Goal: Task Accomplishment & Management: Use online tool/utility

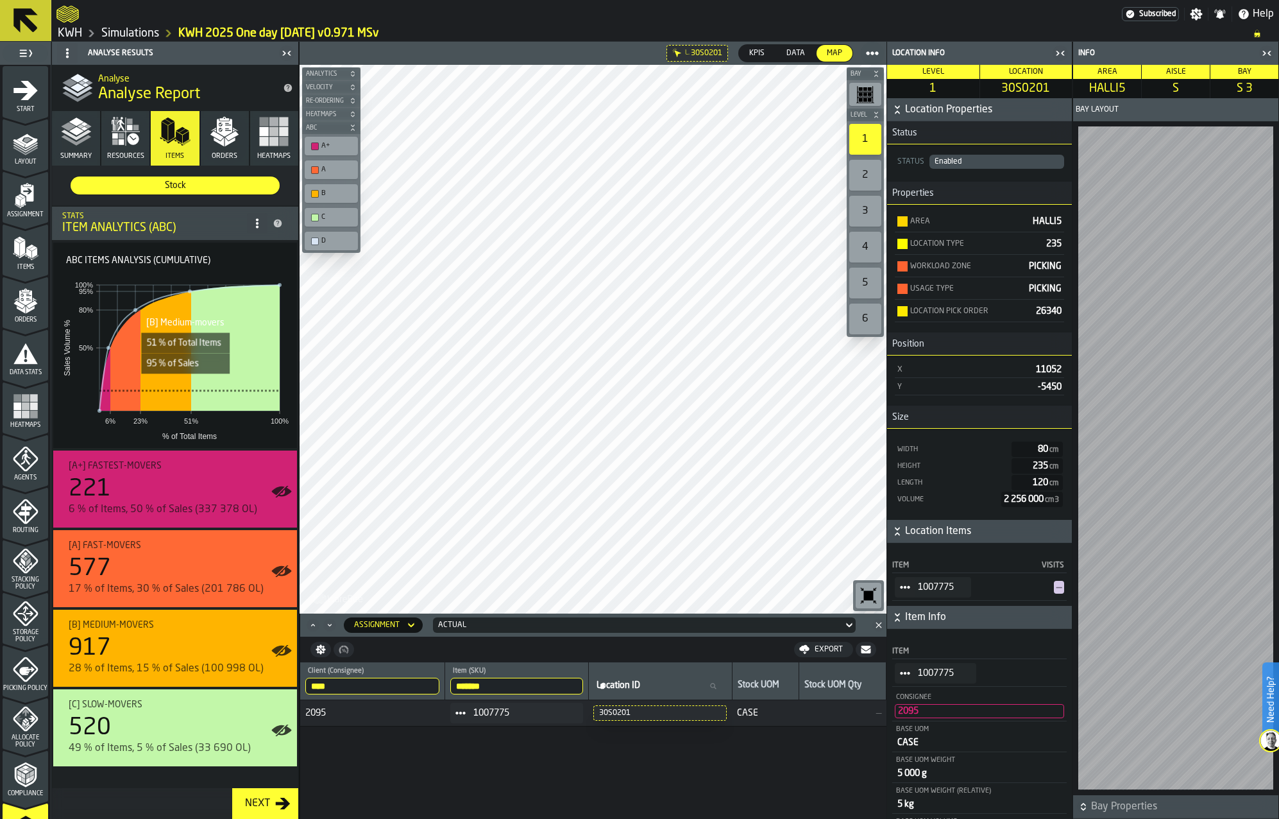
scroll to position [192, 0]
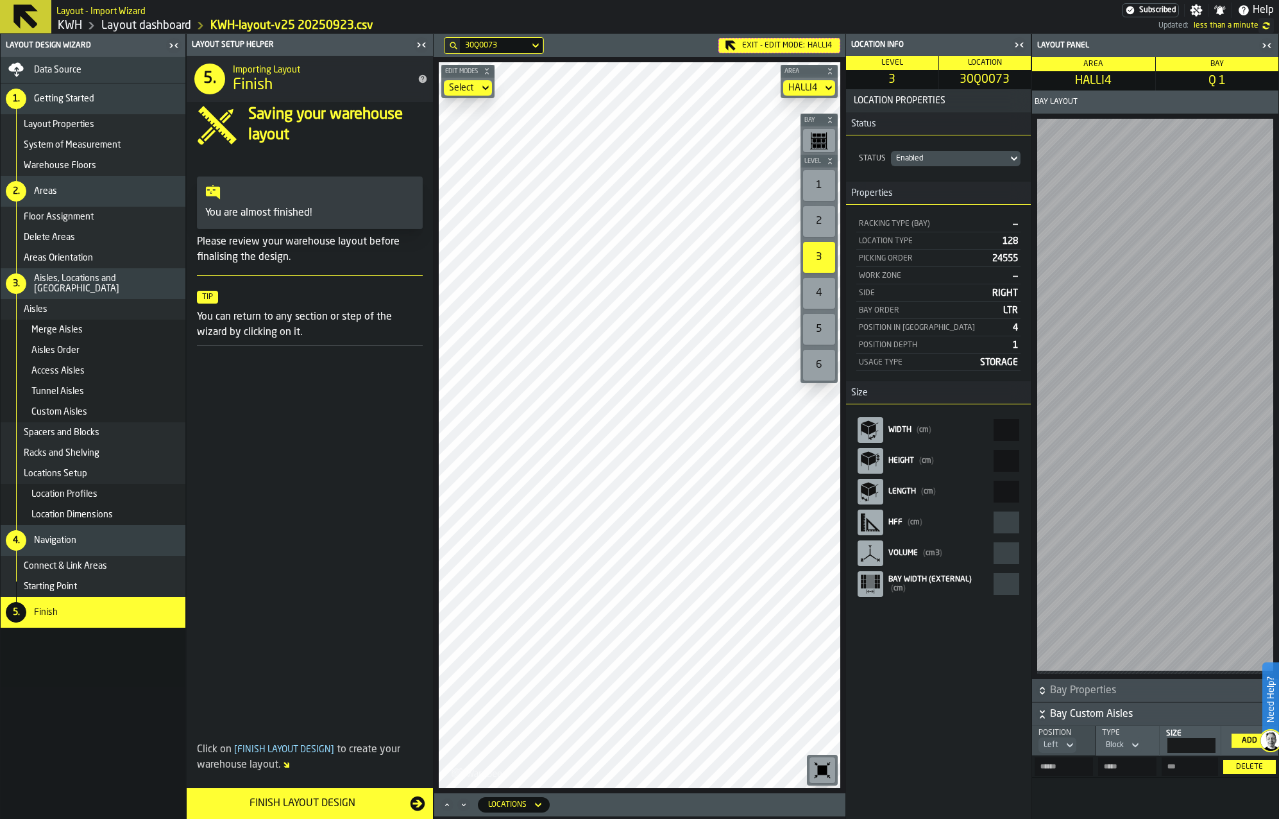
drag, startPoint x: 78, startPoint y: 61, endPoint x: 140, endPoint y: 65, distance: 62.3
click at [79, 61] on div "Data Source" at bounding box center [93, 70] width 185 height 26
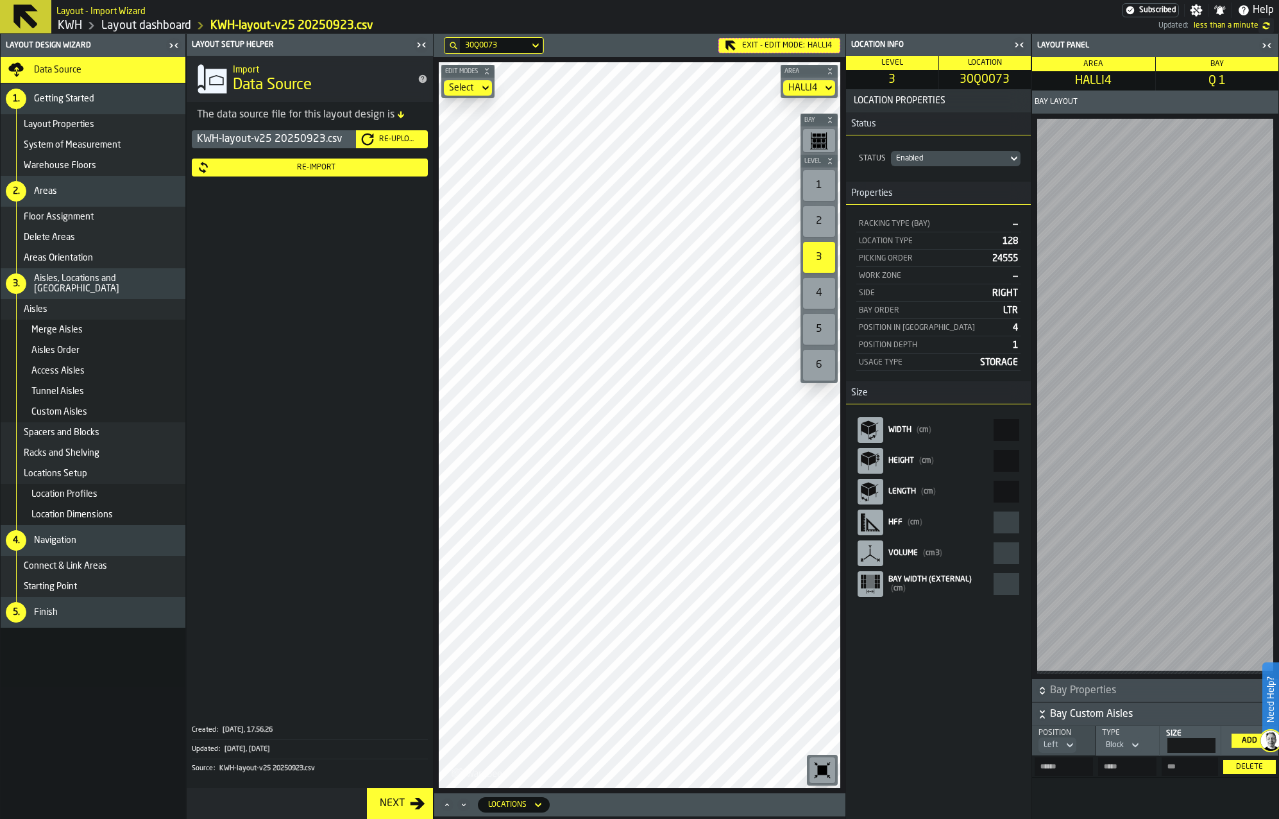
click at [397, 139] on div "Re-Upload" at bounding box center [398, 139] width 49 height 9
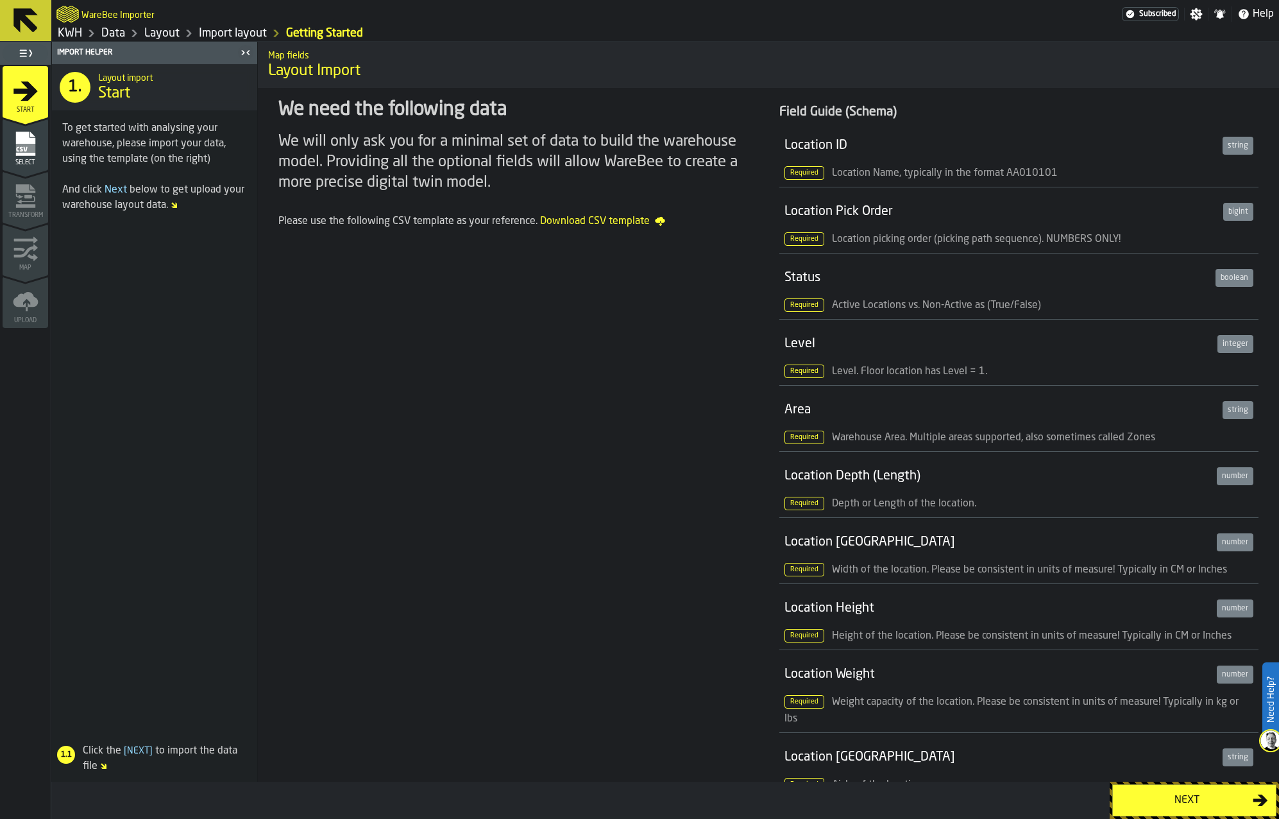
click at [1185, 795] on div "Next" at bounding box center [1187, 799] width 132 height 15
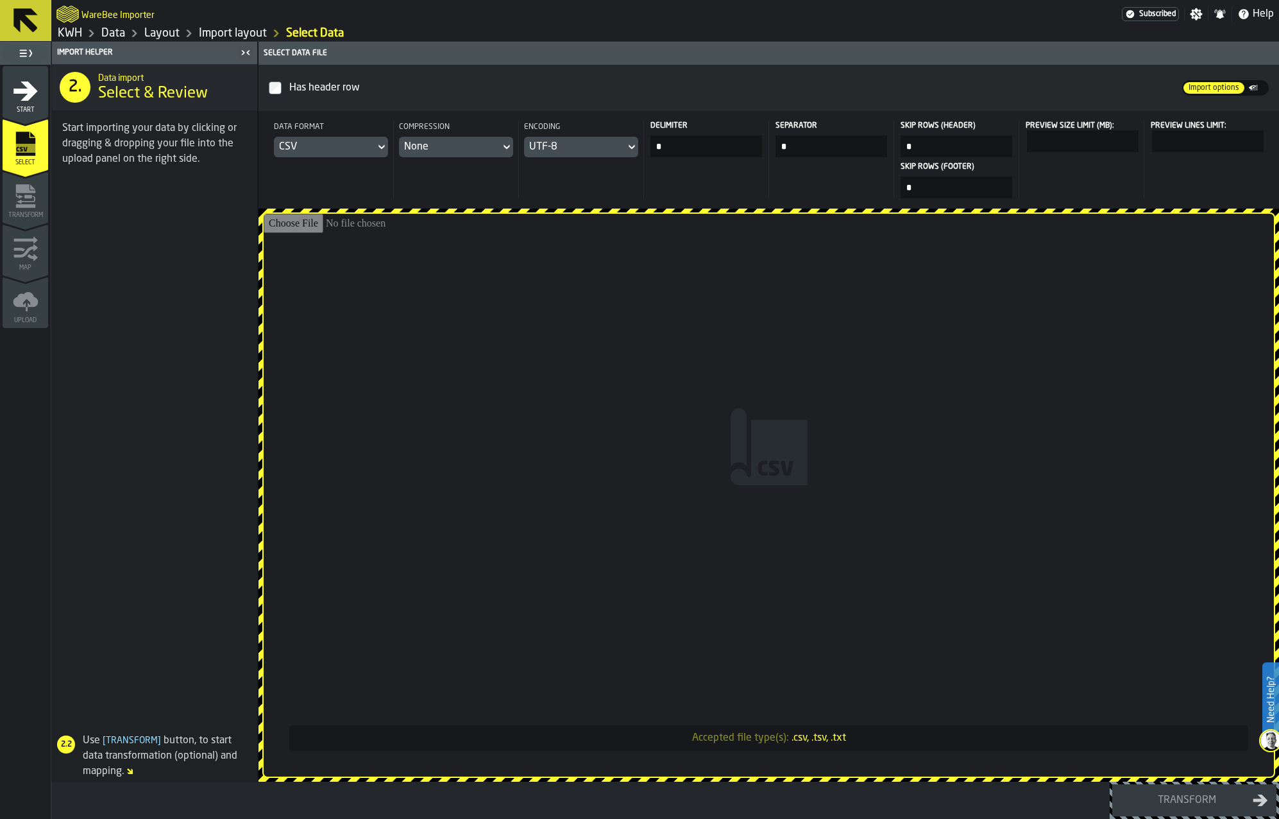
type input "**********"
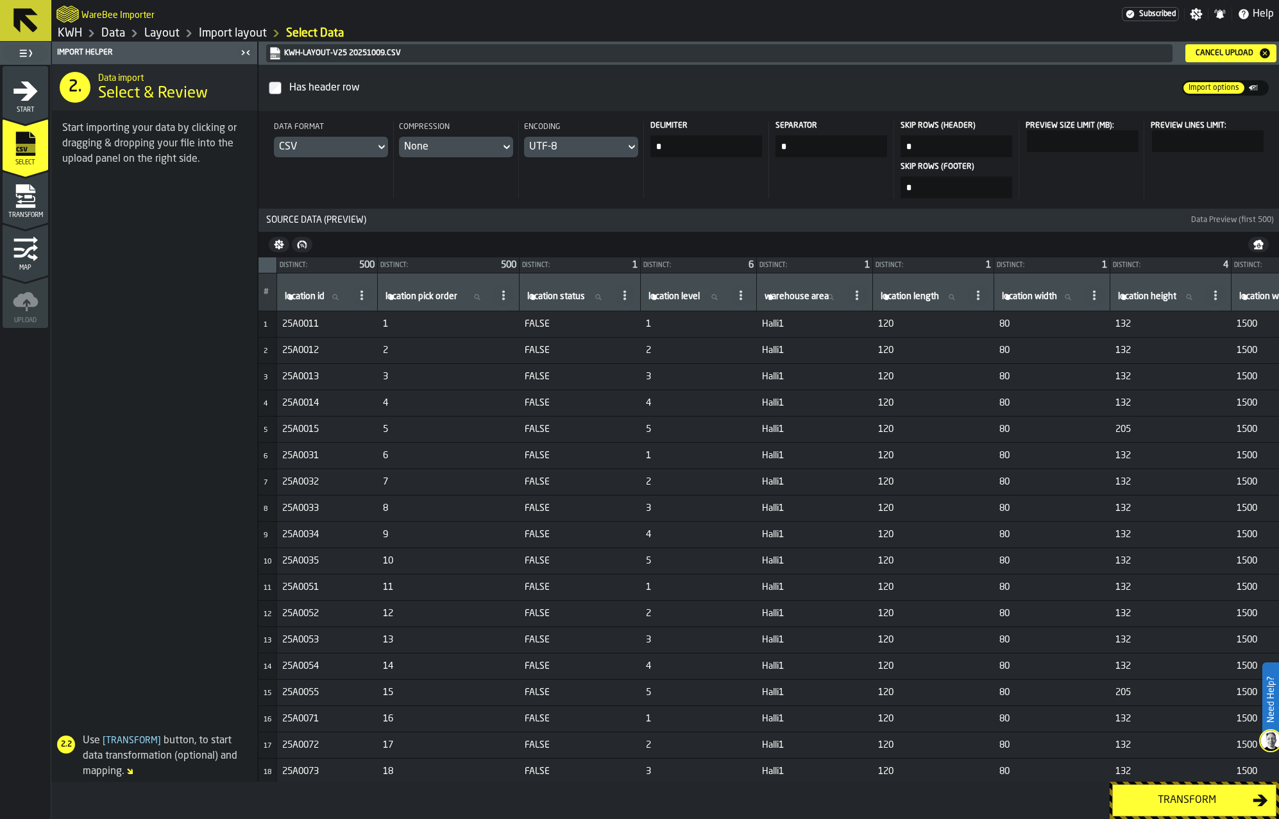
click at [1216, 794] on div "Transform" at bounding box center [1187, 799] width 132 height 15
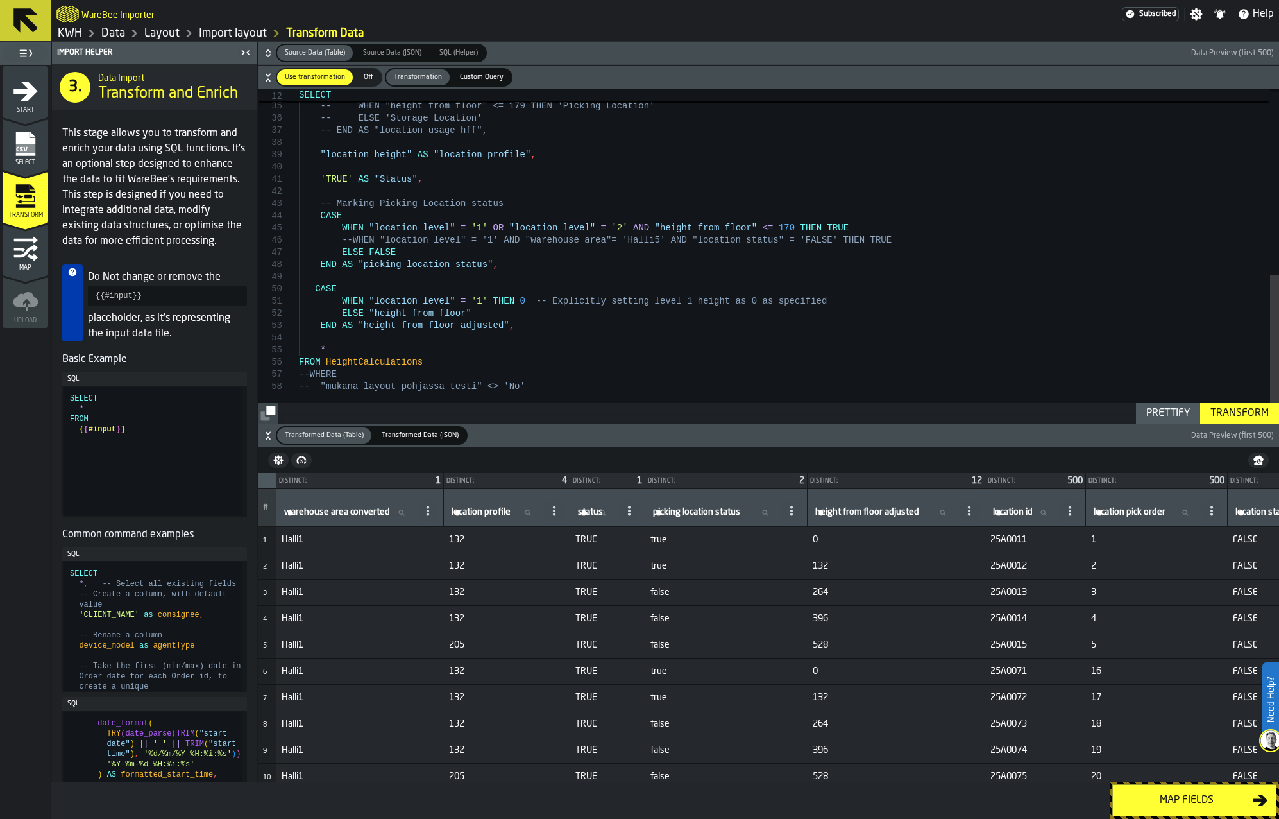
click at [1171, 798] on div "Map fields" at bounding box center [1187, 799] width 132 height 15
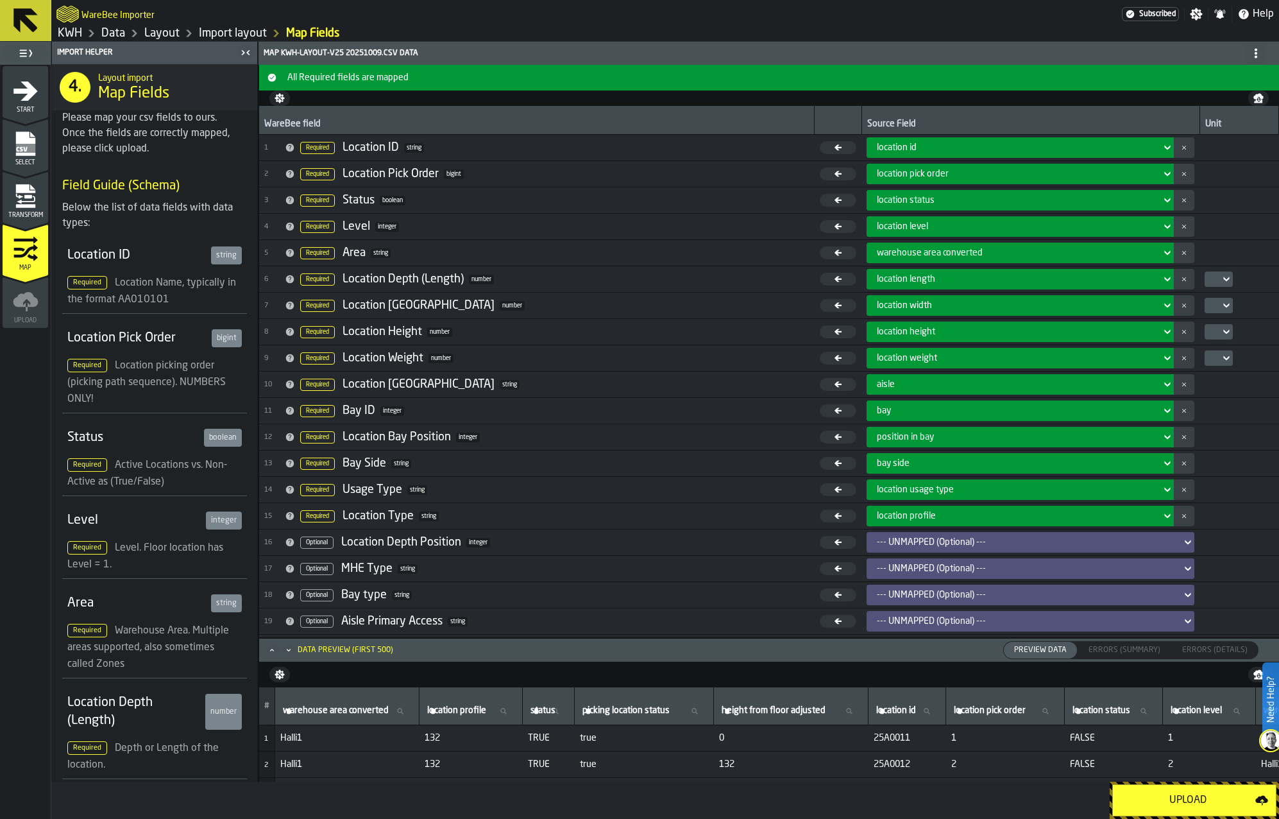
click at [1184, 798] on div "Upload" at bounding box center [1188, 799] width 135 height 15
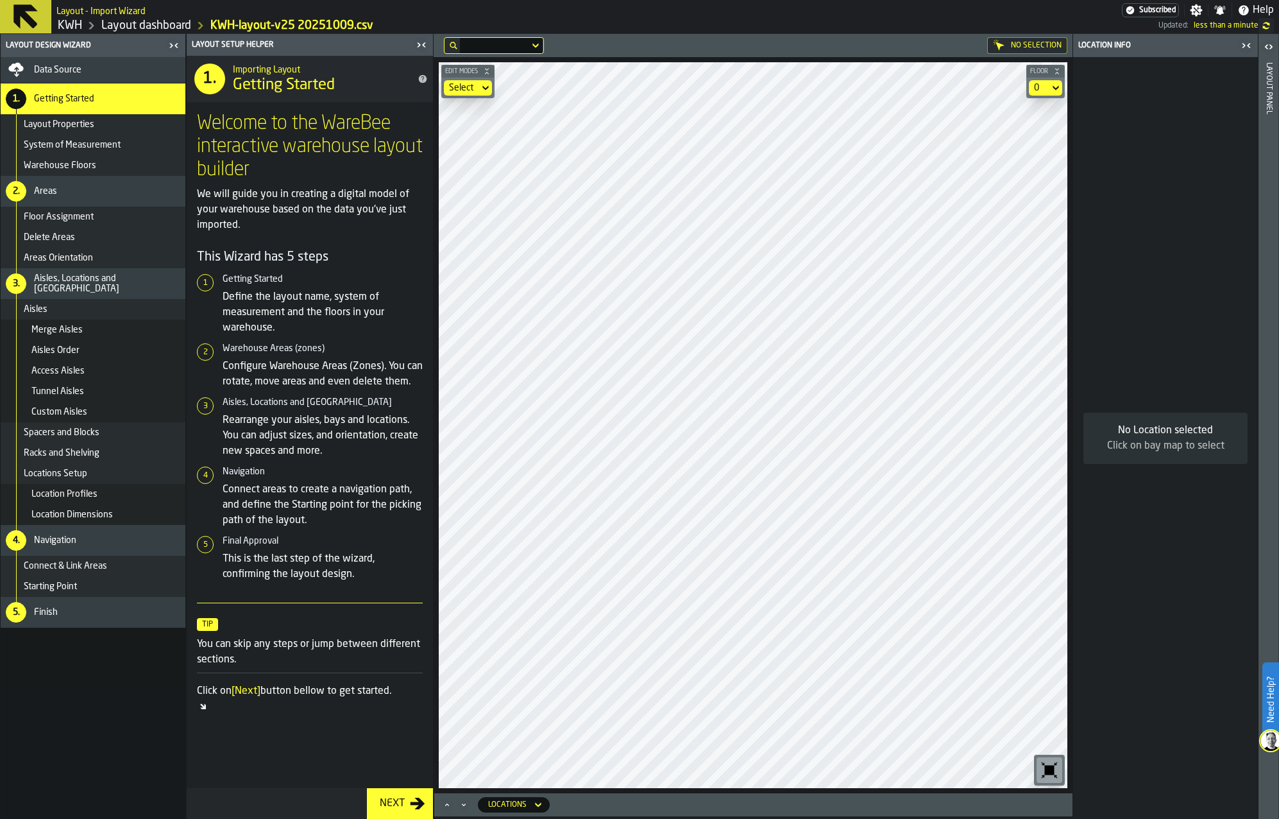
click at [389, 804] on div "Next" at bounding box center [392, 802] width 35 height 15
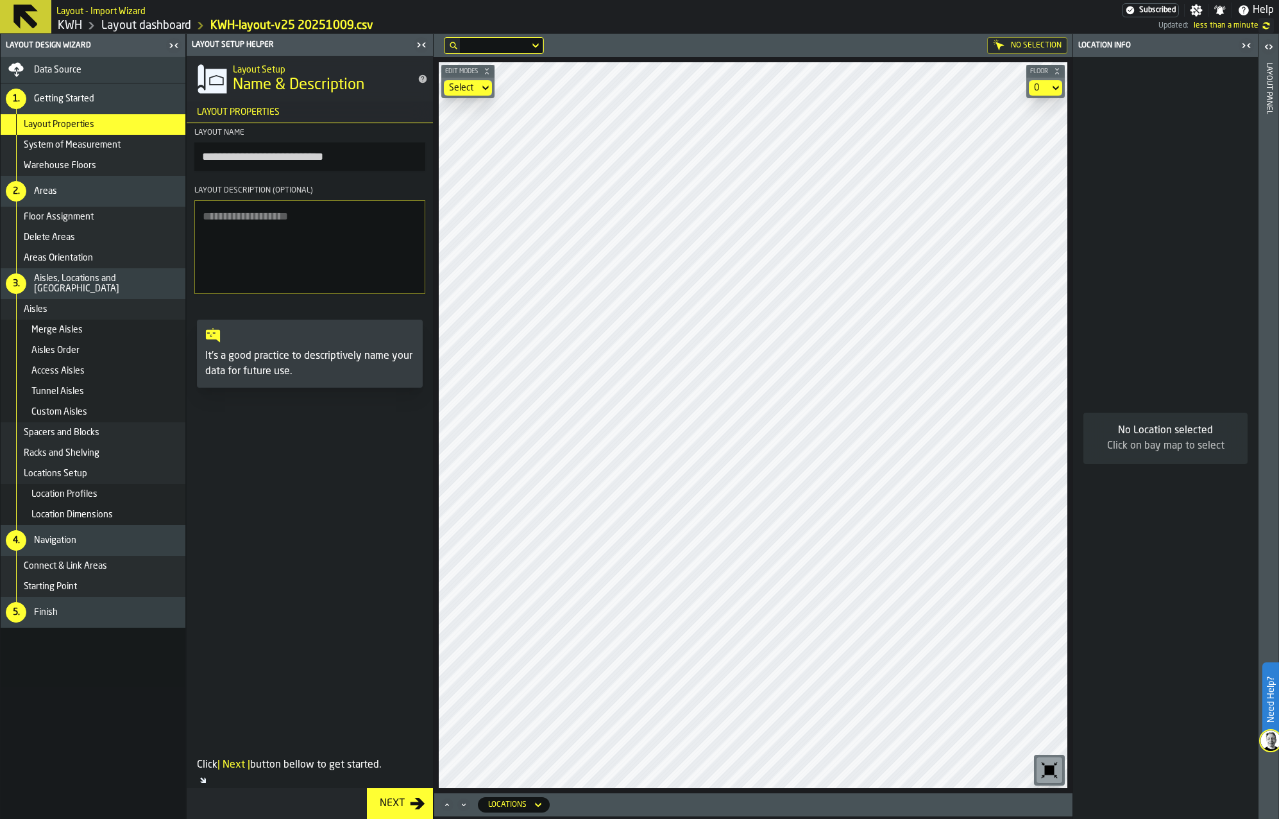
click at [389, 802] on div "Next" at bounding box center [392, 802] width 35 height 15
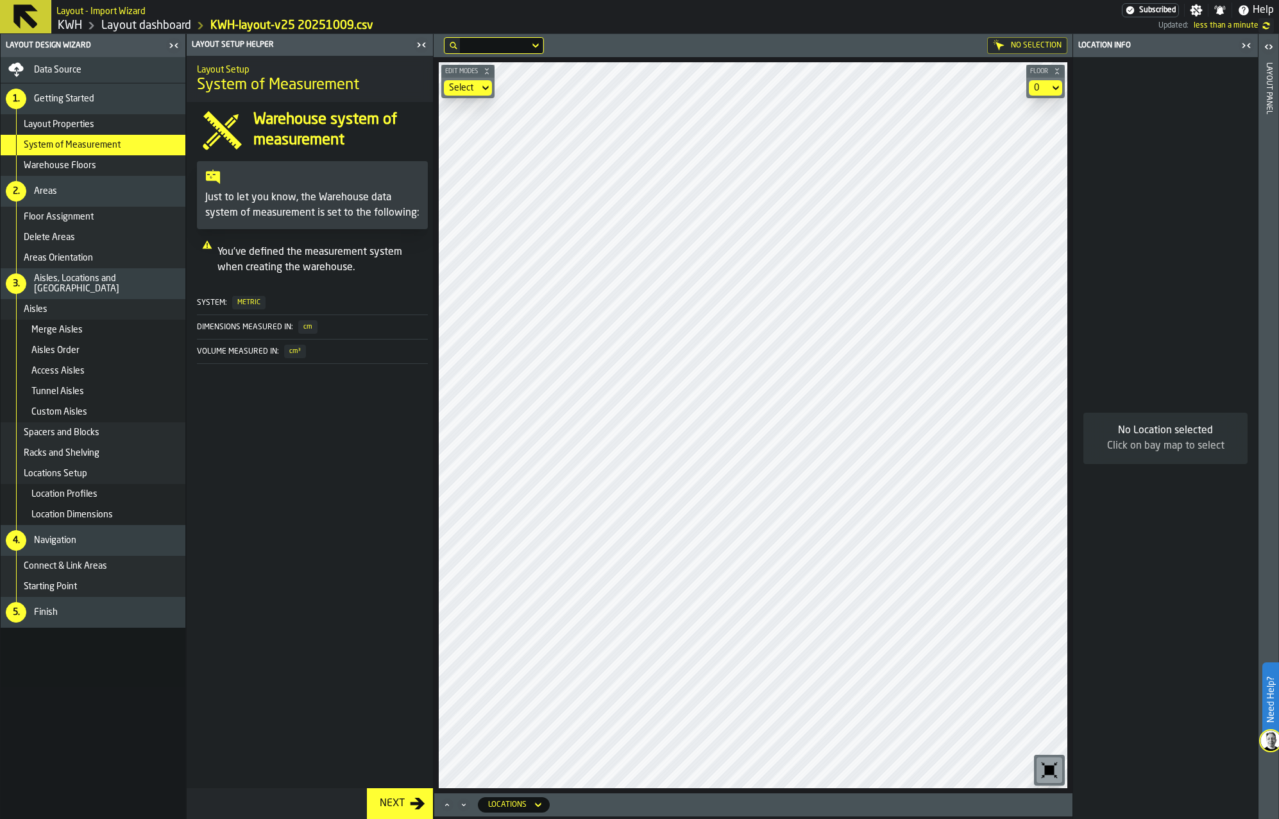
click at [53, 615] on span "Finish" at bounding box center [46, 612] width 24 height 10
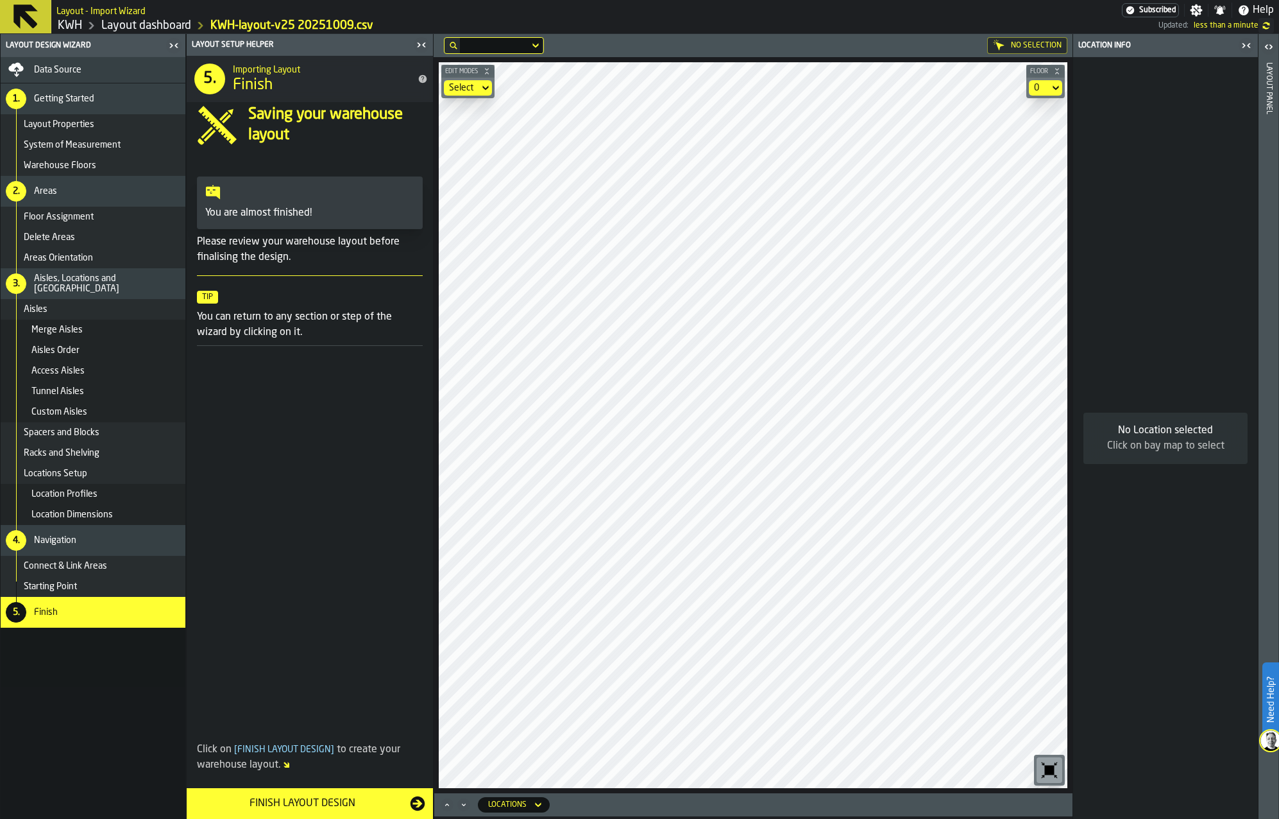
click at [292, 800] on div "Finish Layout Design" at bounding box center [302, 802] width 216 height 15
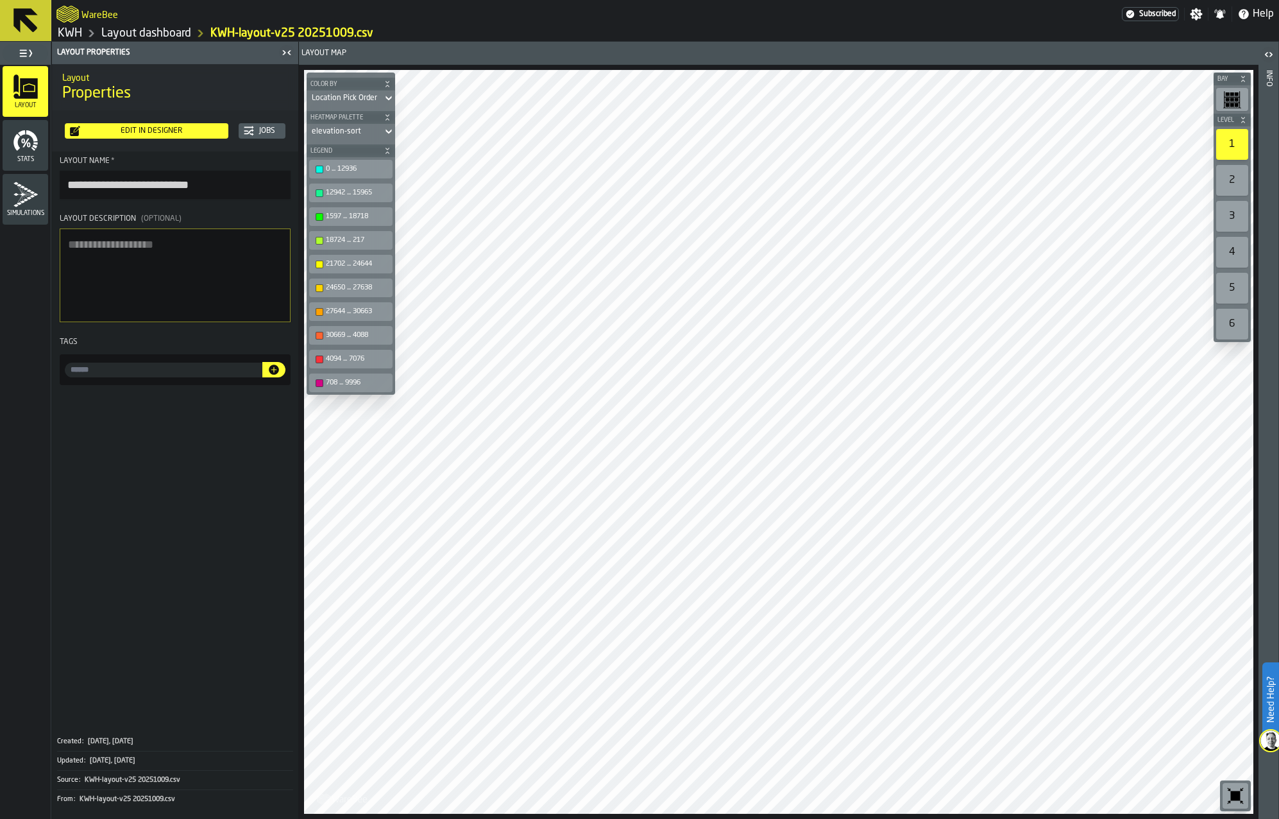
click at [105, 250] on textarea "Layout Description (Optional)" at bounding box center [175, 275] width 231 height 94
type textarea "**********"
click at [156, 31] on link "Layout dashboard" at bounding box center [146, 33] width 90 height 14
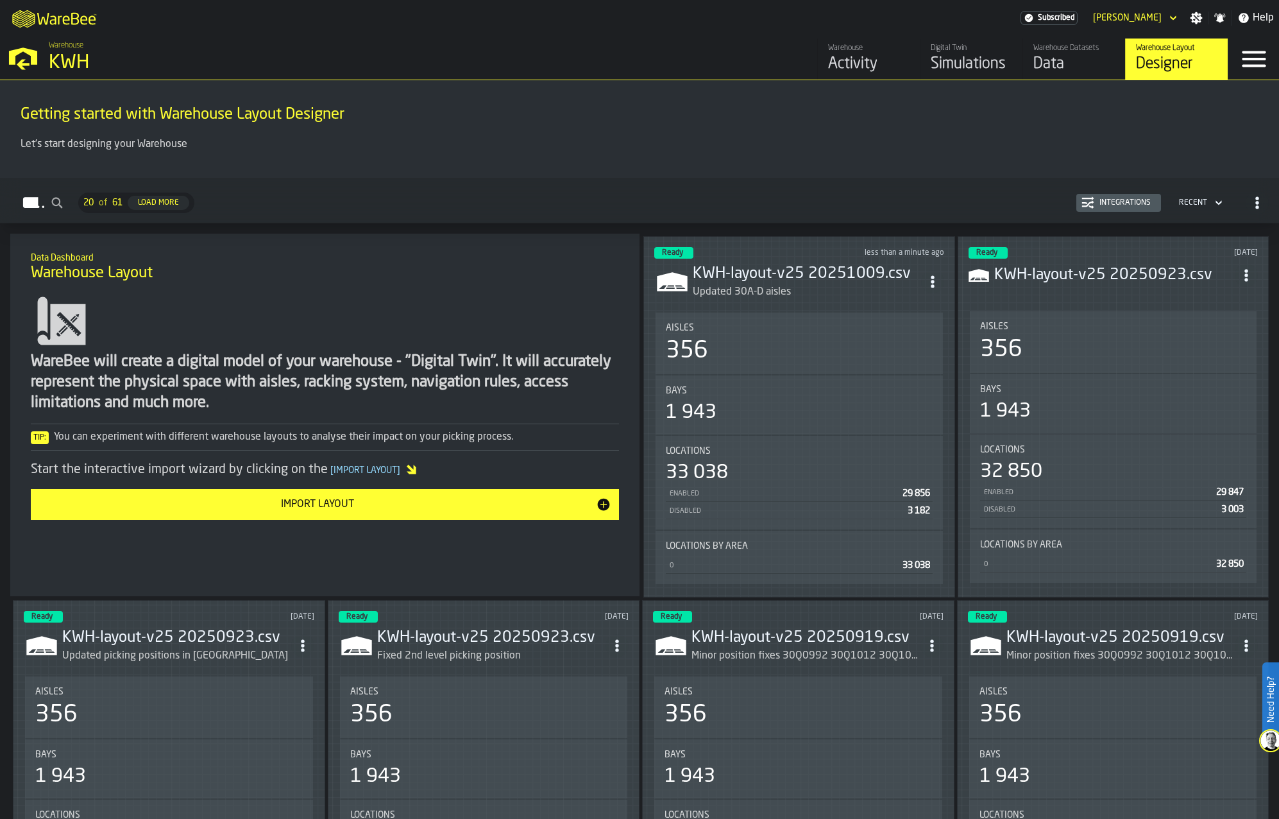
click at [1118, 276] on h3 "KWH-layout-v25 20250923.csv" at bounding box center [1114, 275] width 241 height 21
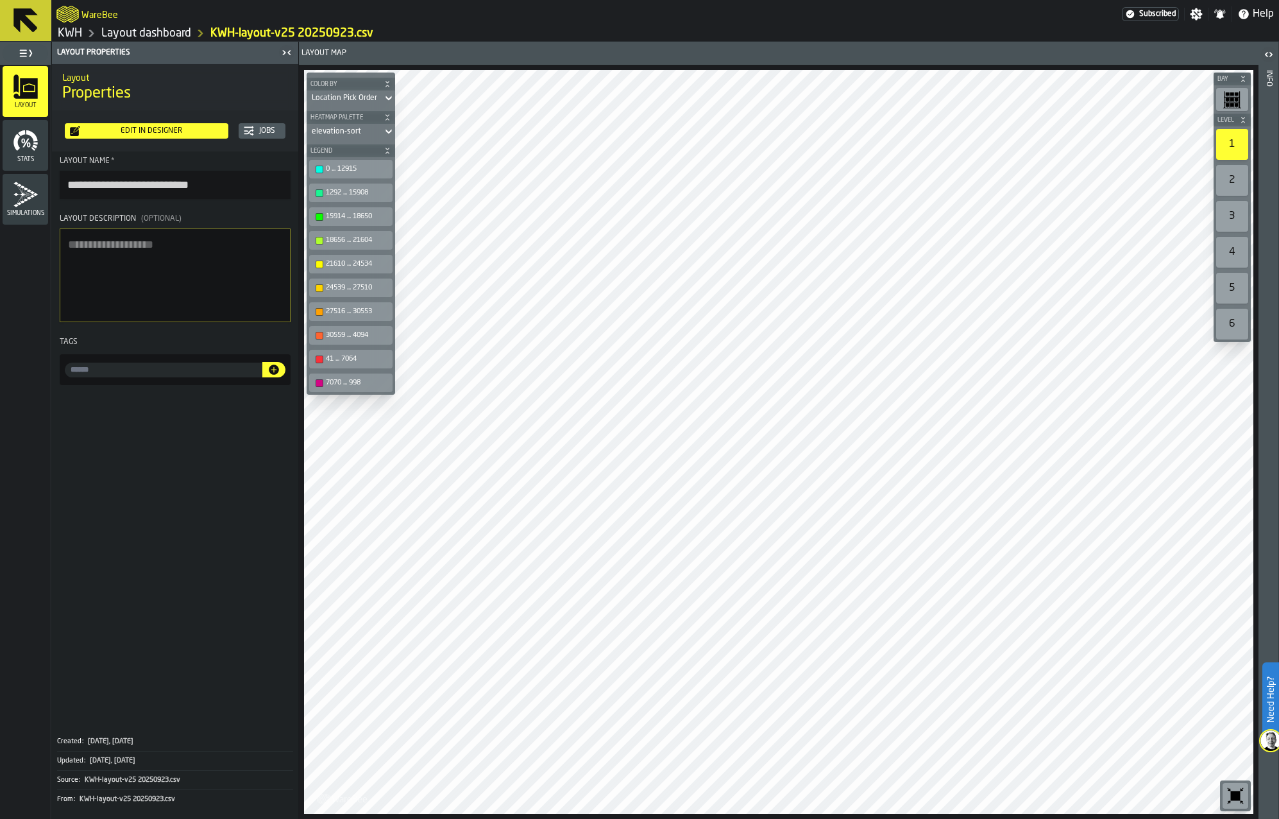
click at [36, 200] on icon "menu Simulations" at bounding box center [26, 195] width 26 height 26
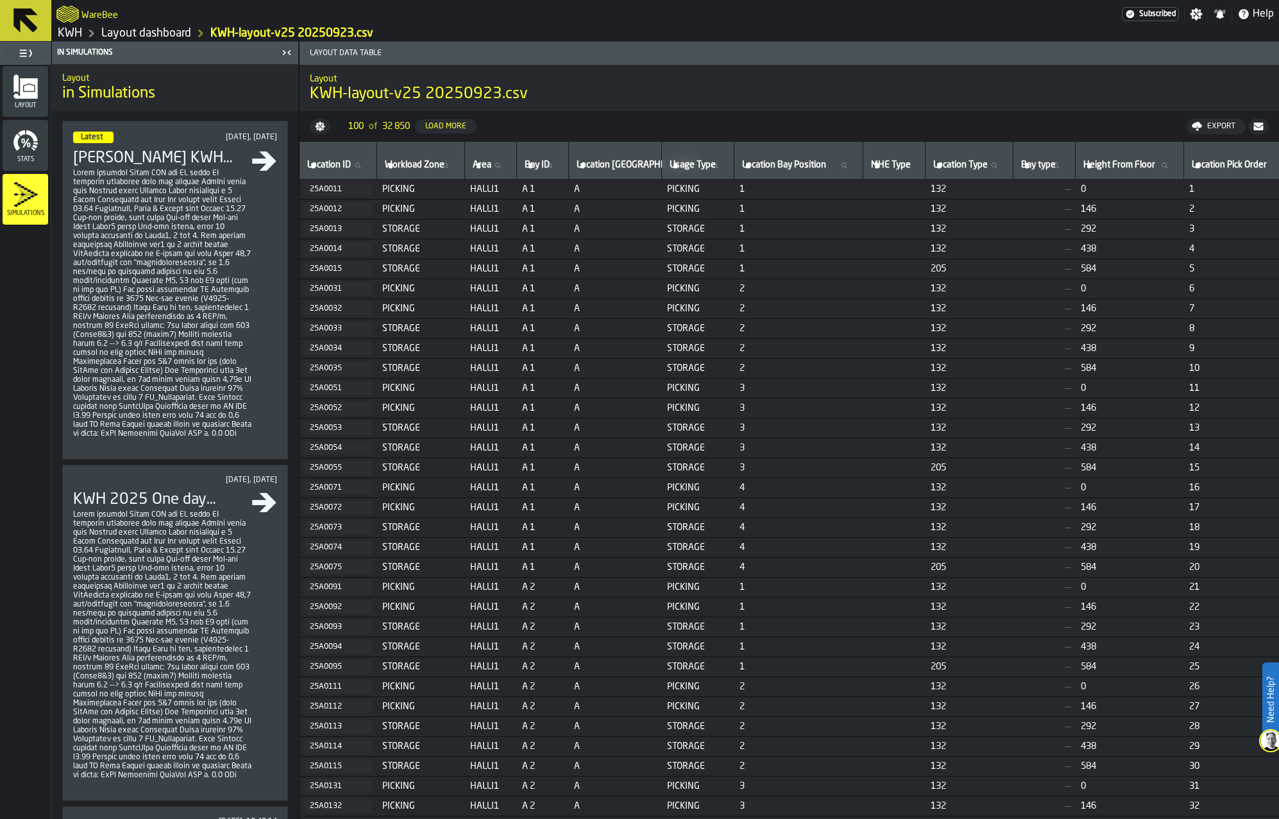
click at [24, 141] on icon "menu Stats" at bounding box center [22, 141] width 3 height 5
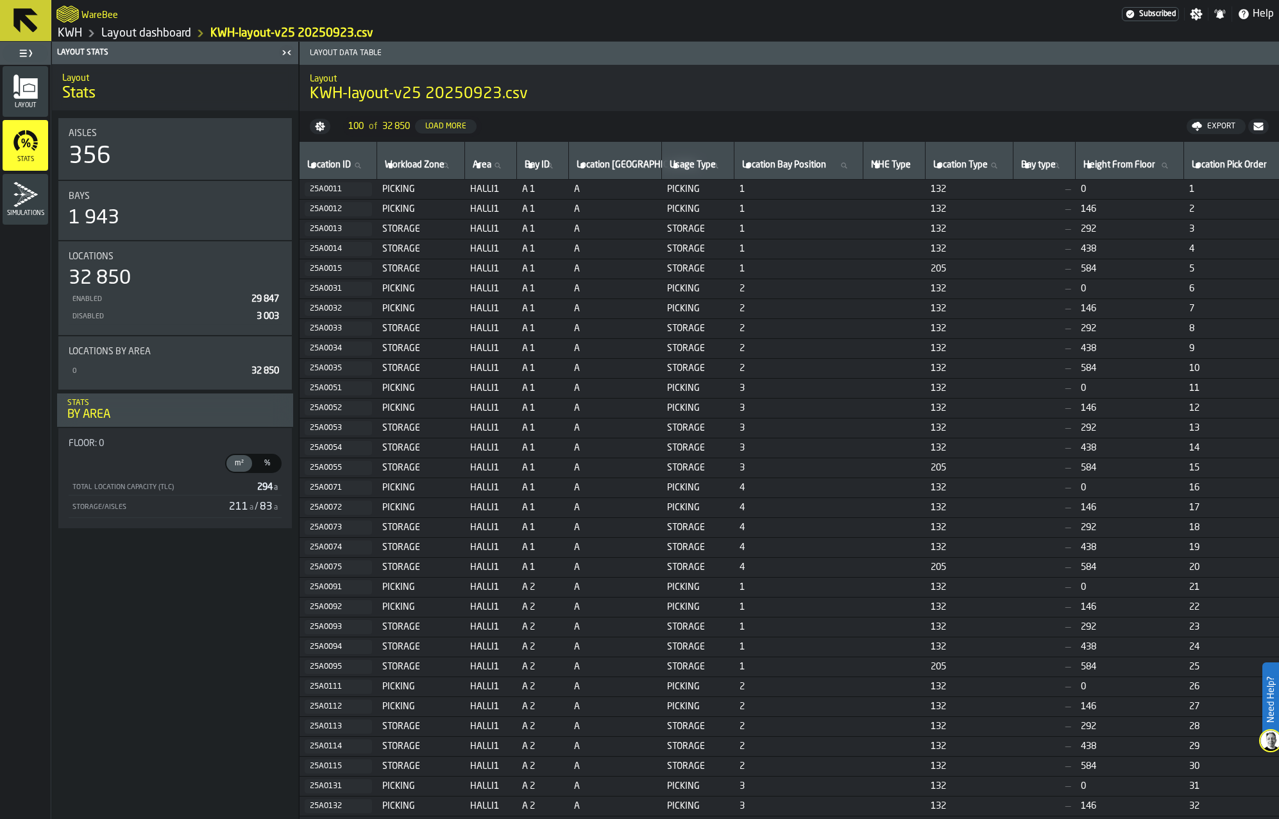
click at [24, 93] on icon "menu Layout" at bounding box center [25, 88] width 24 height 21
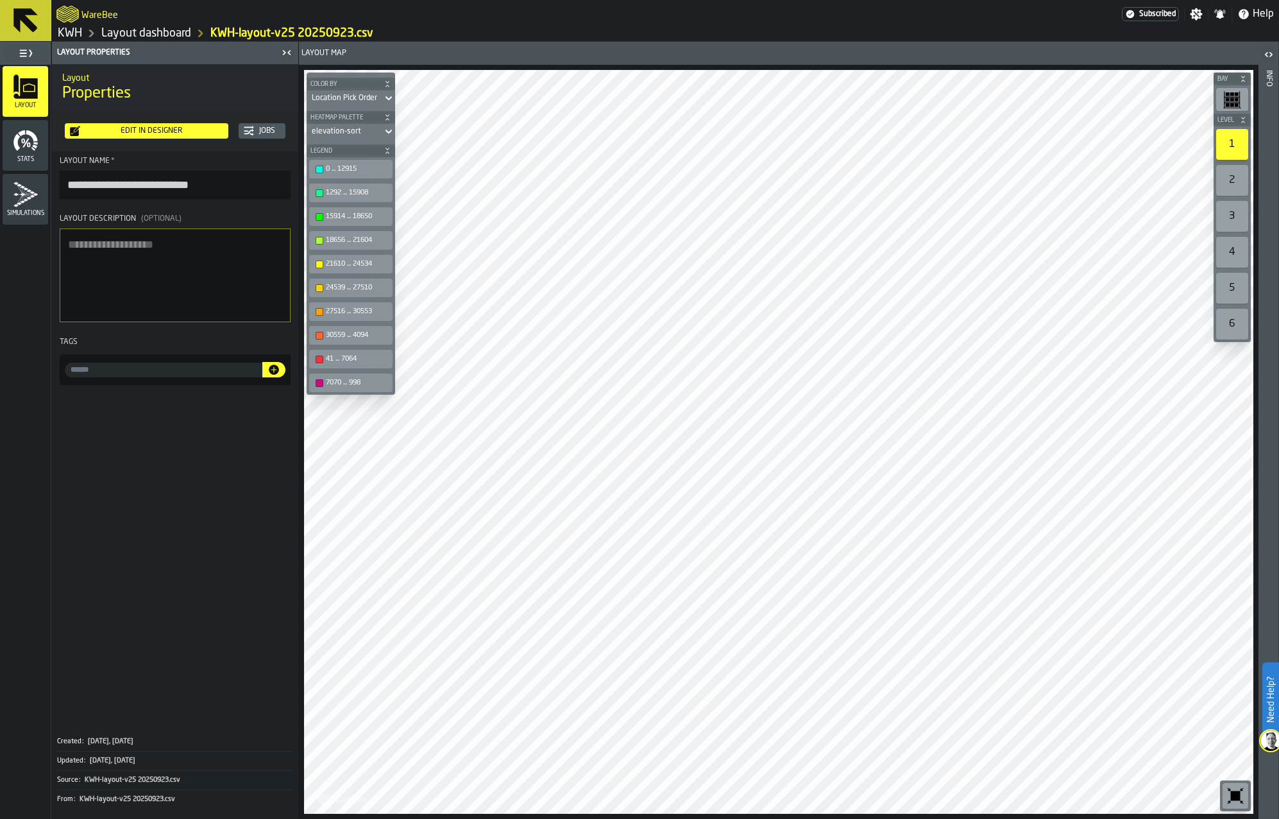
click at [149, 30] on link "Layout dashboard" at bounding box center [146, 33] width 90 height 14
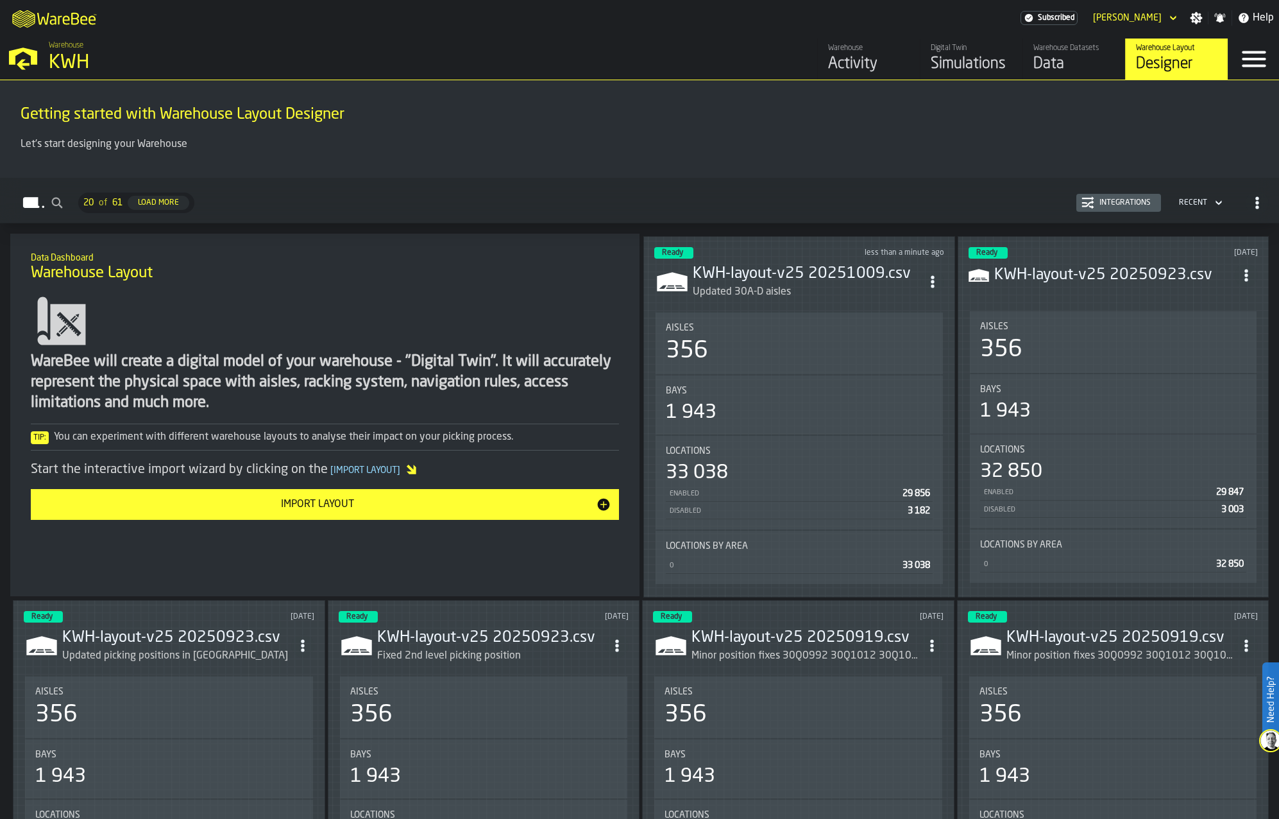
click at [945, 57] on div "Simulations" at bounding box center [971, 64] width 81 height 21
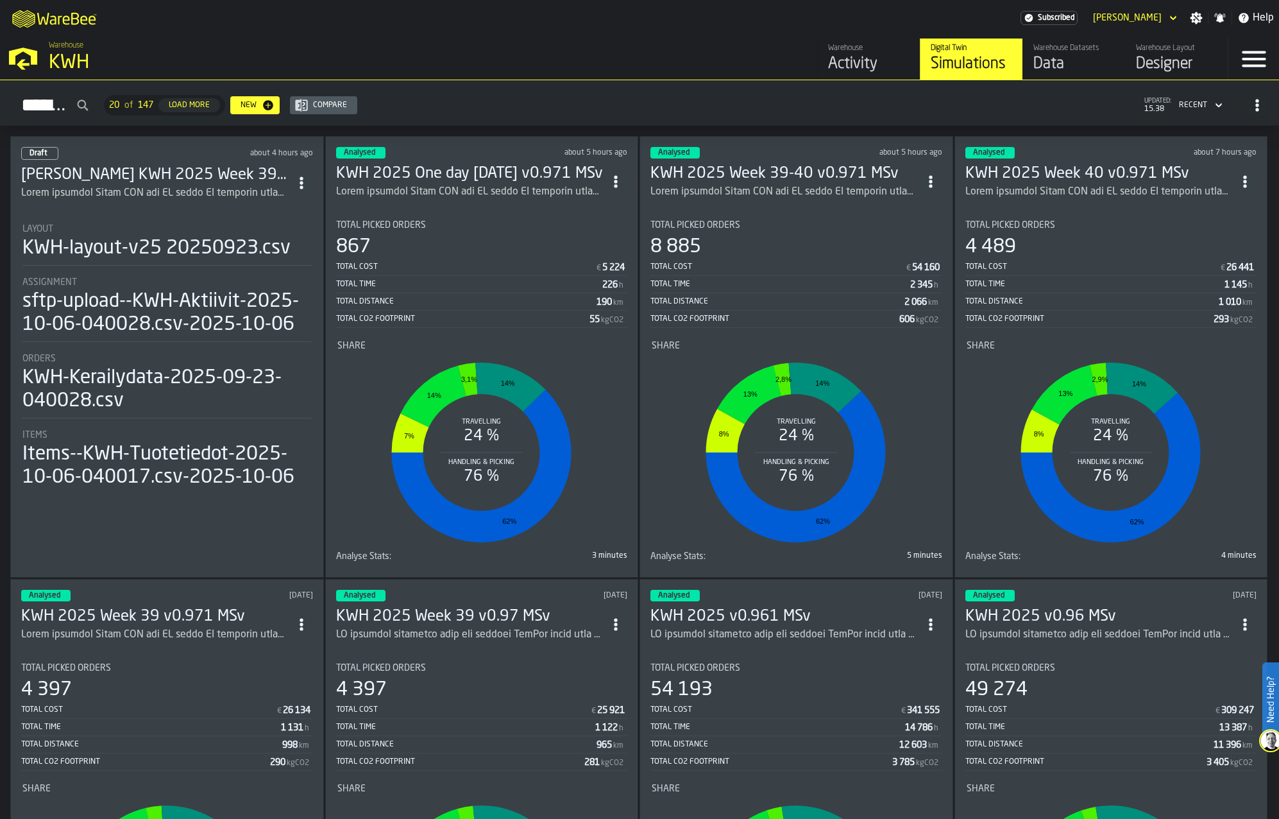
click at [615, 176] on icon "ItemListCard-DashboardItemContainer" at bounding box center [615, 181] width 13 height 13
click at [563, 259] on div "Duplicate" at bounding box center [589, 266] width 67 height 15
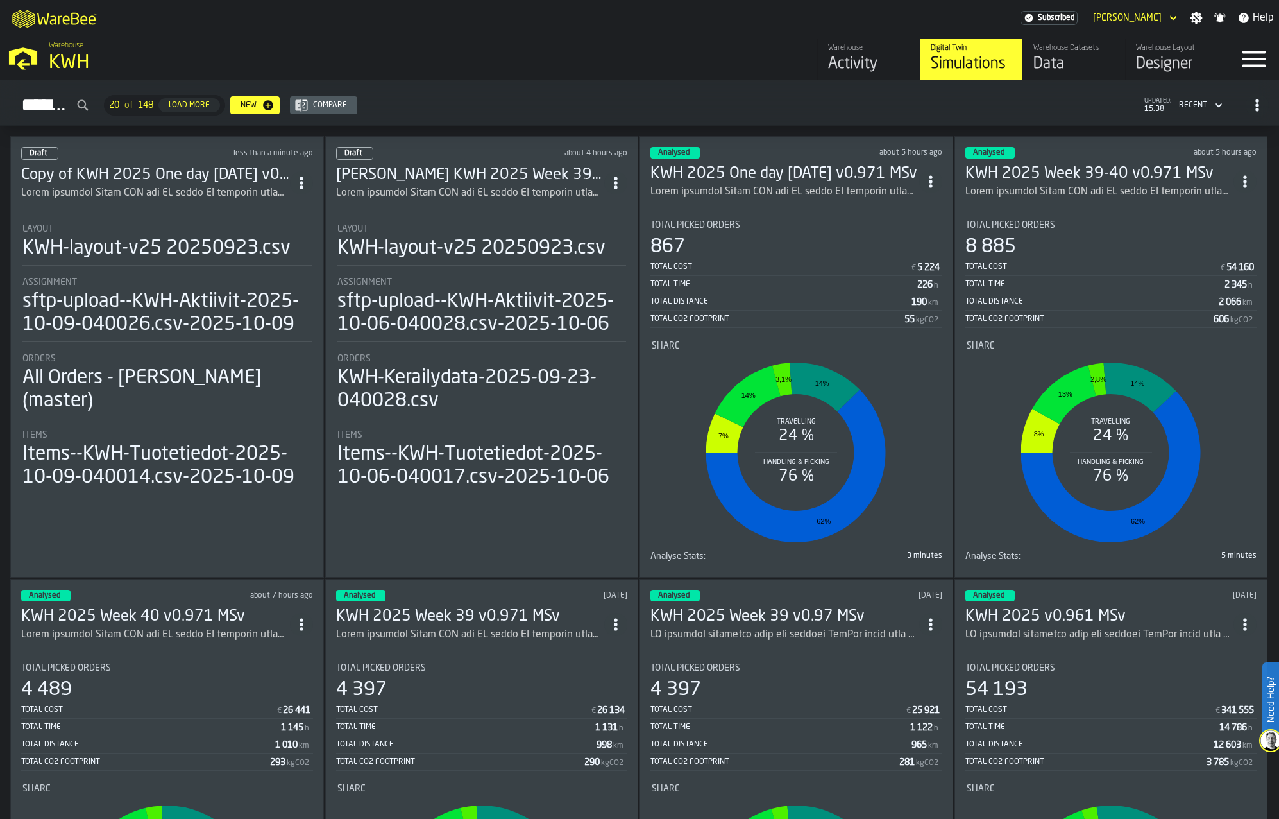
click at [116, 169] on h3 "Copy of KWH 2025 One day [DATE] v0.971 MSv" at bounding box center [155, 175] width 269 height 21
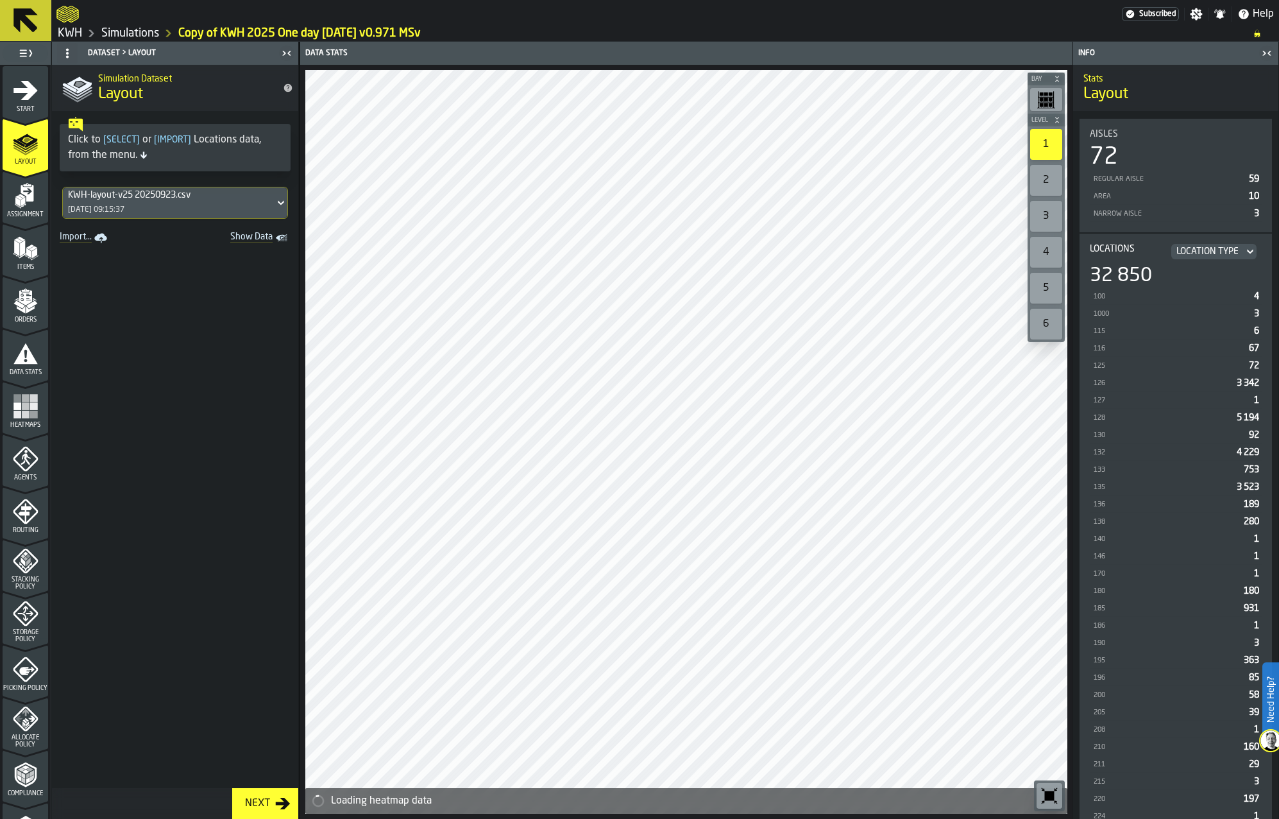
drag, startPoint x: 15, startPoint y: 103, endPoint x: 42, endPoint y: 107, distance: 27.2
click at [15, 103] on div "Start" at bounding box center [26, 95] width 46 height 35
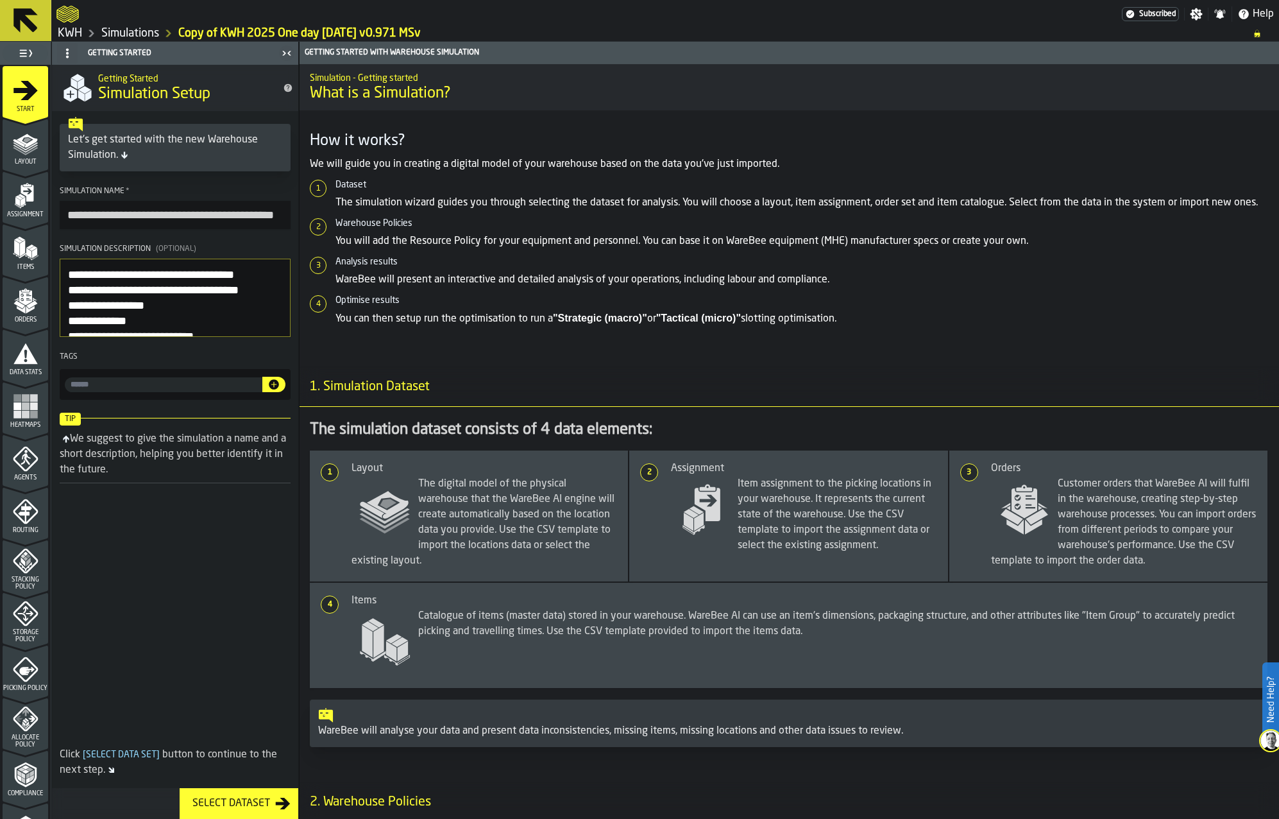
click at [67, 275] on textarea "Simulation Description (Optional)" at bounding box center [175, 298] width 231 height 78
type textarea "**********"
click at [23, 144] on icon "menu Layout" at bounding box center [26, 140] width 21 height 14
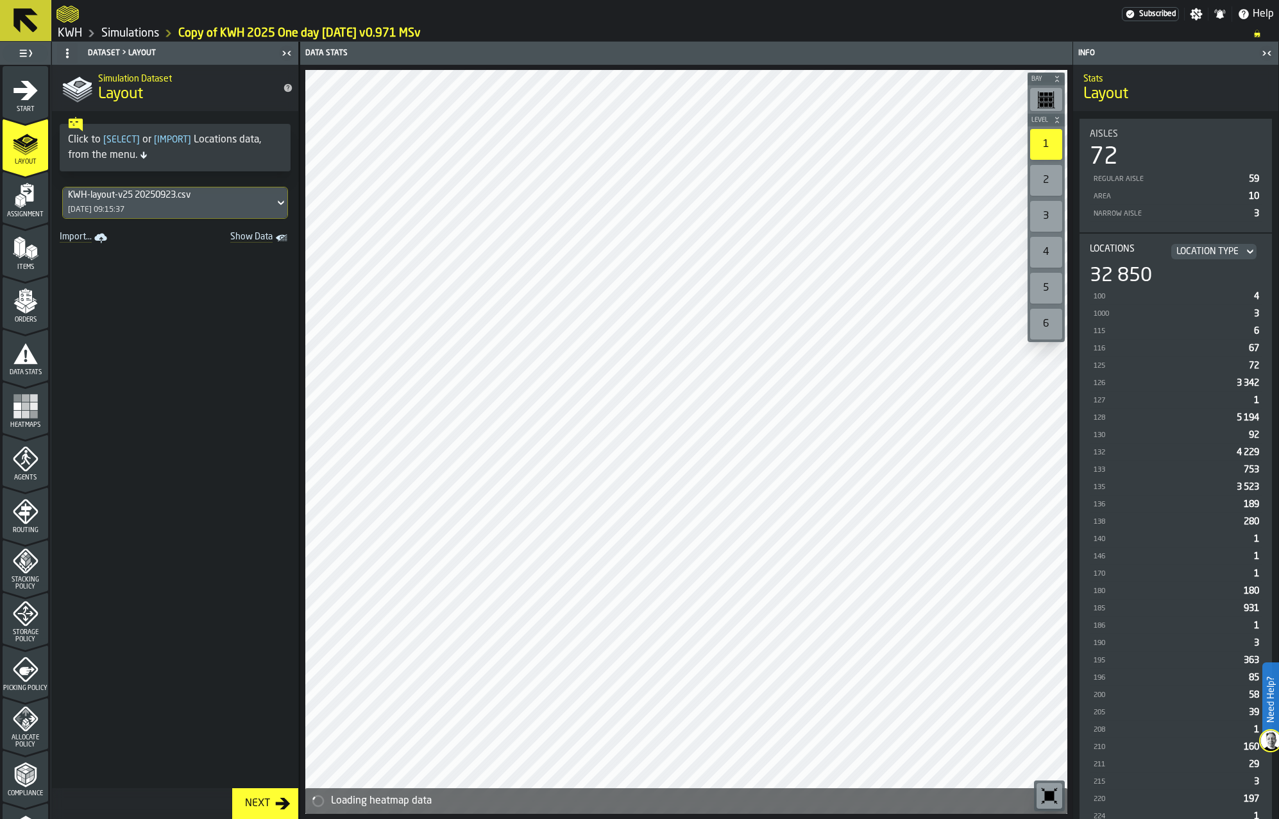
click at [148, 194] on div "KWH-layout-v25 20250923.csv" at bounding box center [168, 195] width 201 height 10
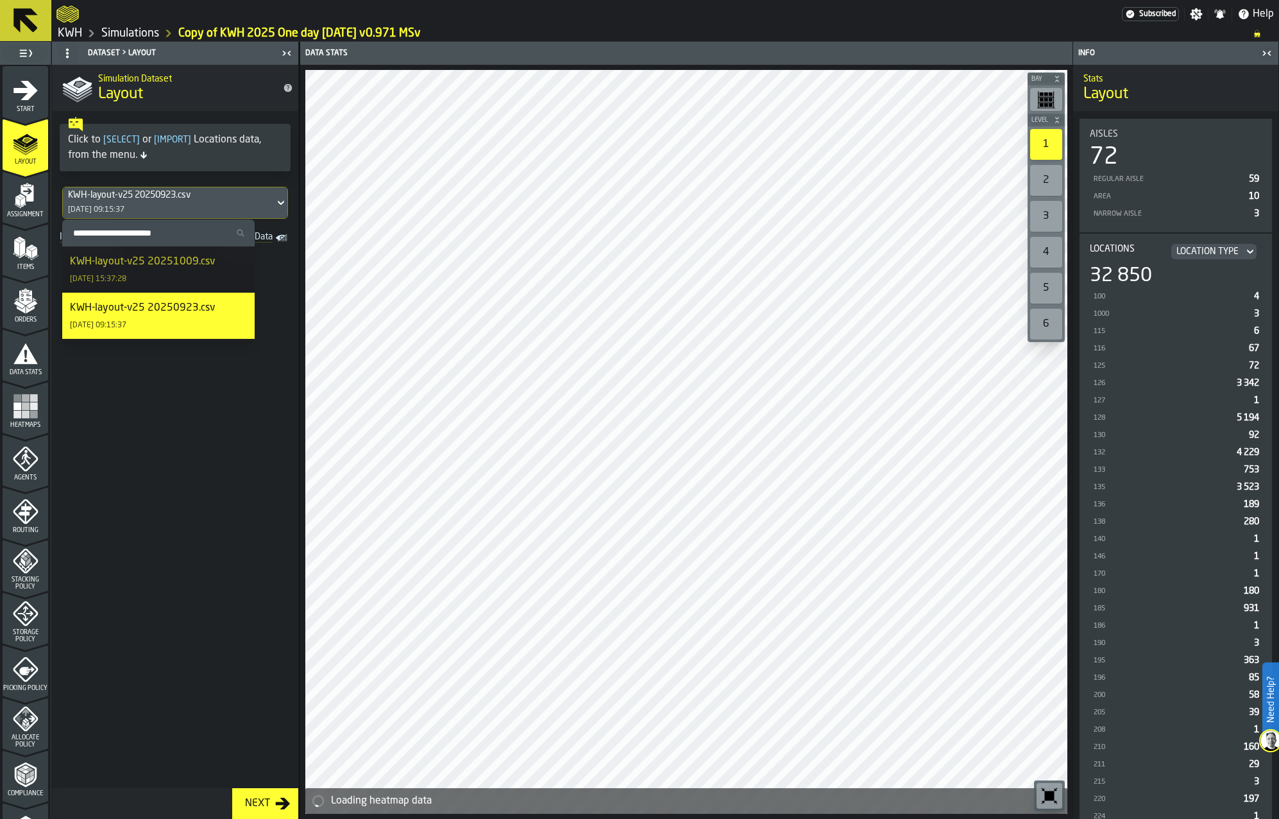
click at [149, 261] on div "KWH-layout-v25 20251009.csv" at bounding box center [142, 261] width 145 height 15
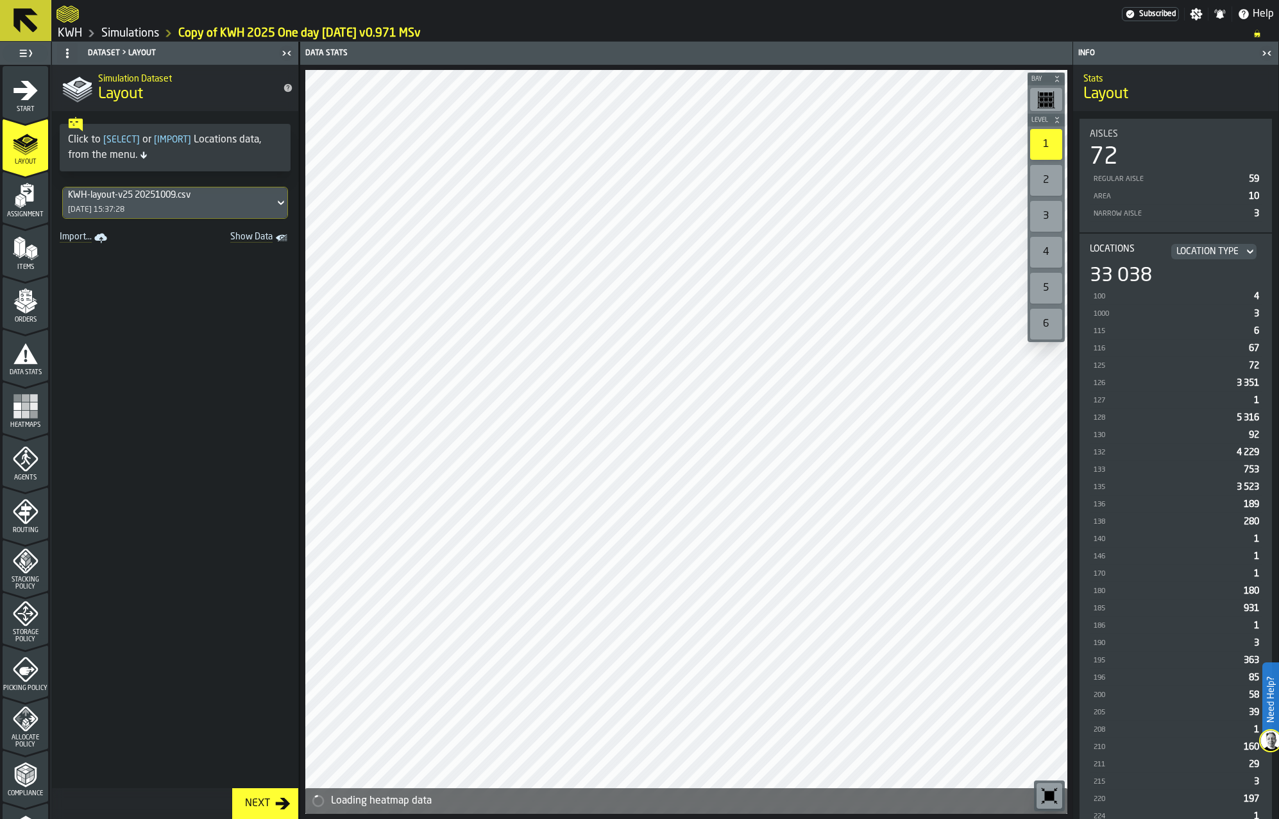
drag, startPoint x: 23, startPoint y: 202, endPoint x: 40, endPoint y: 248, distance: 49.1
click at [23, 201] on polygon "menu Assignment" at bounding box center [23, 201] width 4 height 9
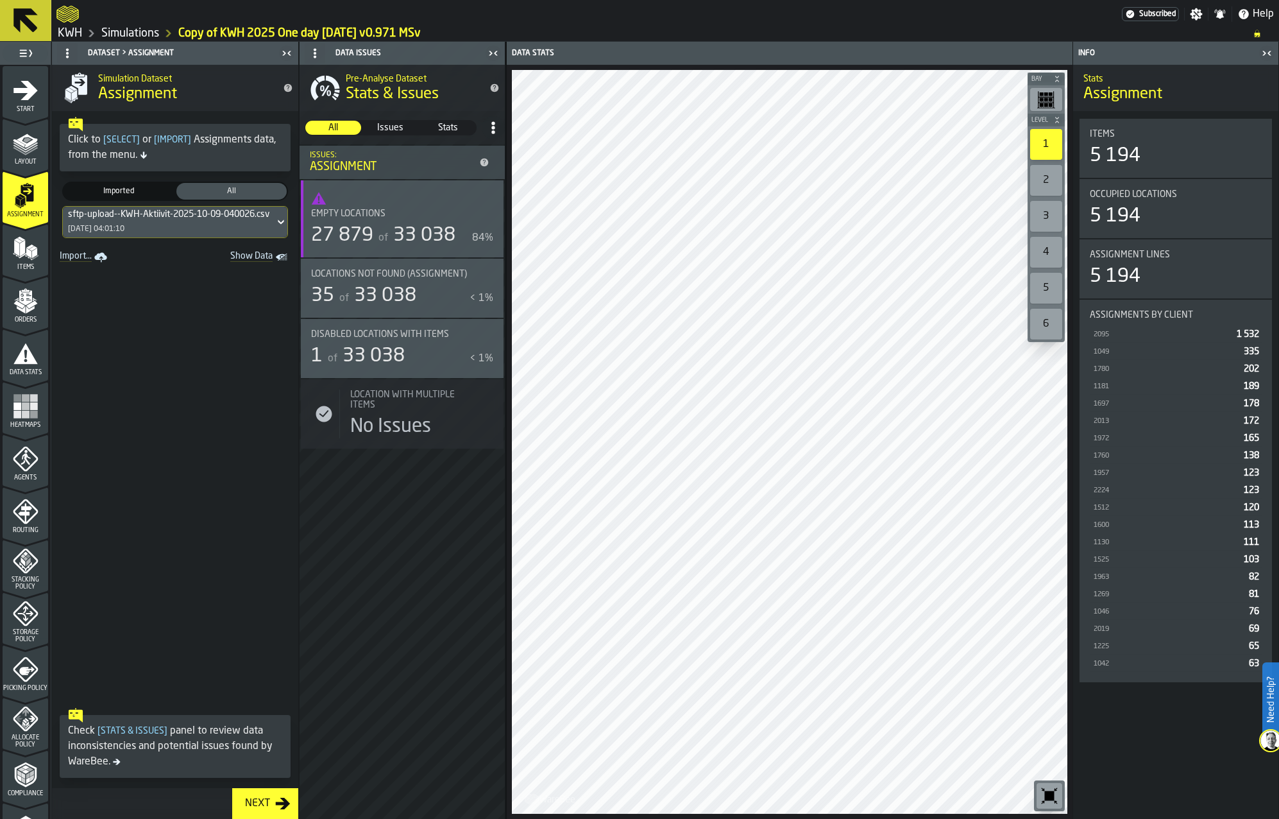
click at [459, 344] on div "Disabled locations with Items 1 of 33 038 < 1%" at bounding box center [402, 348] width 182 height 38
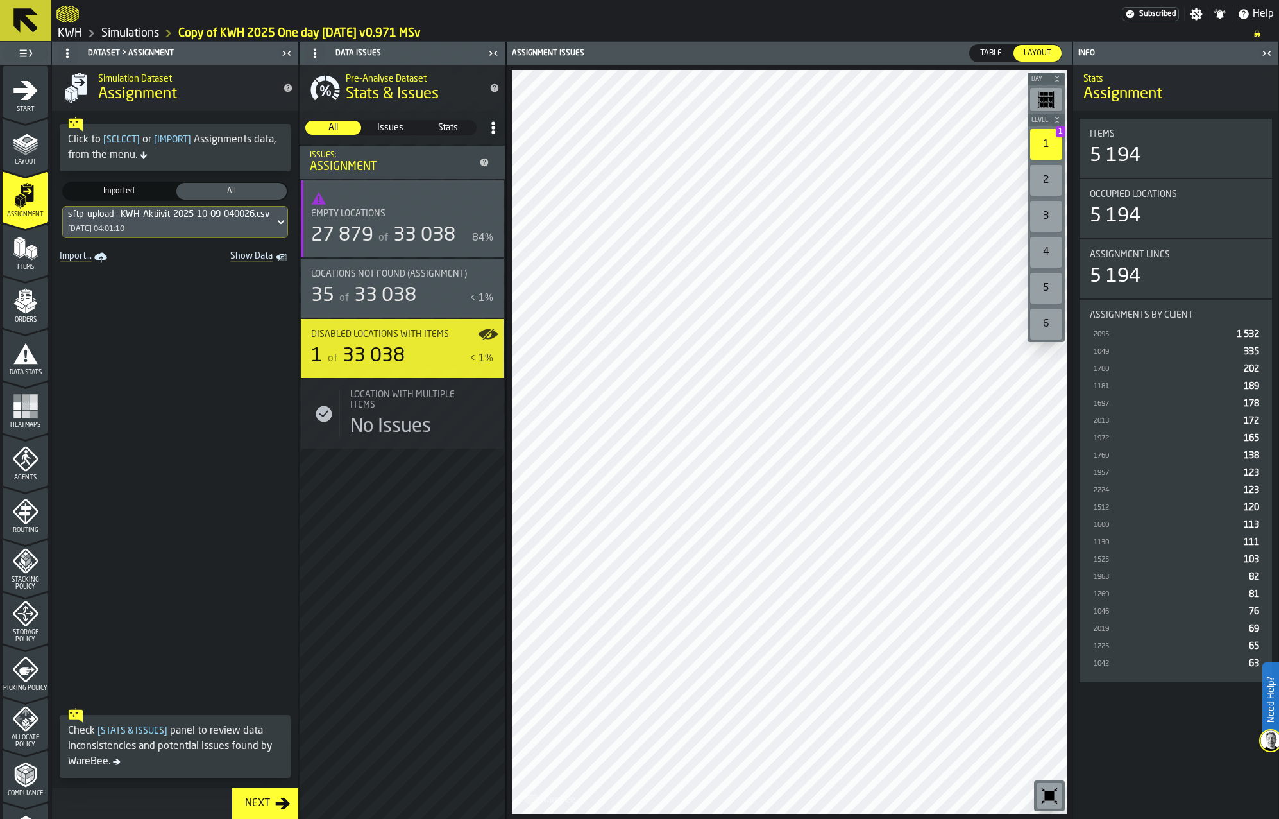
click at [989, 51] on span "Table" at bounding box center [991, 53] width 32 height 12
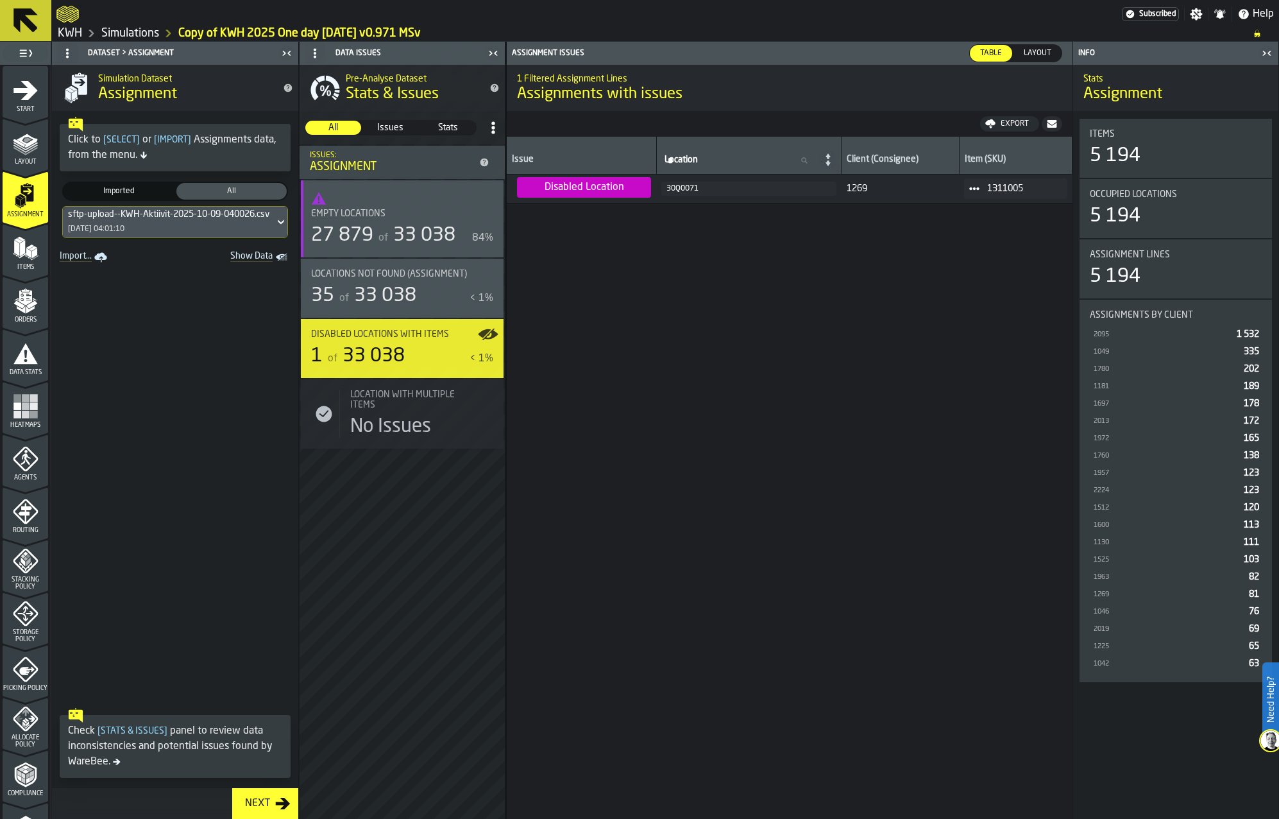
click at [683, 191] on div "30Q0071" at bounding box center [749, 188] width 165 height 9
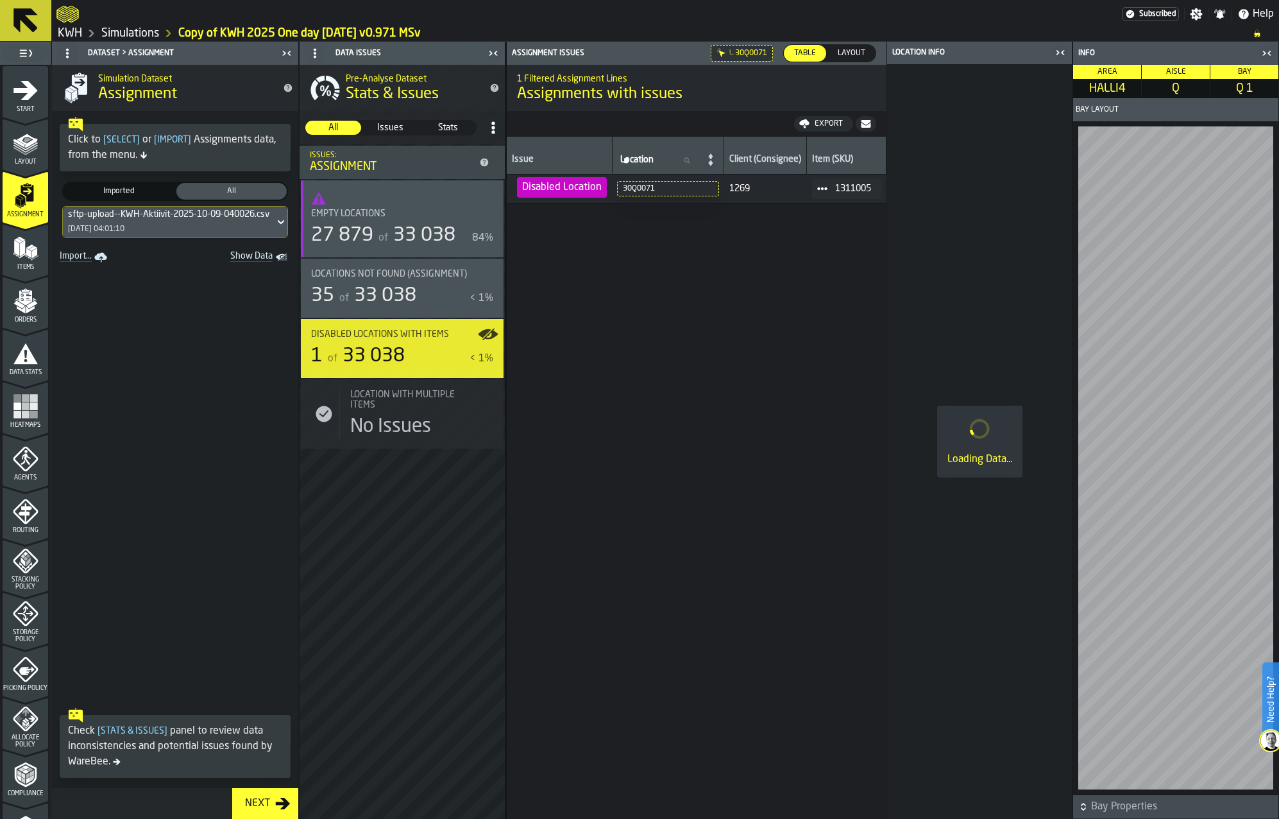
click at [653, 185] on div "30Q0071" at bounding box center [668, 188] width 90 height 9
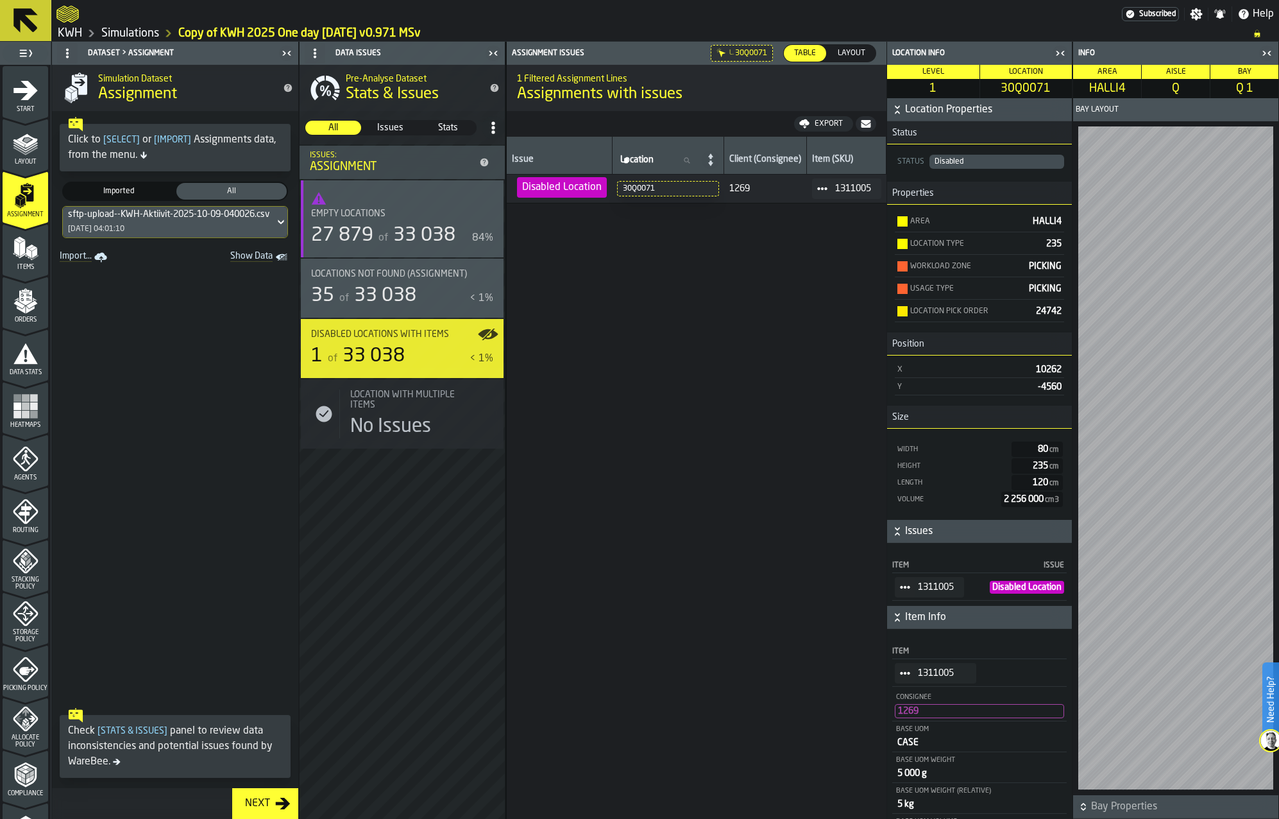
click at [144, 30] on link "Simulations" at bounding box center [130, 33] width 58 height 14
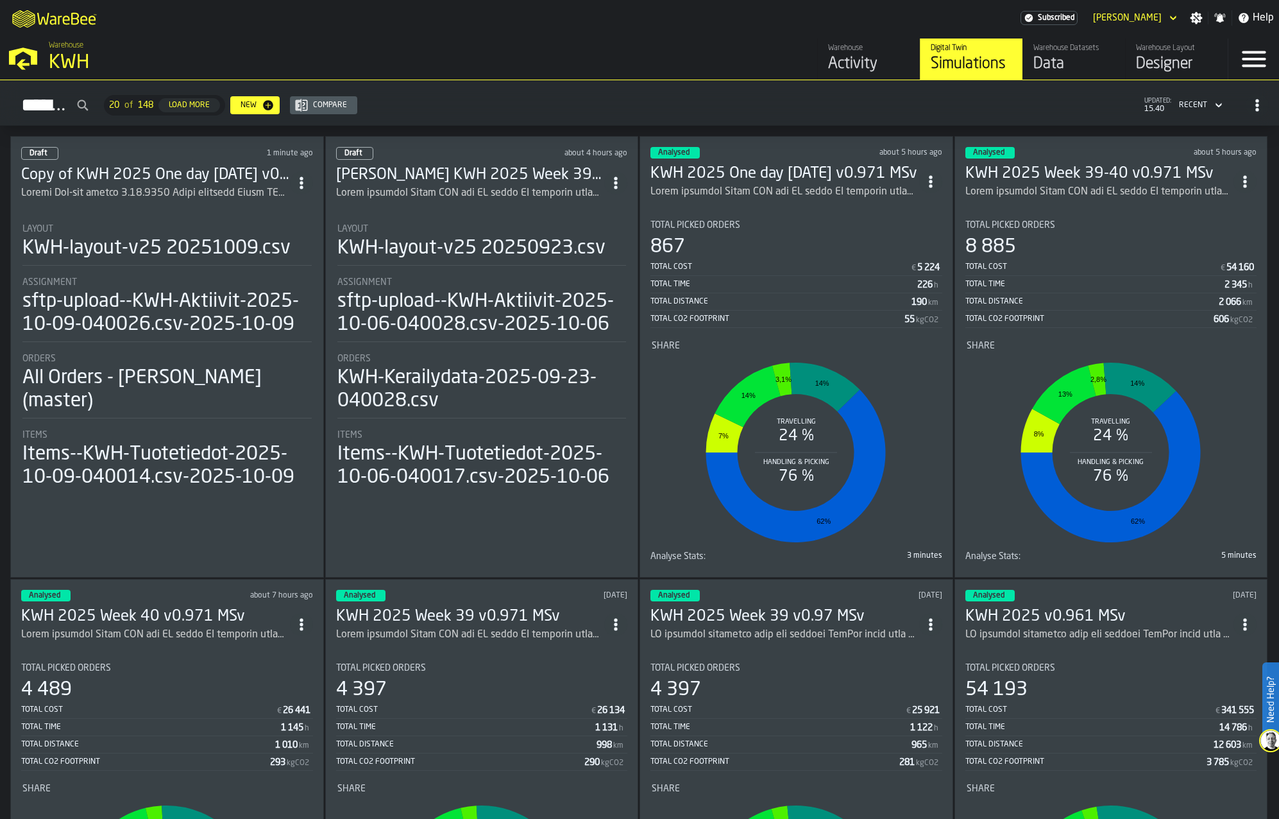
click at [1184, 59] on div "Designer" at bounding box center [1176, 64] width 81 height 21
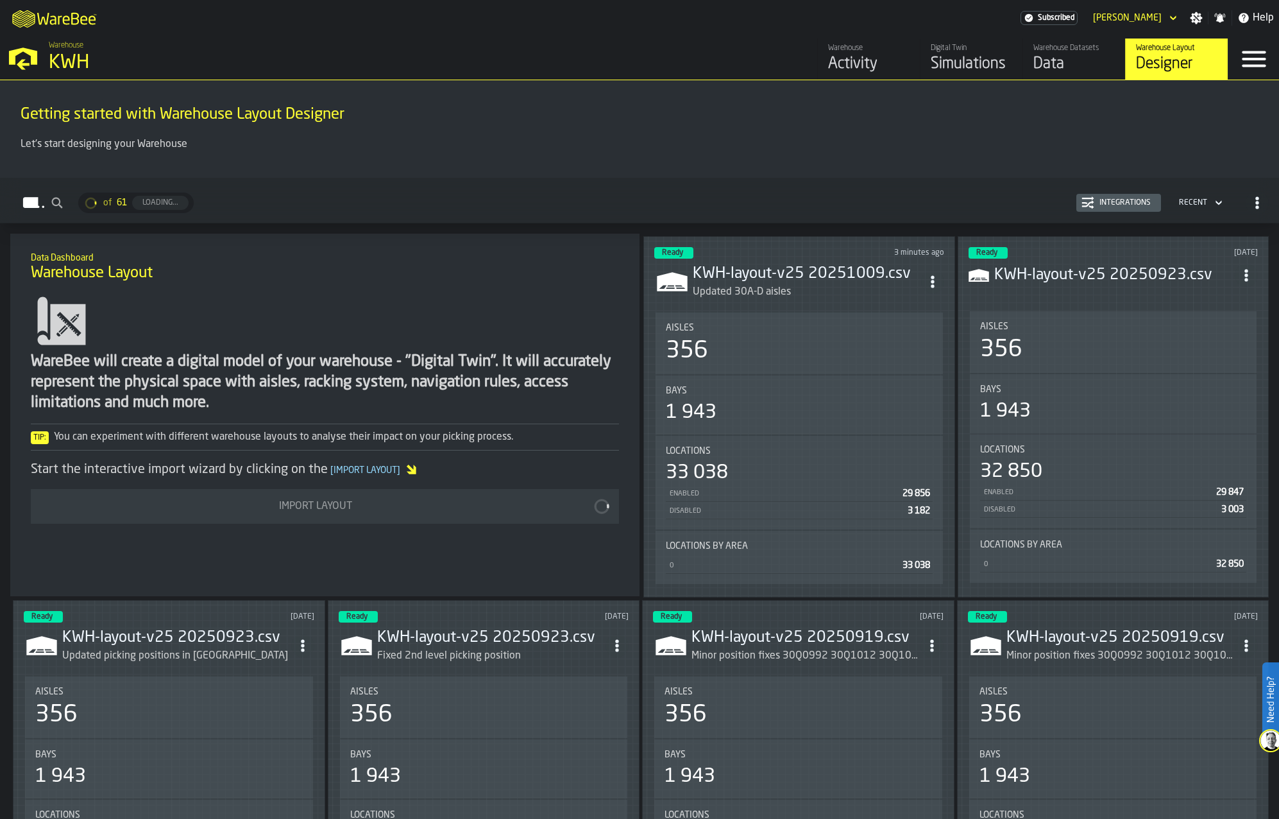
click at [938, 278] on icon "ItemListCard-DashboardItemContainer" at bounding box center [932, 281] width 13 height 13
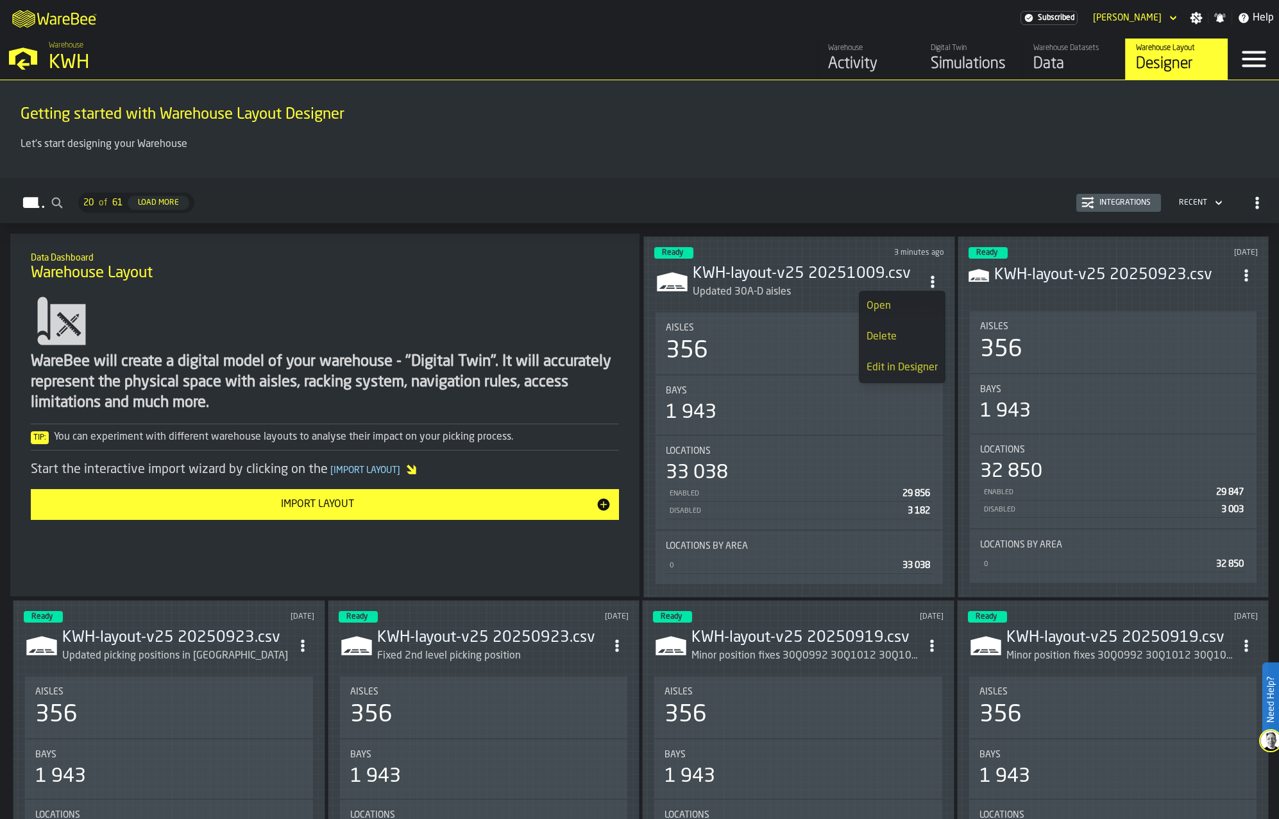
click at [883, 368] on div "Edit in Designer" at bounding box center [902, 367] width 71 height 15
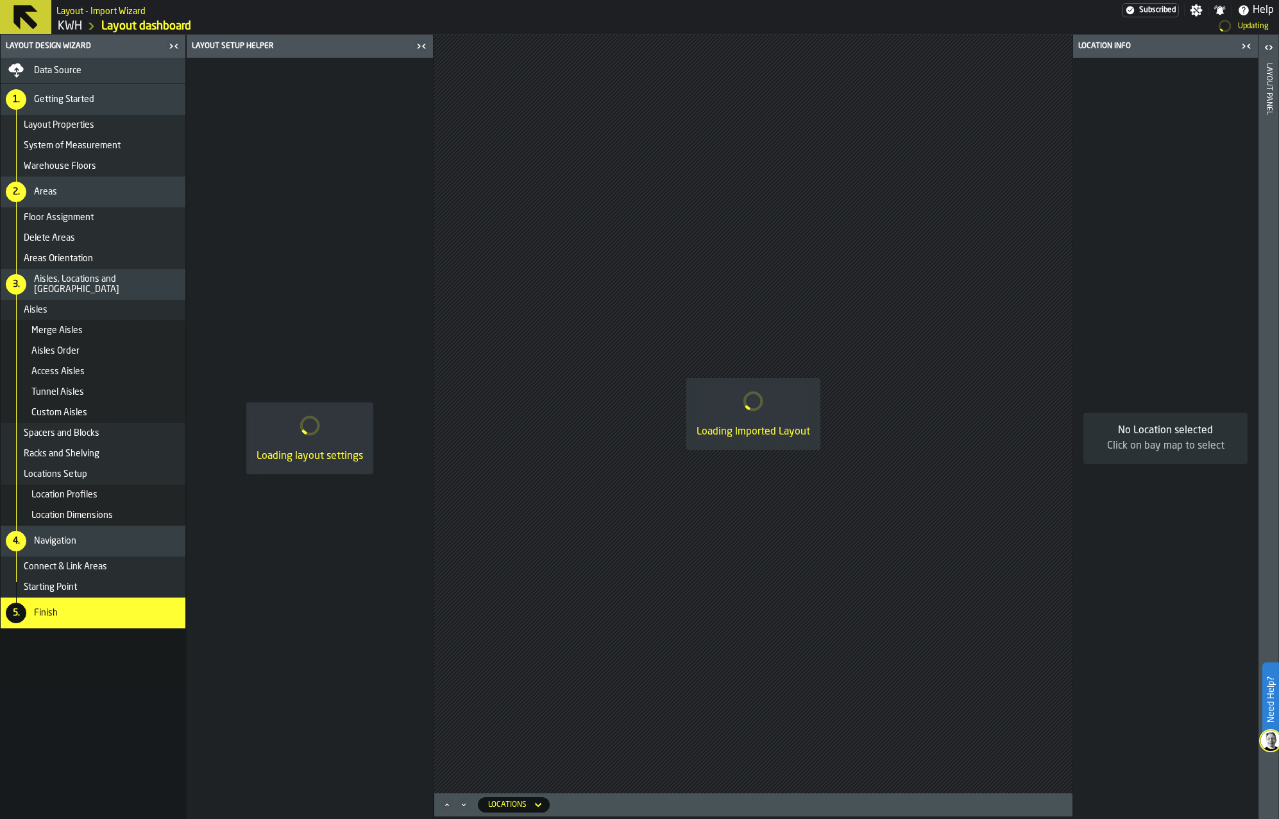
click at [53, 77] on div "Data Source" at bounding box center [93, 70] width 174 height 15
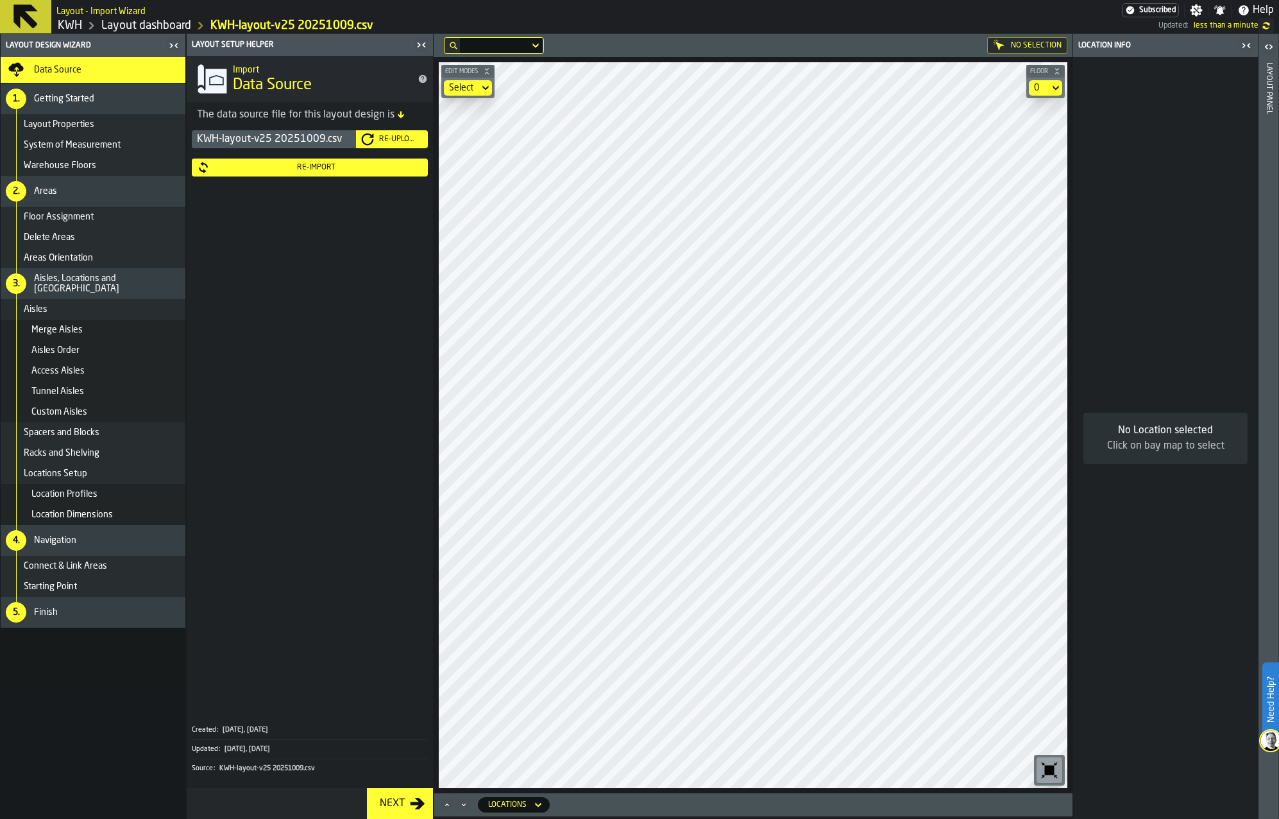
click at [400, 136] on div "Re-Upload" at bounding box center [398, 139] width 49 height 9
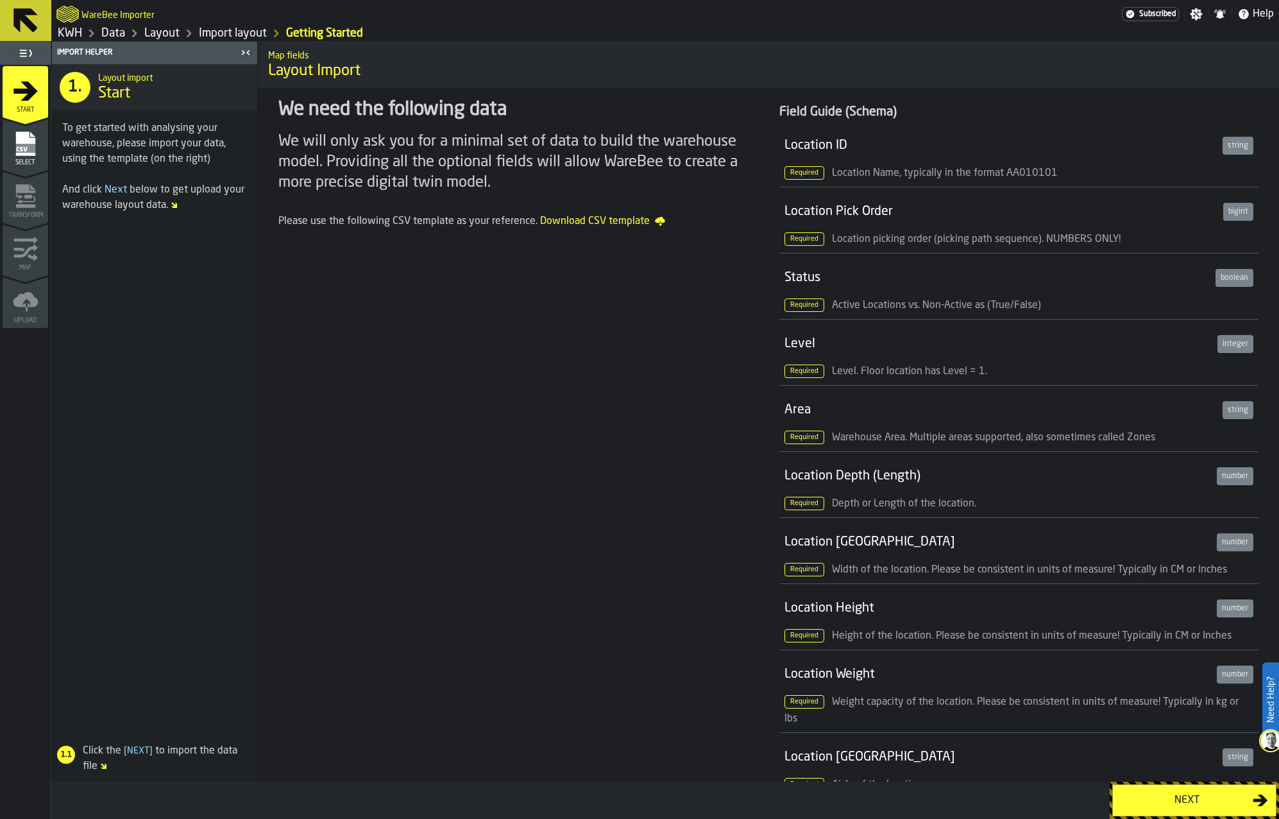
click at [1193, 796] on div "Next" at bounding box center [1187, 799] width 132 height 15
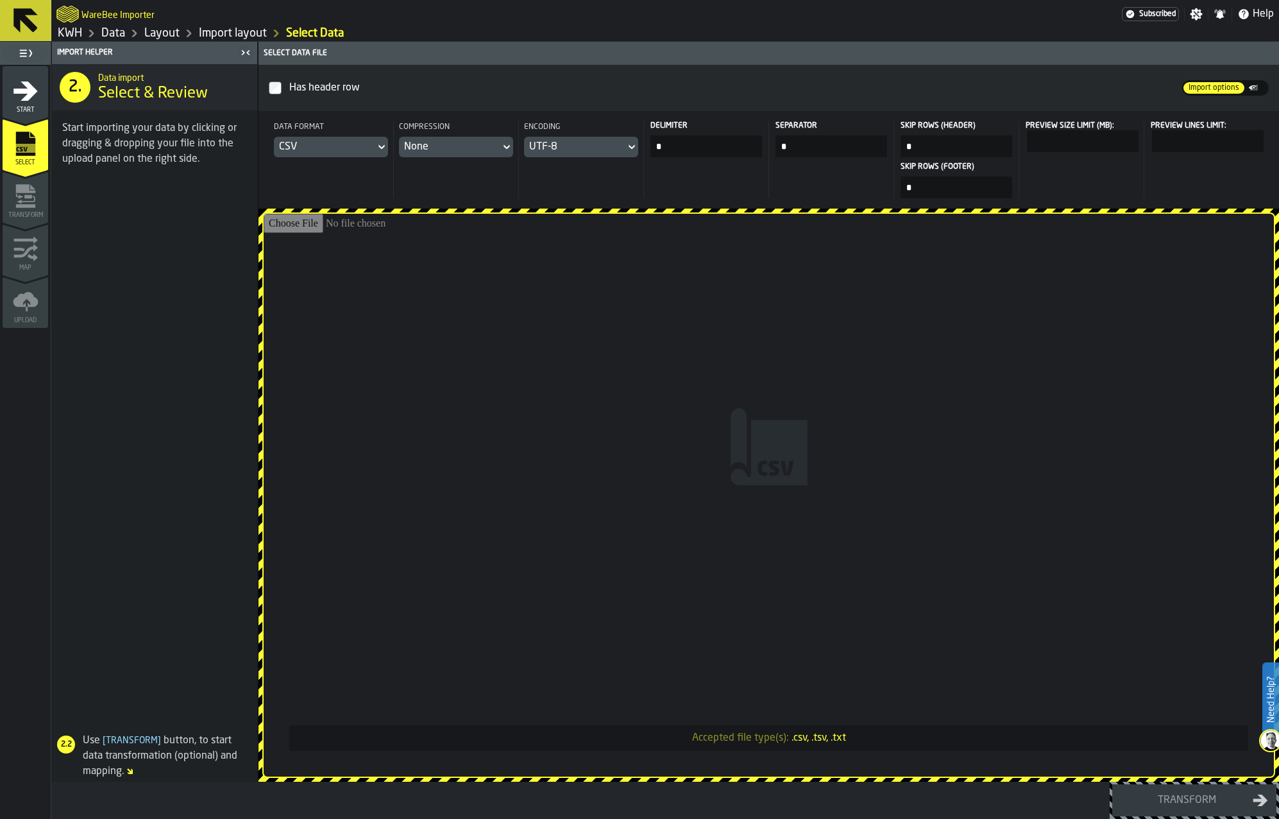
type input "**********"
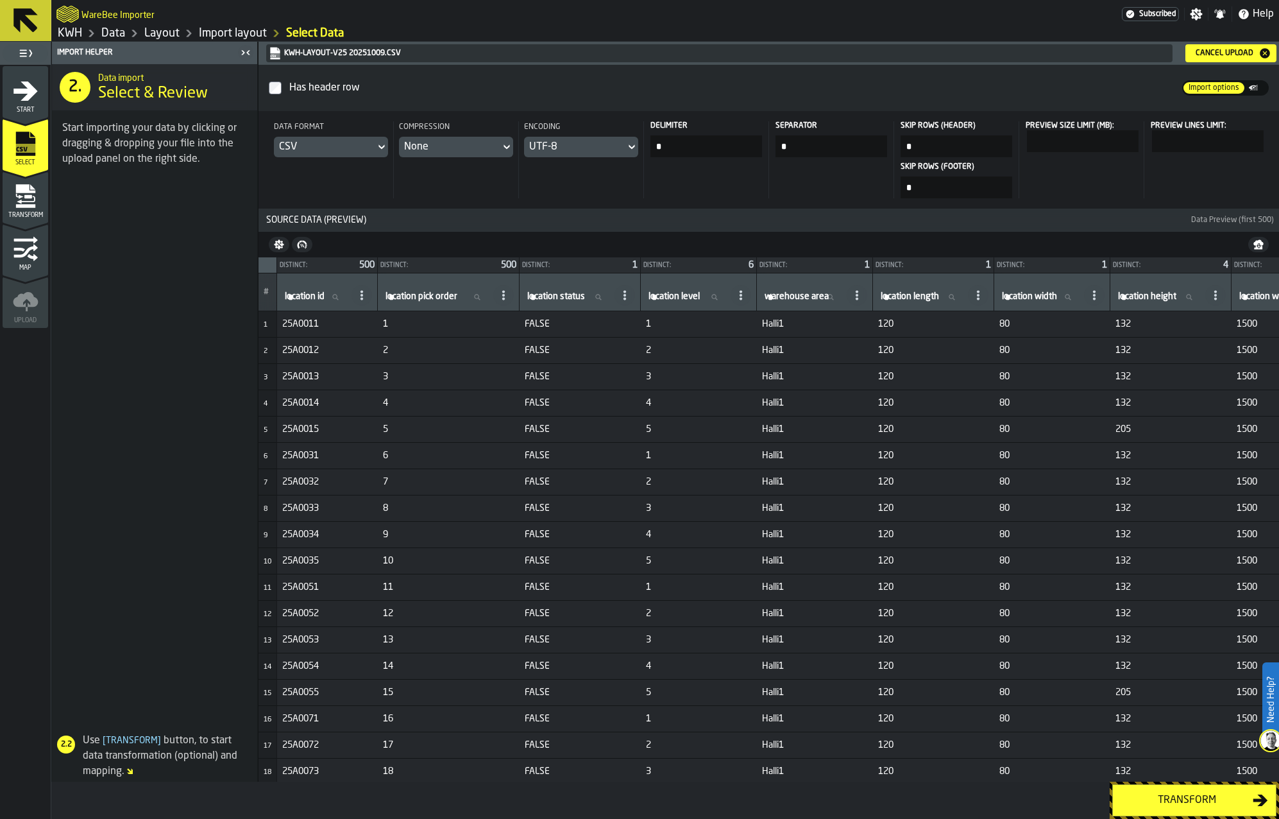
click at [1167, 797] on div "Transform" at bounding box center [1187, 799] width 132 height 15
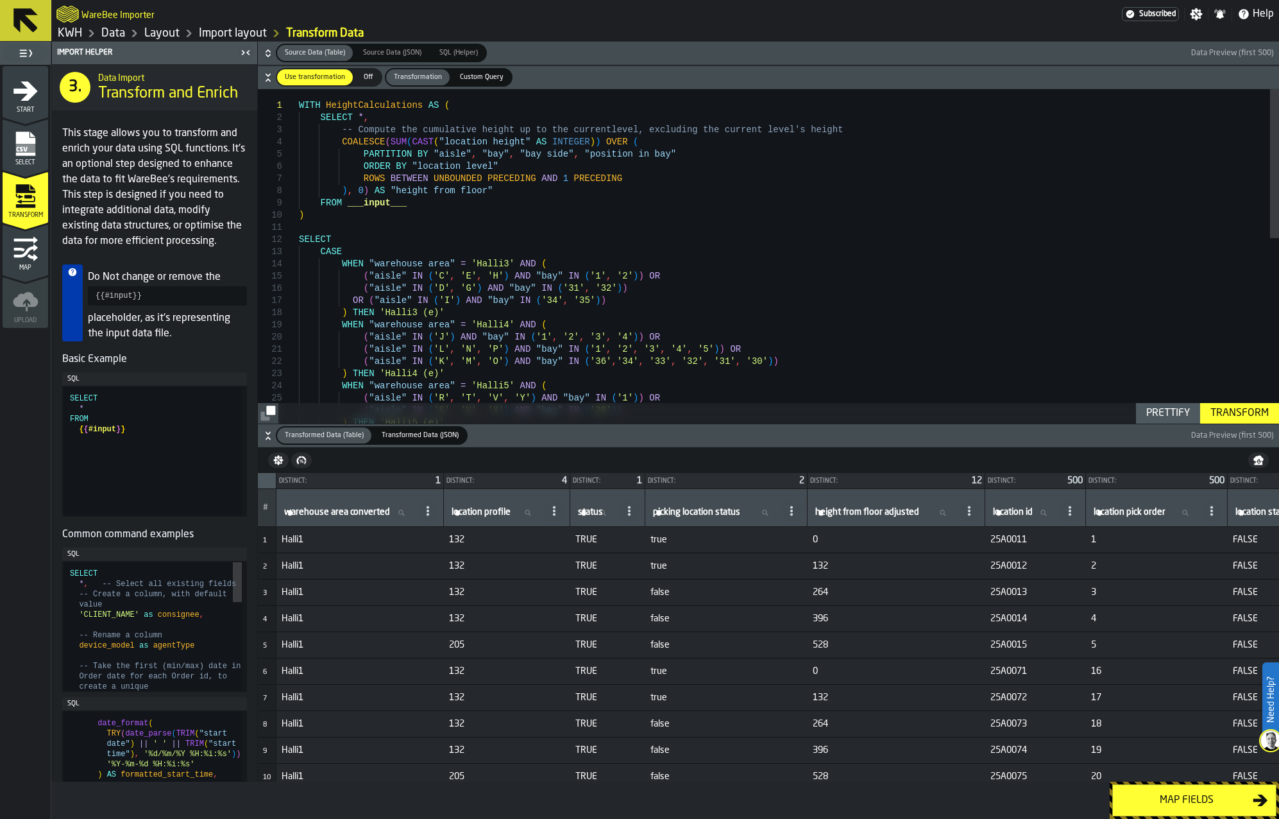
click at [1166, 796] on div "Map fields" at bounding box center [1187, 799] width 132 height 15
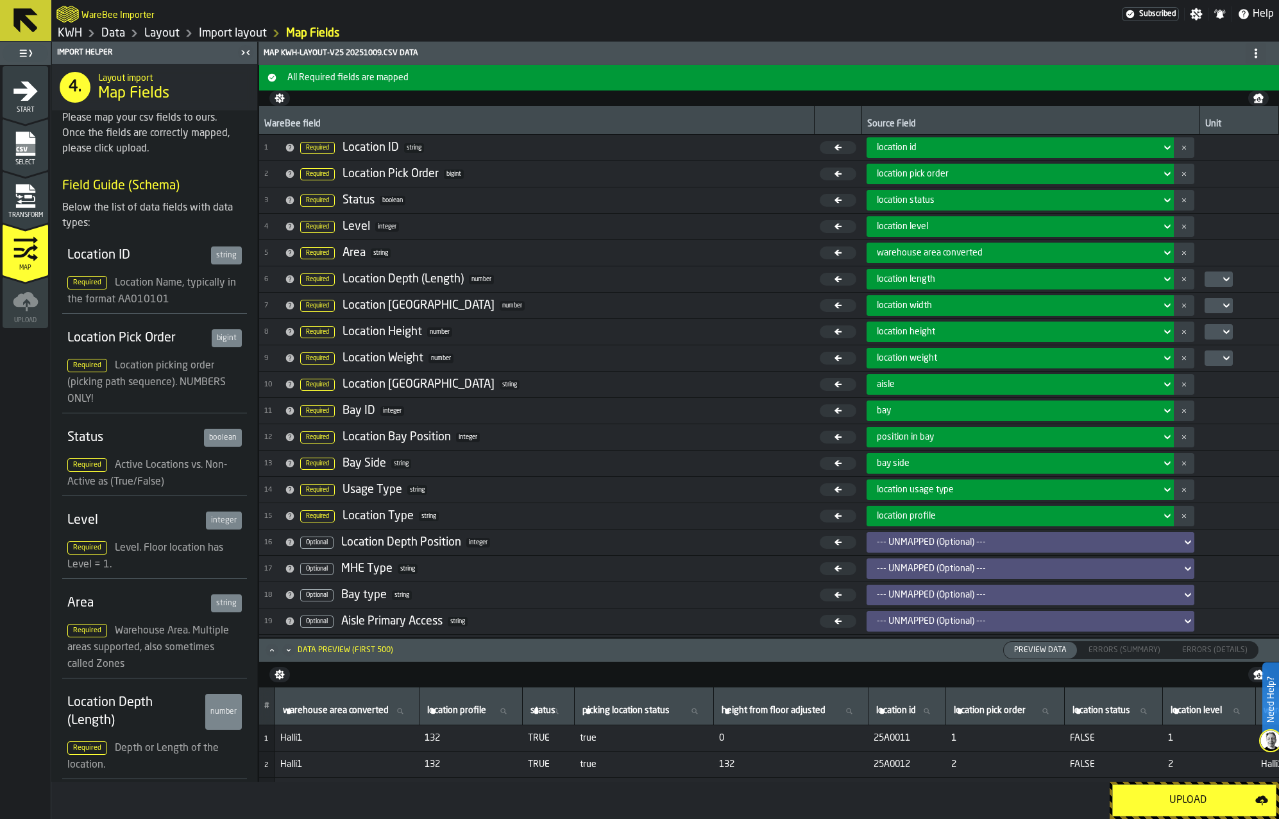
click at [1166, 794] on div "Upload" at bounding box center [1188, 799] width 135 height 15
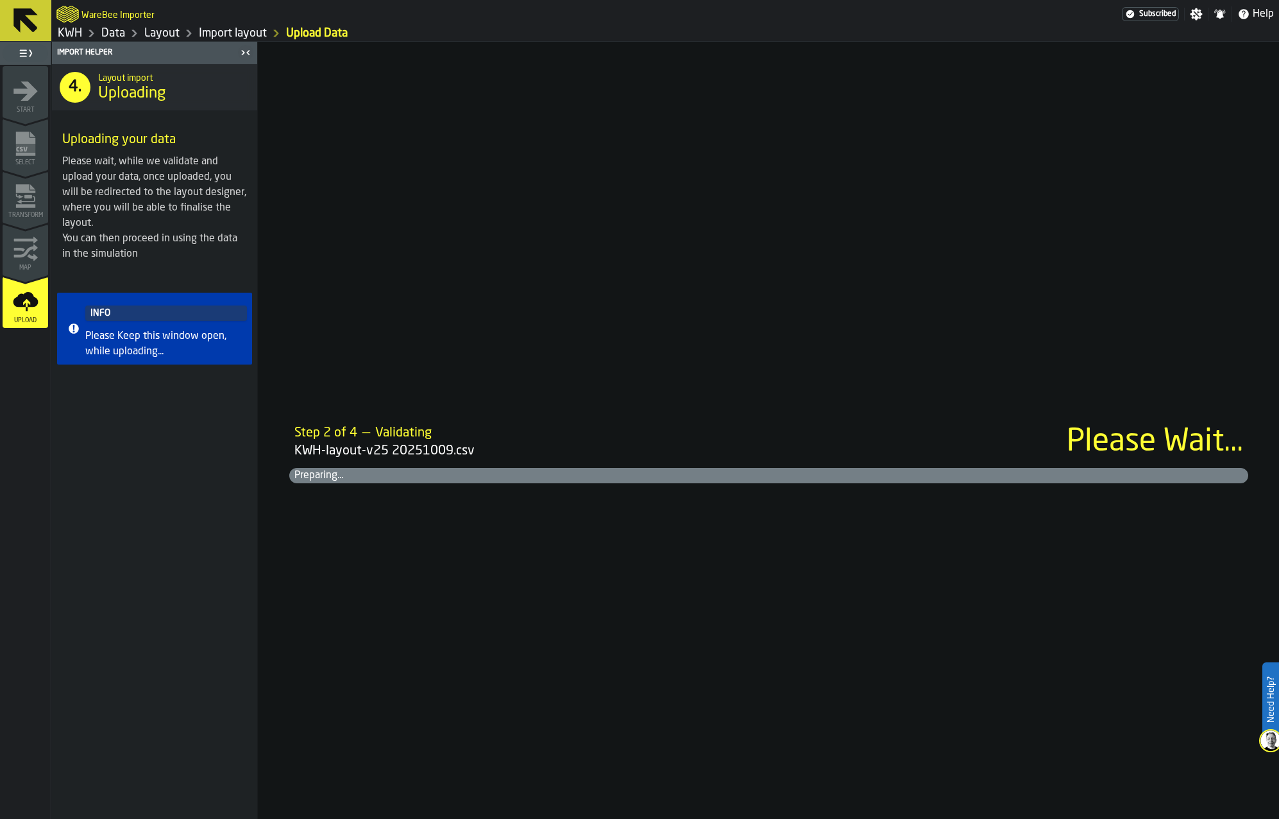
click at [1278, 62] on html "Need Help? WareBee Importer Subscribed Settings Notifications Help KWH Data Lay…" at bounding box center [639, 409] width 1279 height 819
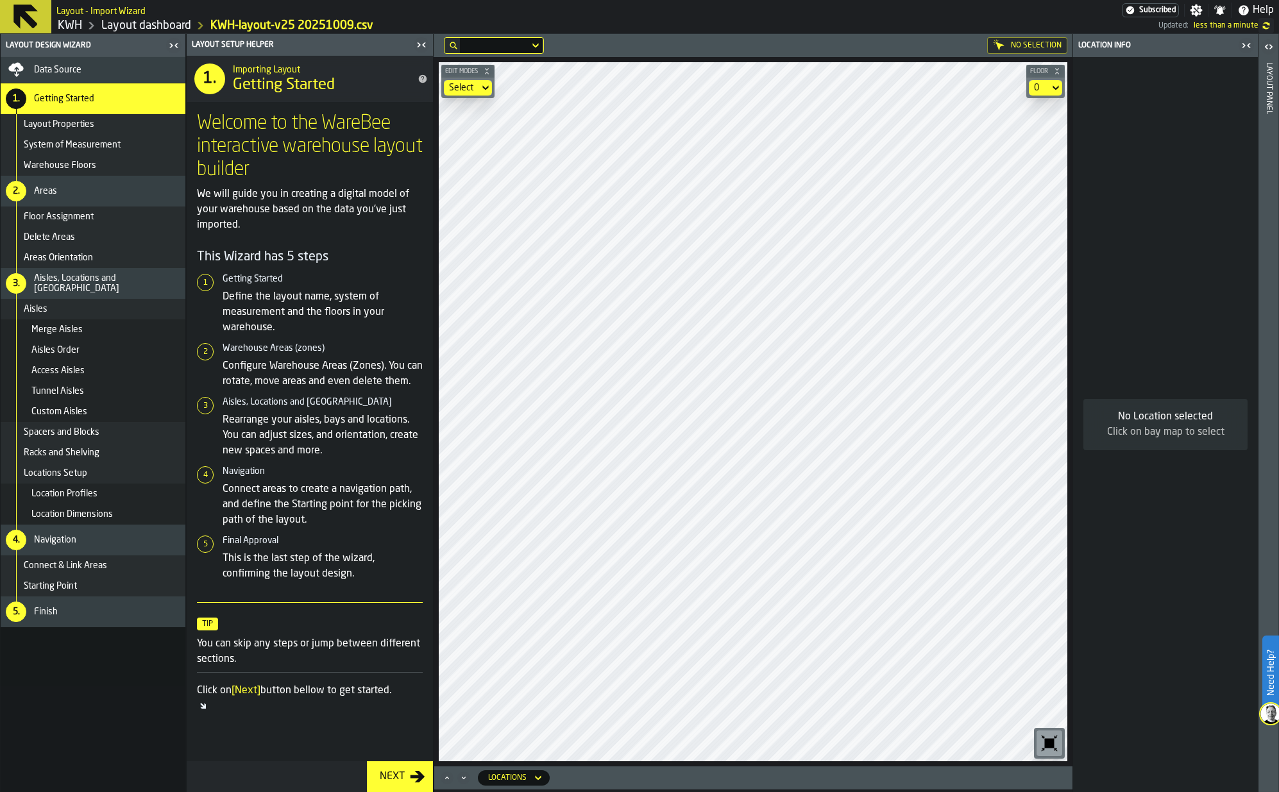
click at [392, 776] on div "Next" at bounding box center [392, 776] width 35 height 15
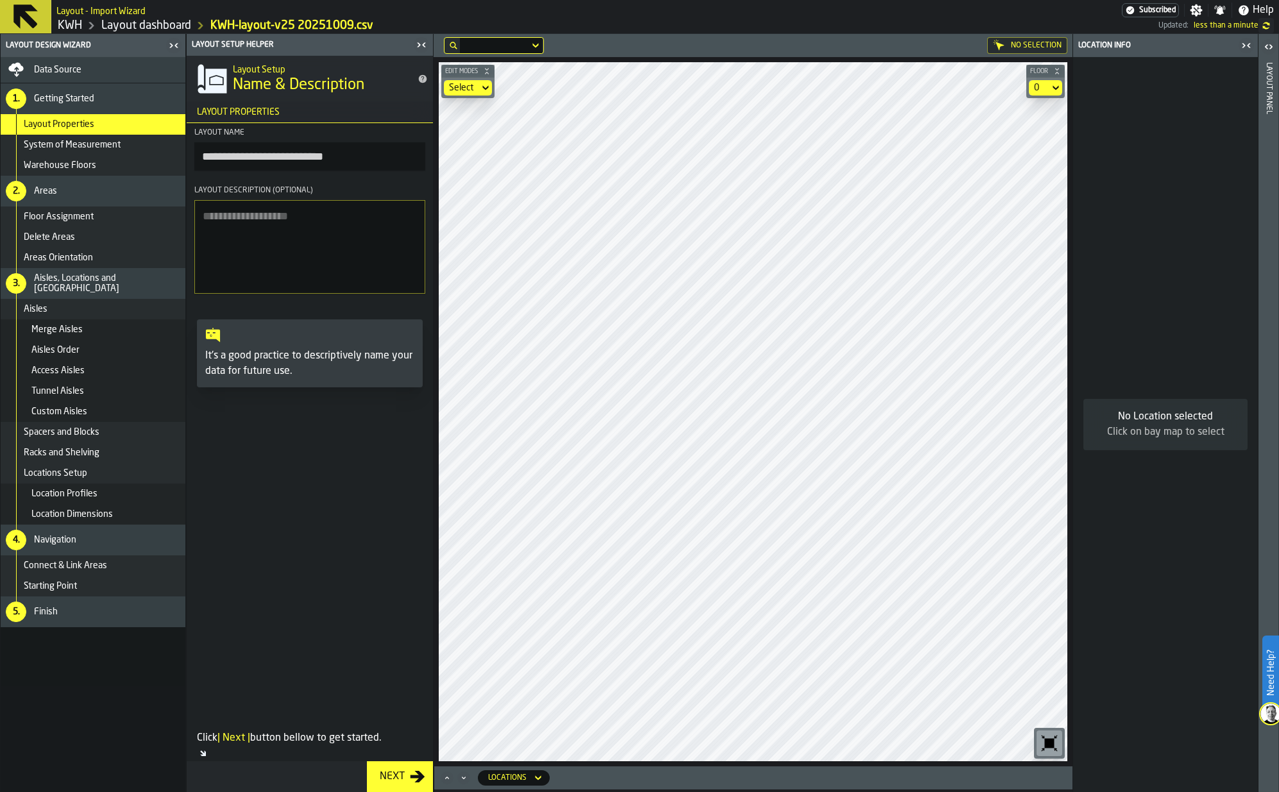
click at [39, 60] on div "Data Source" at bounding box center [93, 70] width 185 height 26
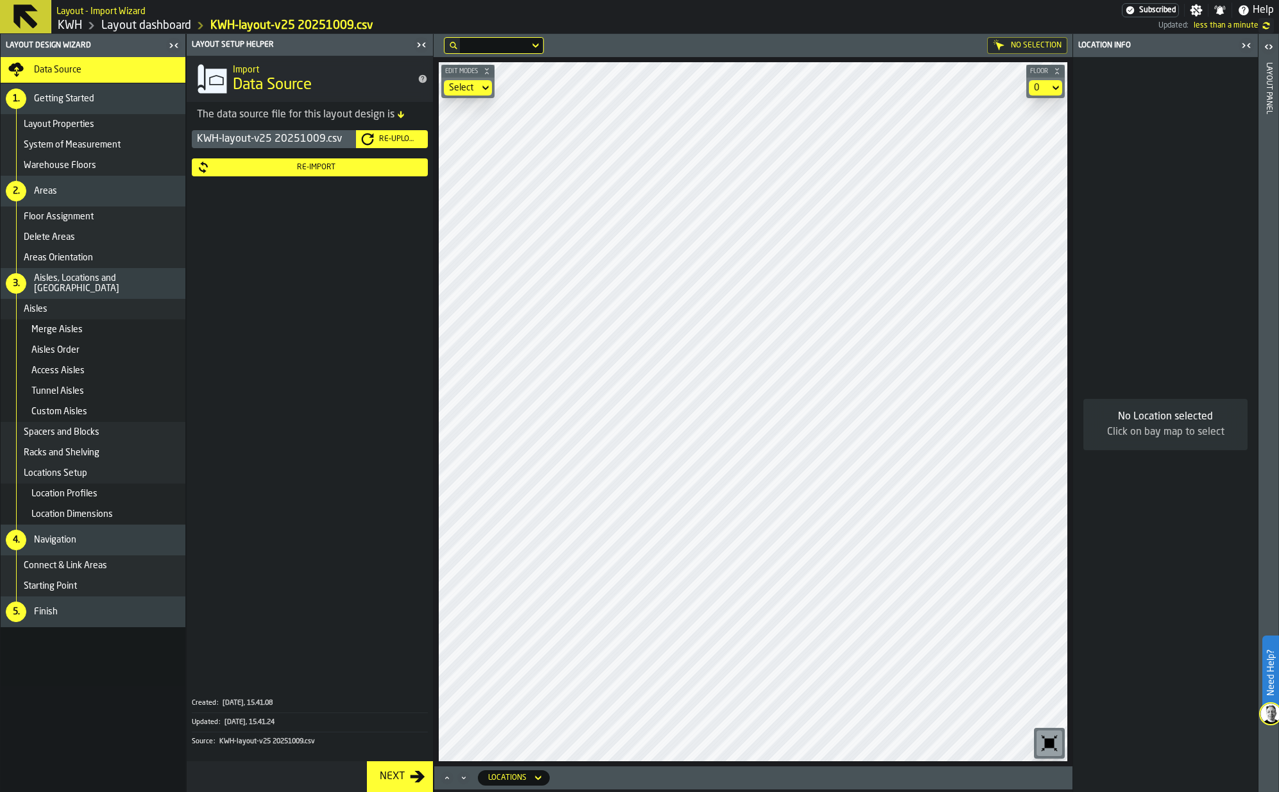
click at [65, 606] on div "5. Finish" at bounding box center [93, 612] width 185 height 31
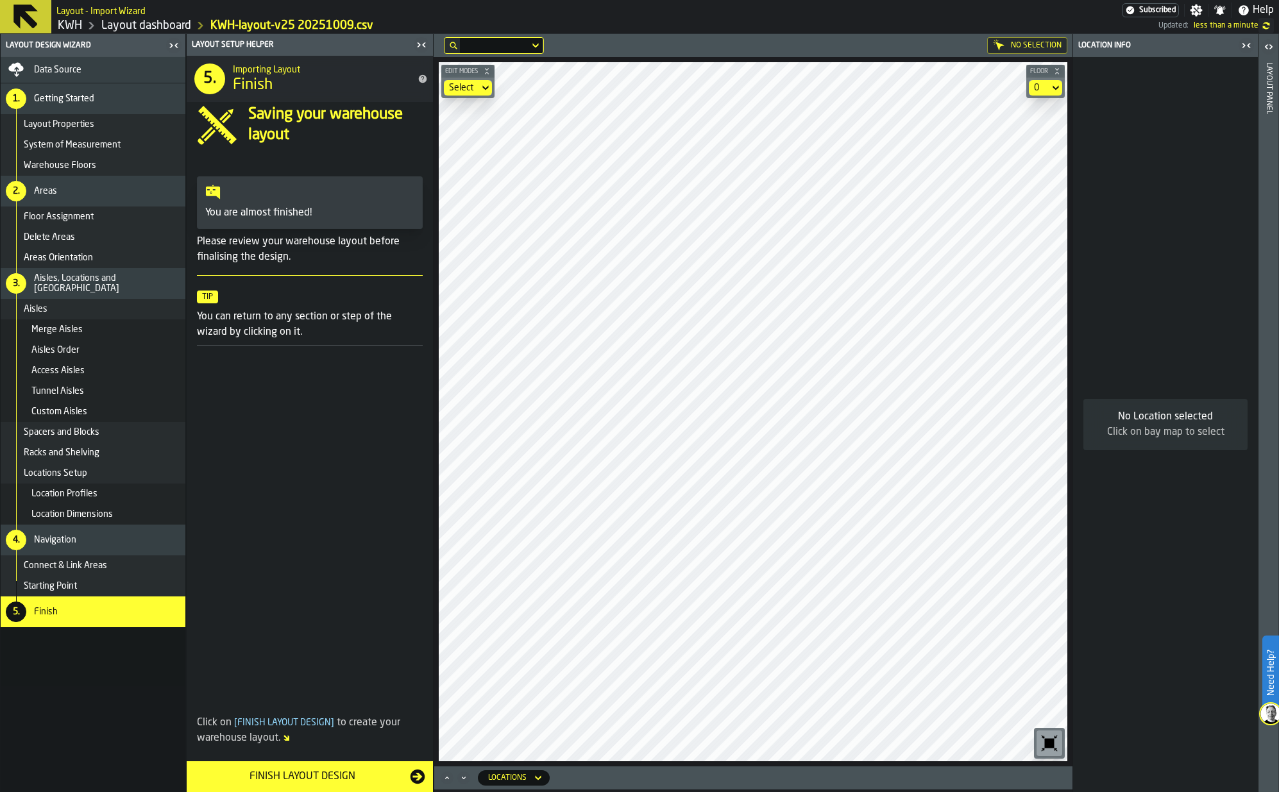
click at [310, 777] on div "Finish Layout Design" at bounding box center [302, 776] width 216 height 15
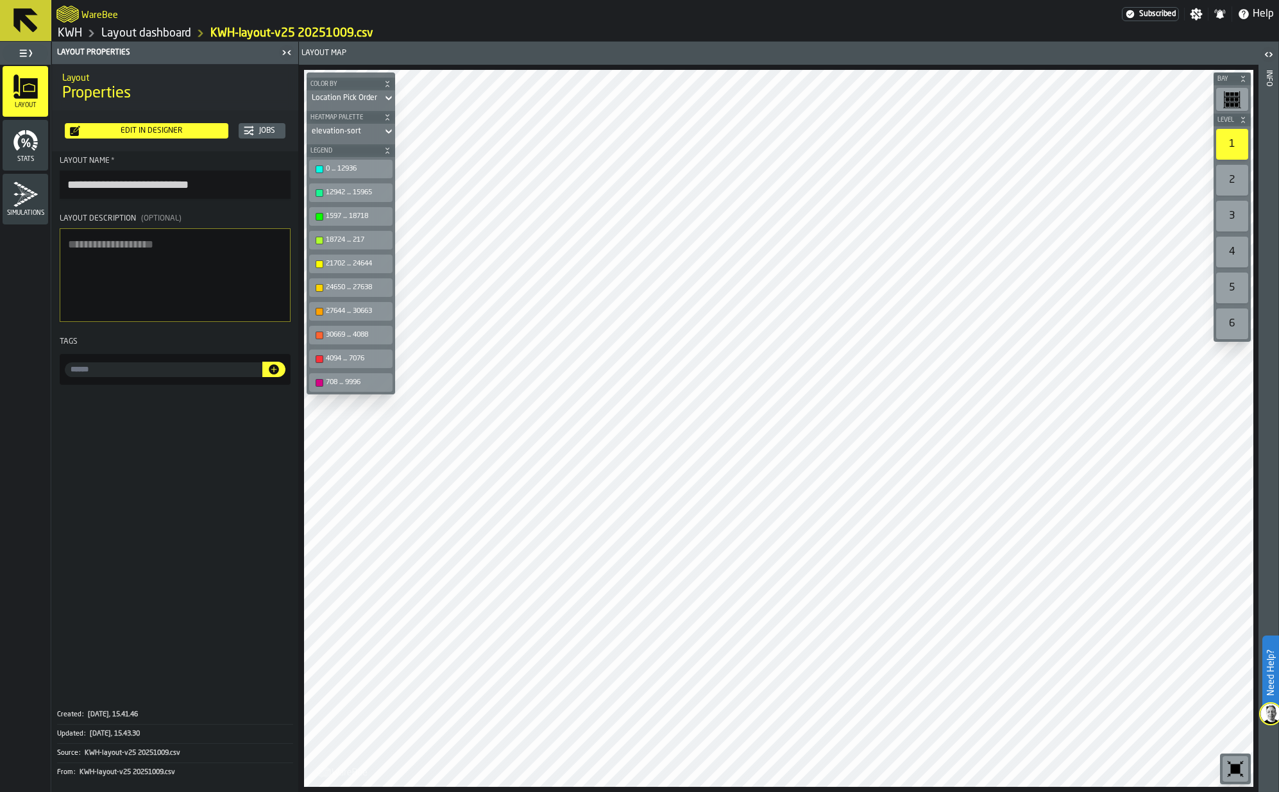
click at [1237, 176] on div "2" at bounding box center [1232, 180] width 32 height 31
click at [1231, 141] on div "1" at bounding box center [1232, 144] width 32 height 31
click at [154, 34] on link "Layout dashboard" at bounding box center [146, 33] width 90 height 14
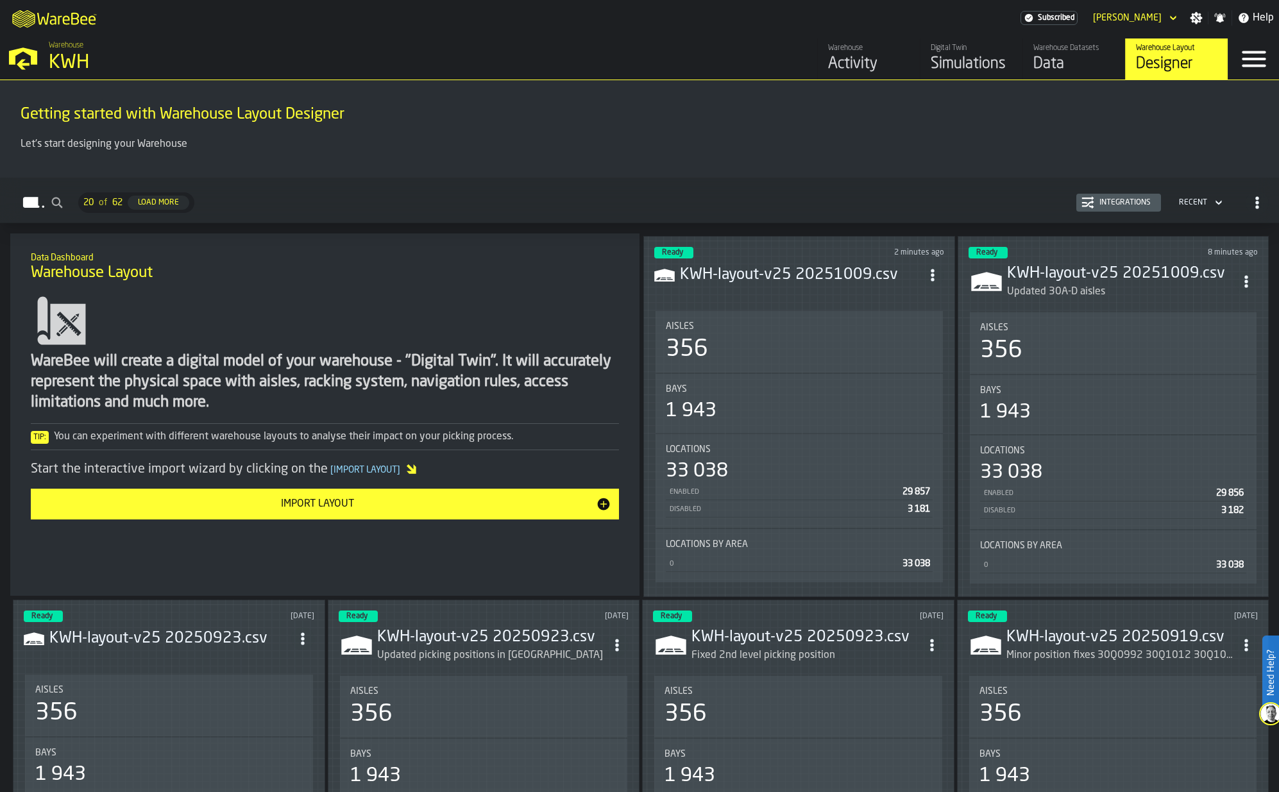
click at [960, 57] on div "Simulations" at bounding box center [971, 64] width 81 height 21
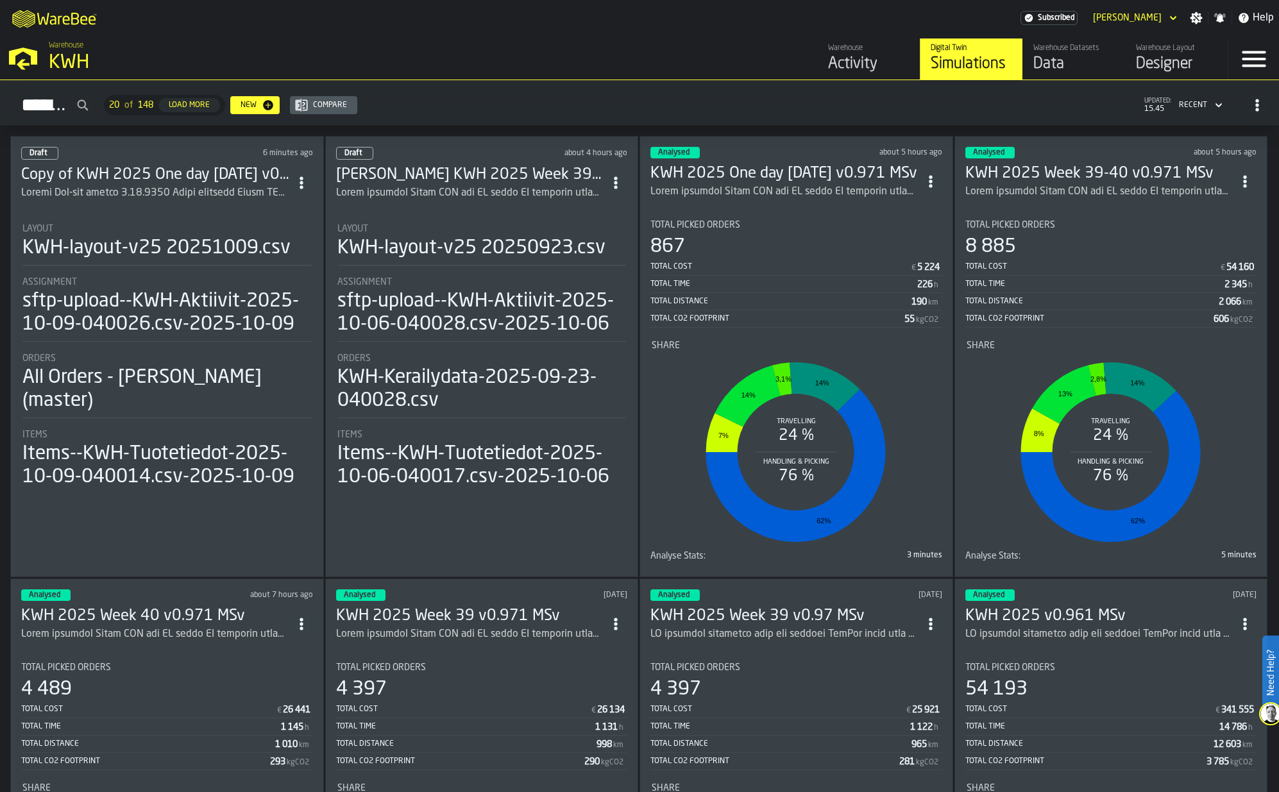
click at [183, 171] on h3 "Copy of KWH 2025 One day [DATE] v0.971 MSv" at bounding box center [155, 175] width 269 height 21
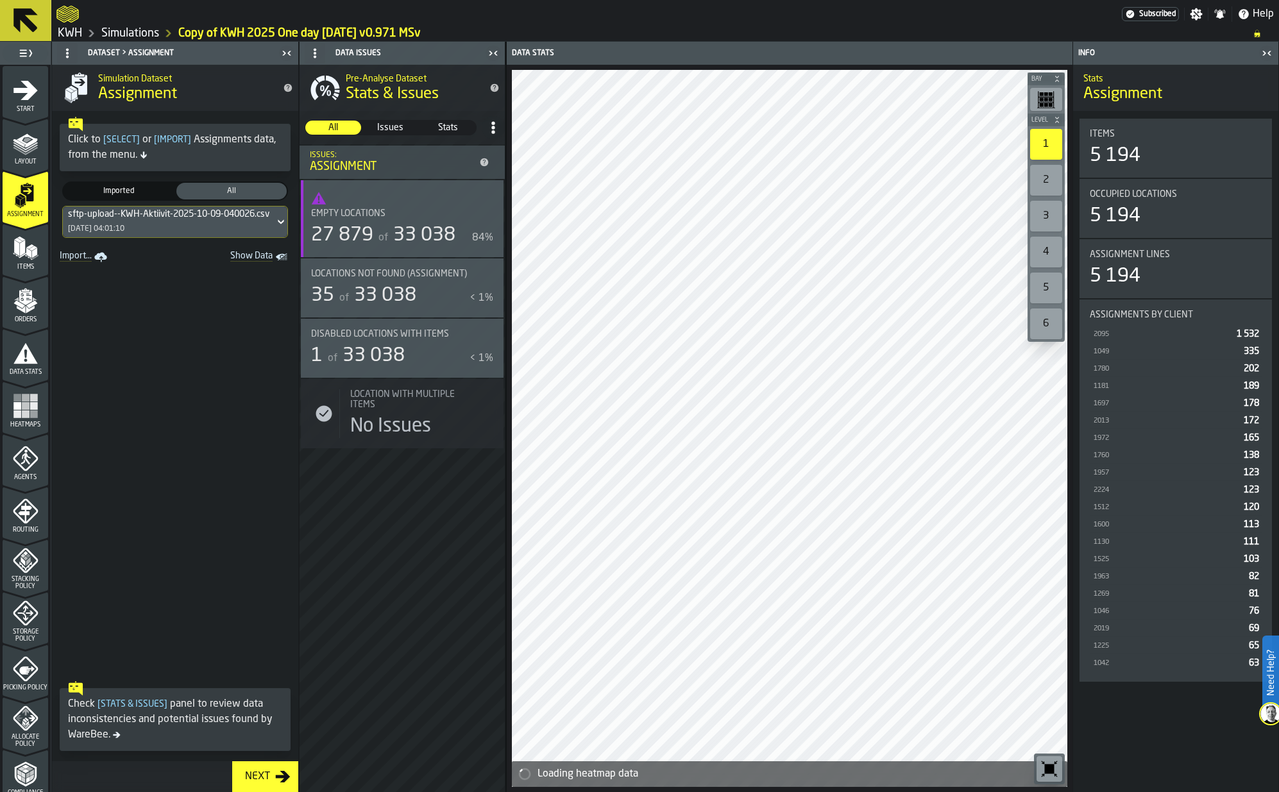
click at [21, 98] on icon "menu Start" at bounding box center [25, 90] width 24 height 19
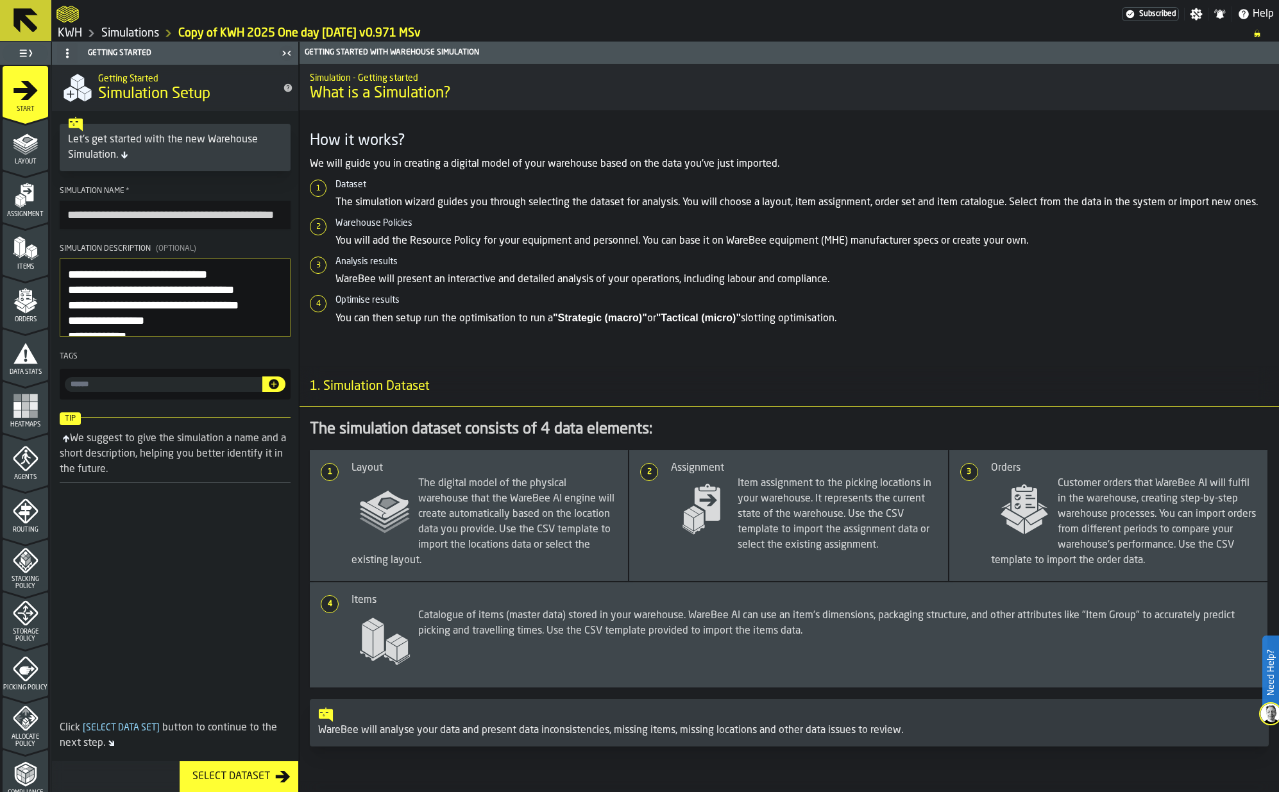
drag, startPoint x: 108, startPoint y: 212, endPoint x: -7, endPoint y: 209, distance: 115.5
click at [0, 209] on html "**********" at bounding box center [639, 396] width 1279 height 792
type input "**********"
click at [19, 146] on icon "menu Layout" at bounding box center [19, 143] width 12 height 8
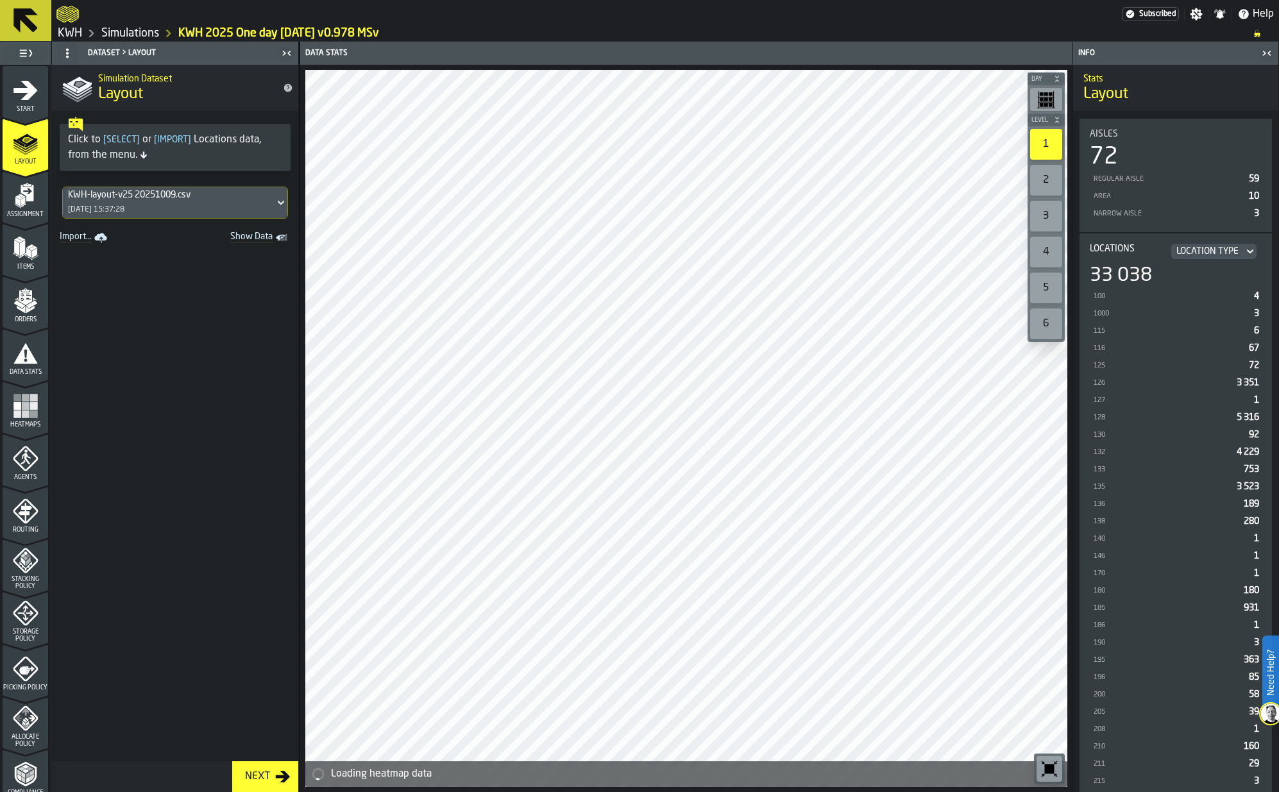
click at [108, 207] on div "[DATE] 15:37:28" at bounding box center [96, 209] width 56 height 9
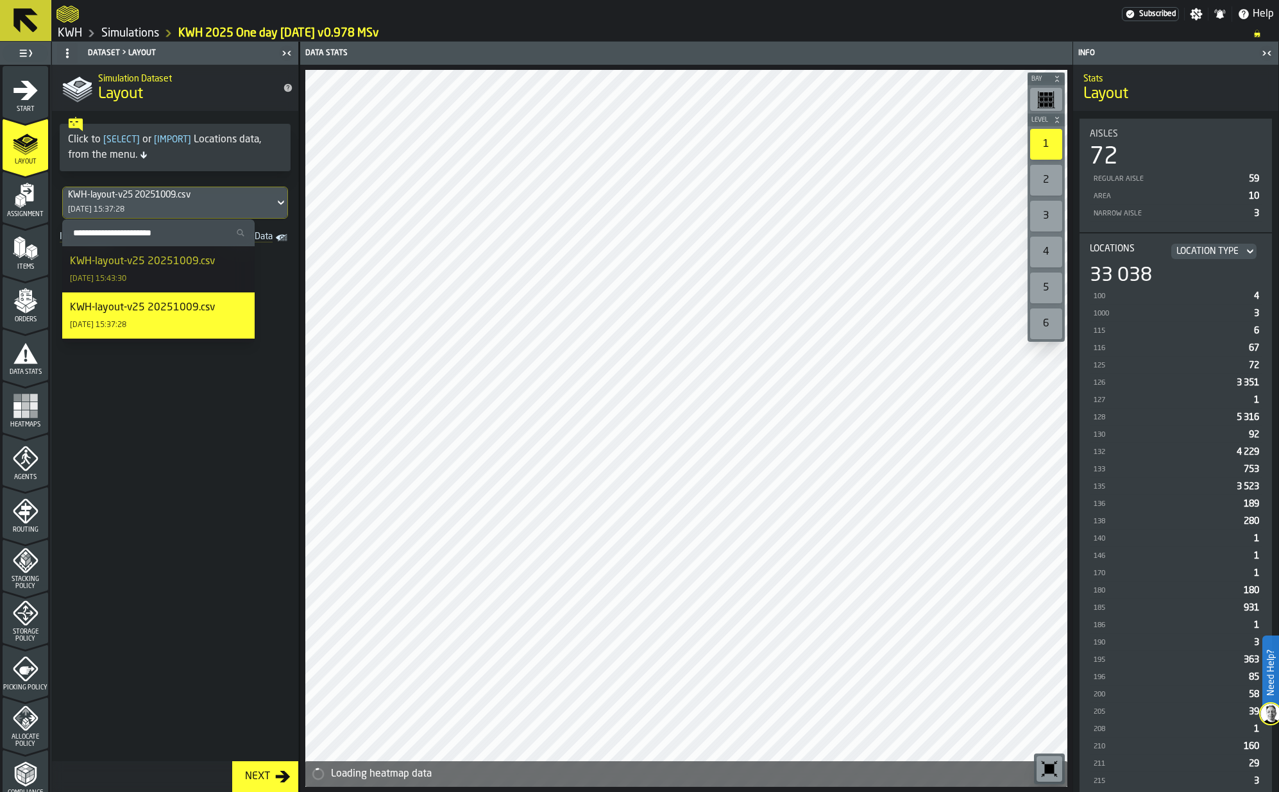
click at [112, 260] on div "KWH-layout-v25 20251009.csv" at bounding box center [142, 261] width 145 height 15
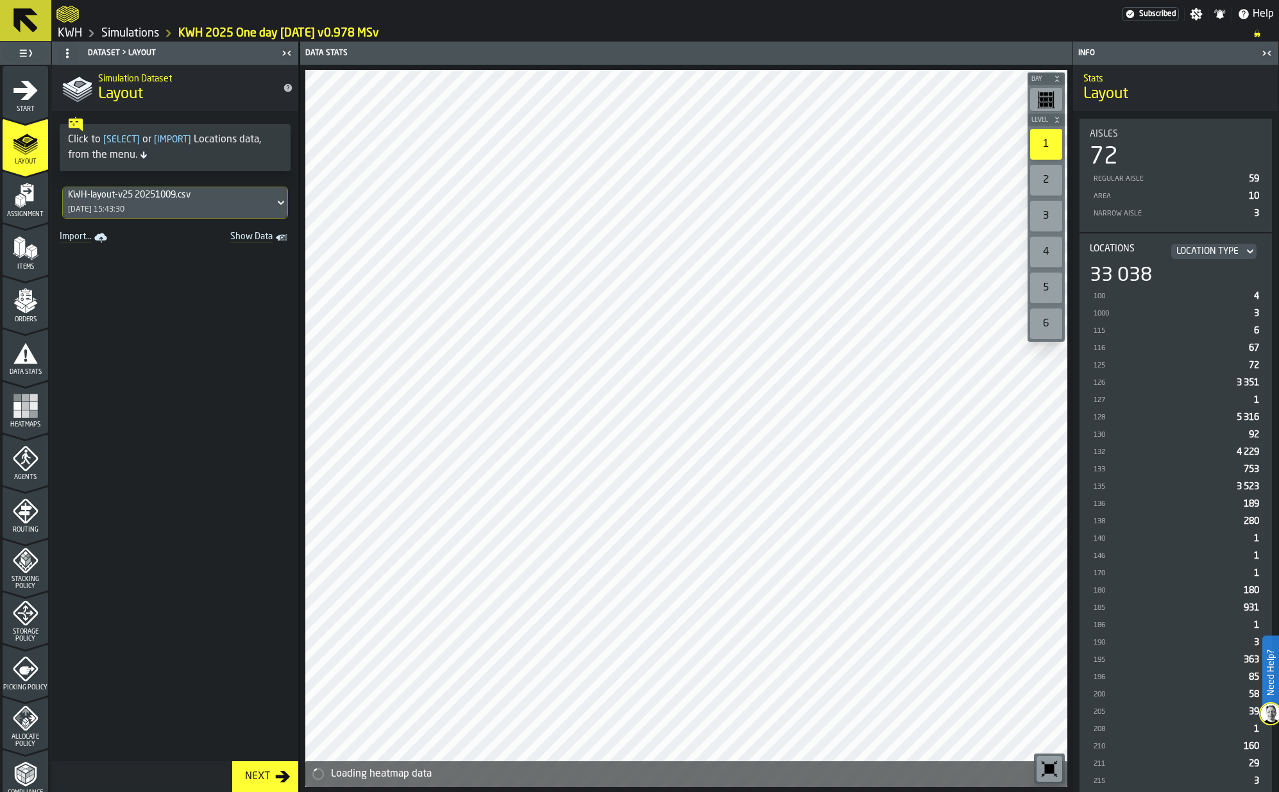
click at [13, 201] on icon "menu Assignment" at bounding box center [26, 196] width 26 height 26
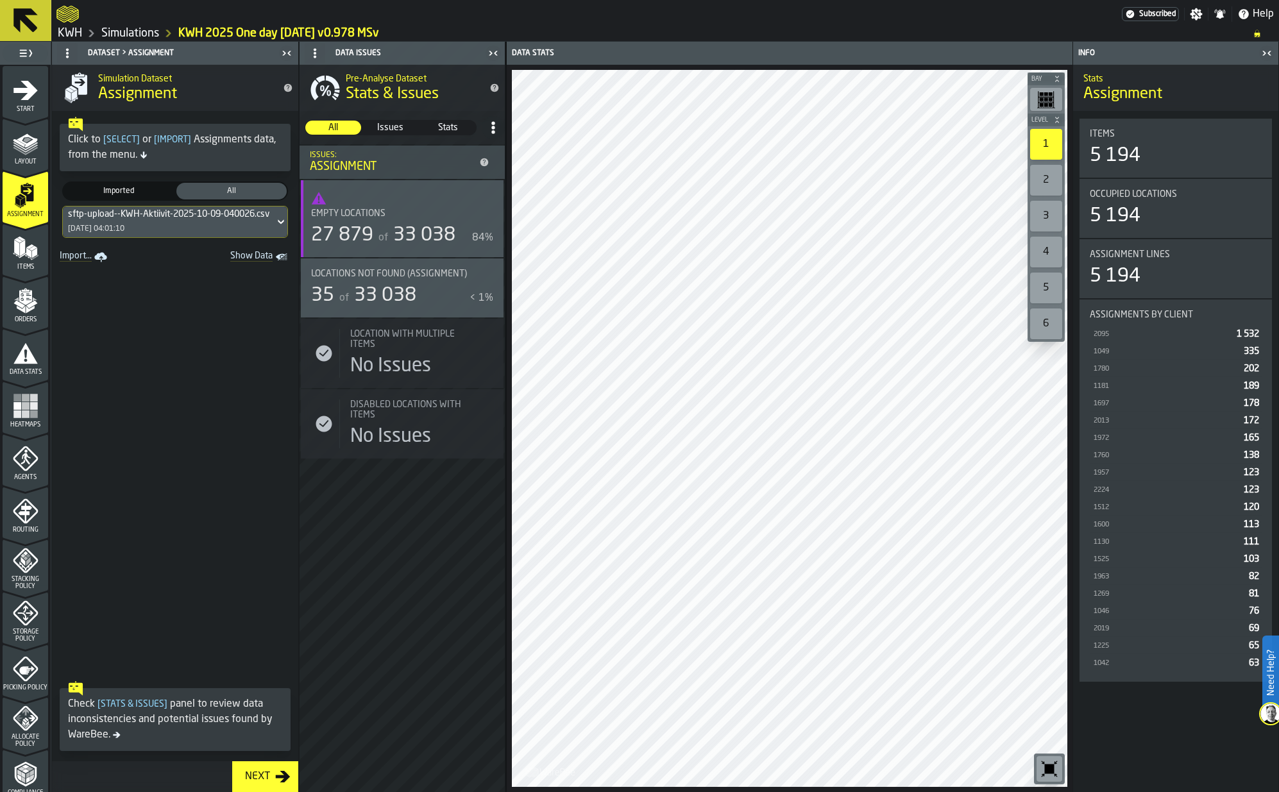
click at [22, 255] on icon "menu Items" at bounding box center [26, 248] width 26 height 26
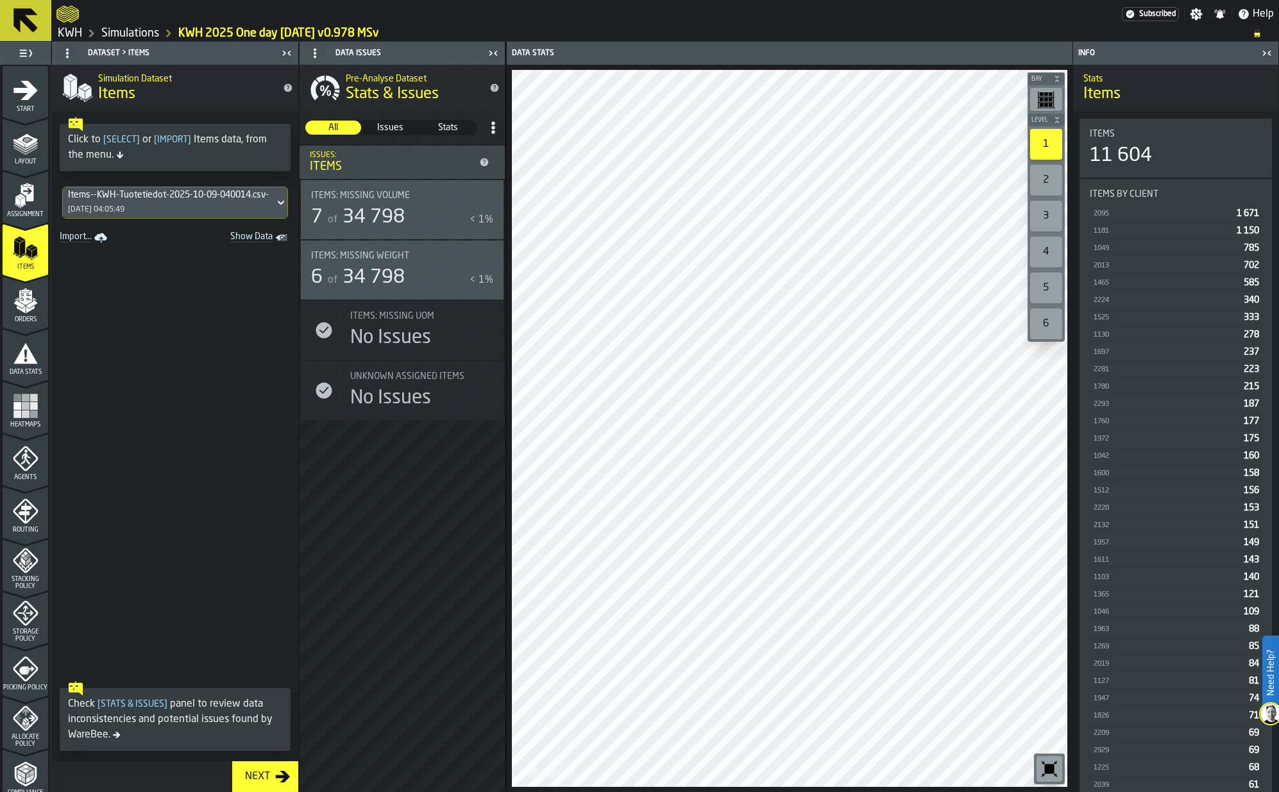
click at [21, 300] on icon "menu Orders" at bounding box center [26, 301] width 26 height 26
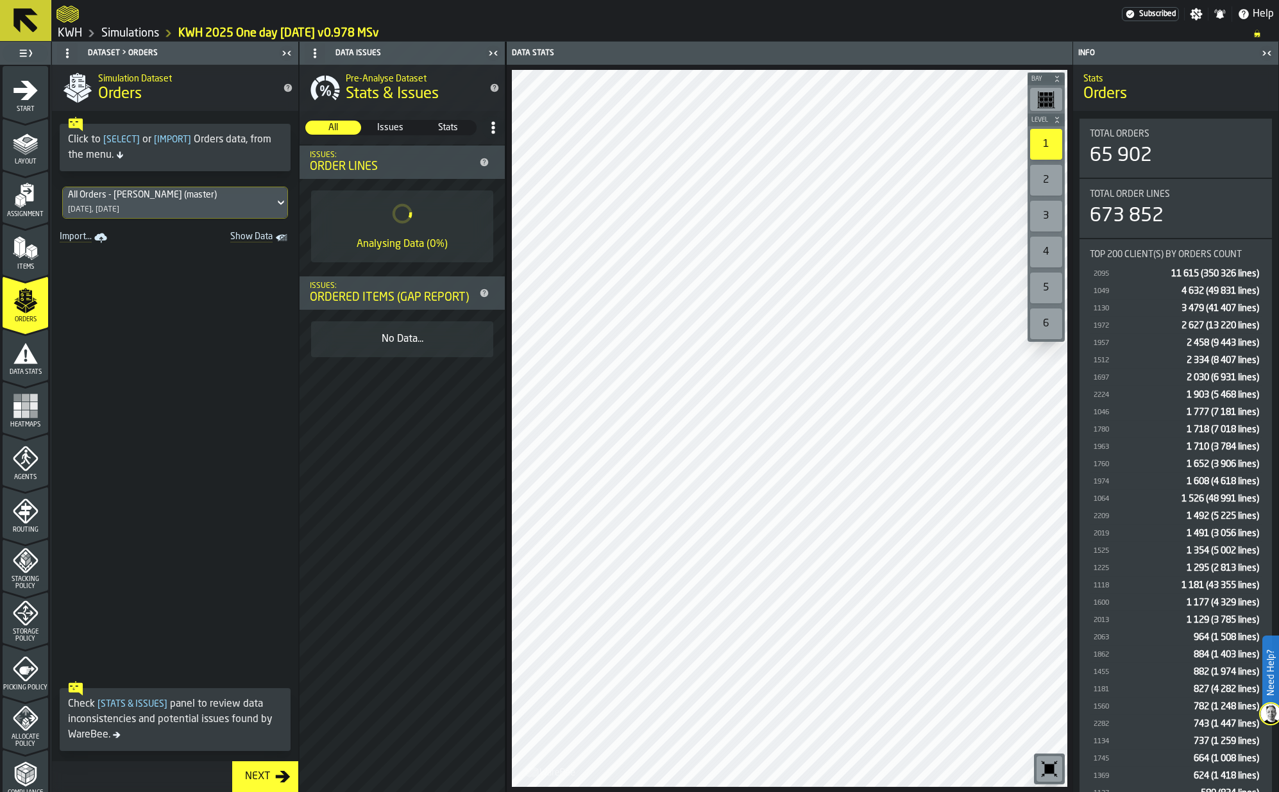
click at [22, 355] on icon "menu Data Stats" at bounding box center [26, 354] width 26 height 26
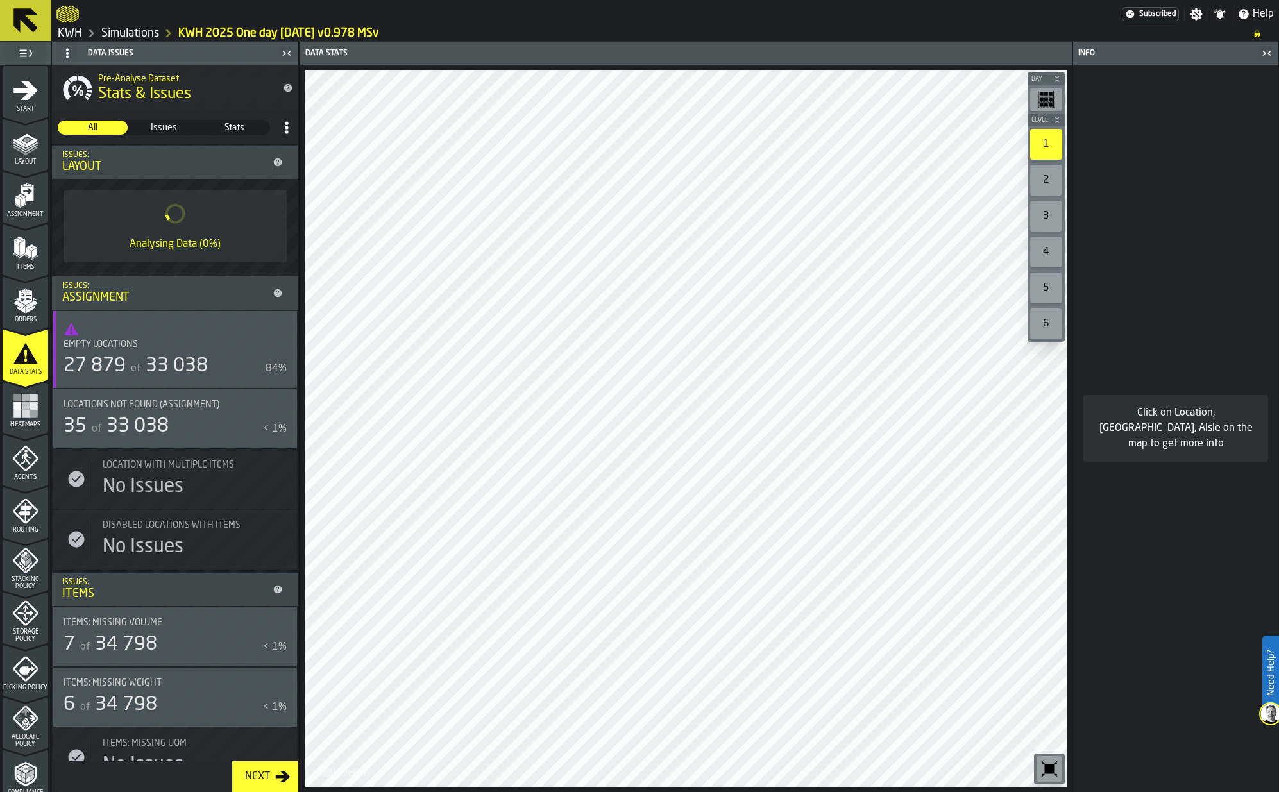
click at [225, 32] on link "KWH 2025 One day [DATE] v0.978 MSv" at bounding box center [278, 33] width 201 height 14
click at [226, 31] on link "KWH 2025 One day [DATE] v0.978 MSv" at bounding box center [278, 33] width 201 height 14
click at [28, 101] on icon "menu Start" at bounding box center [26, 91] width 26 height 26
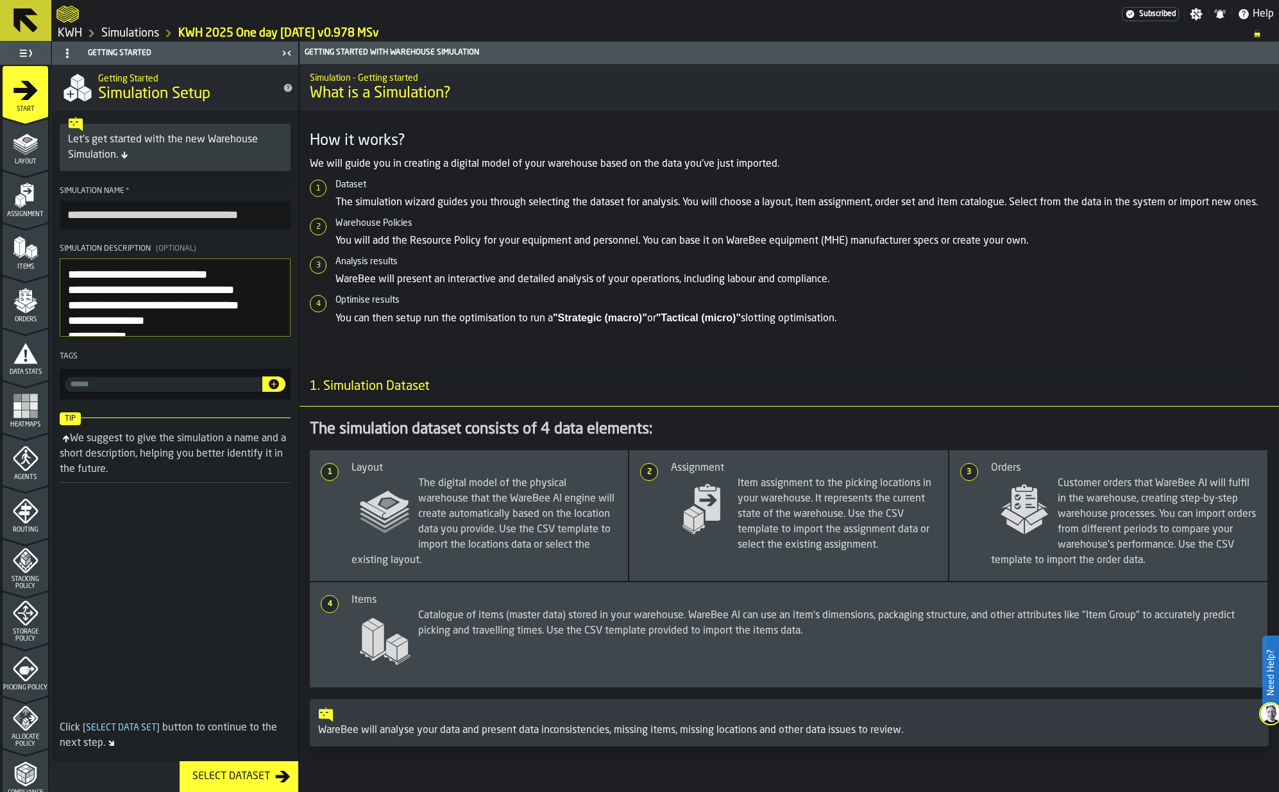
click at [160, 212] on input "**********" at bounding box center [175, 215] width 231 height 28
drag, startPoint x: 67, startPoint y: 215, endPoint x: 313, endPoint y: 219, distance: 245.7
click at [360, 235] on main "**********" at bounding box center [639, 417] width 1279 height 751
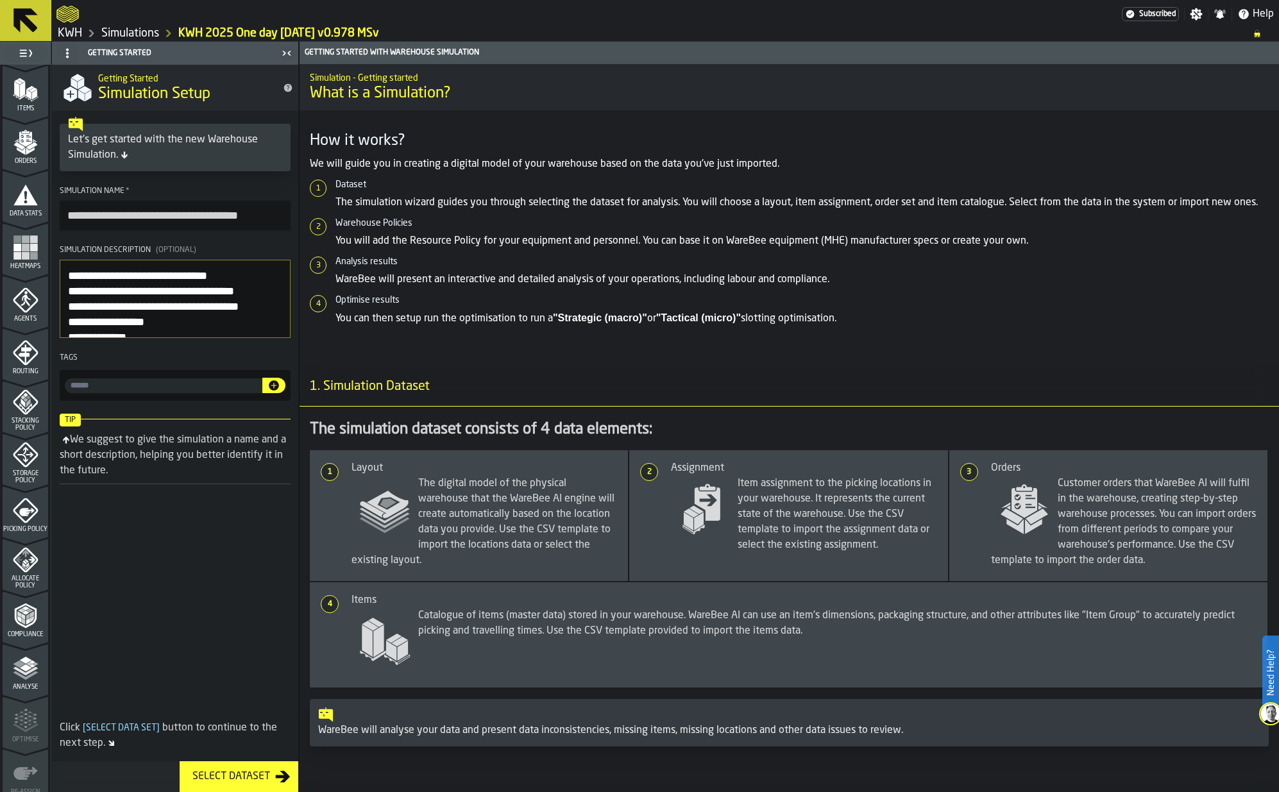
scroll to position [192, 0]
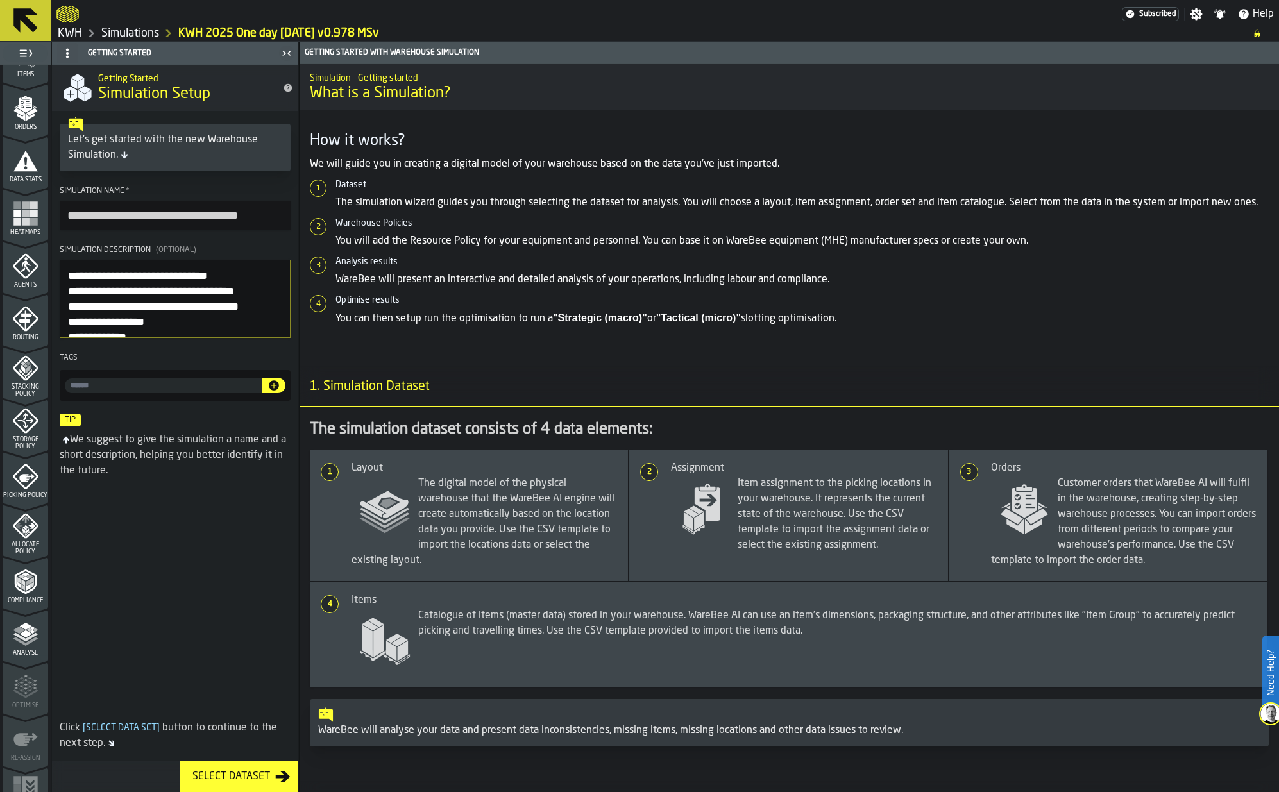
click at [23, 638] on icon "menu Analyse" at bounding box center [26, 635] width 26 height 26
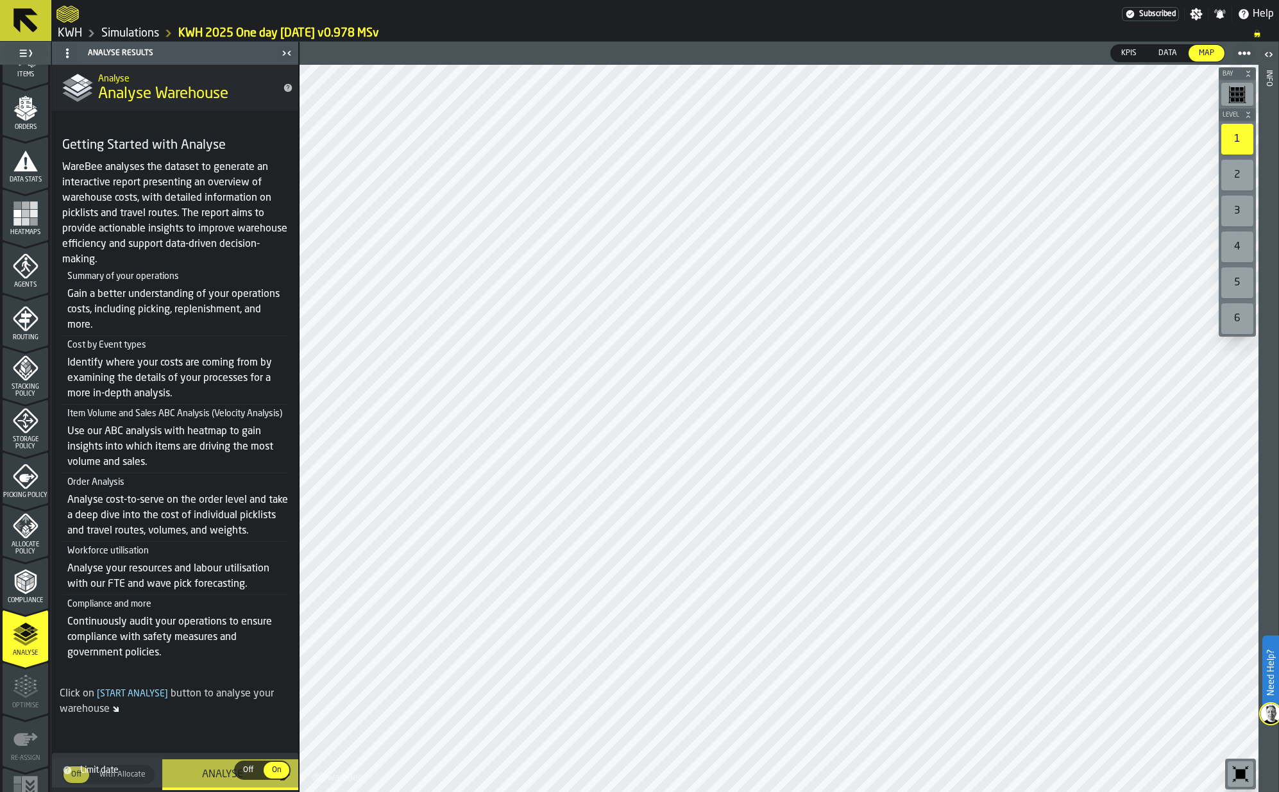
click at [226, 770] on div "Analyse" at bounding box center [222, 774] width 105 height 15
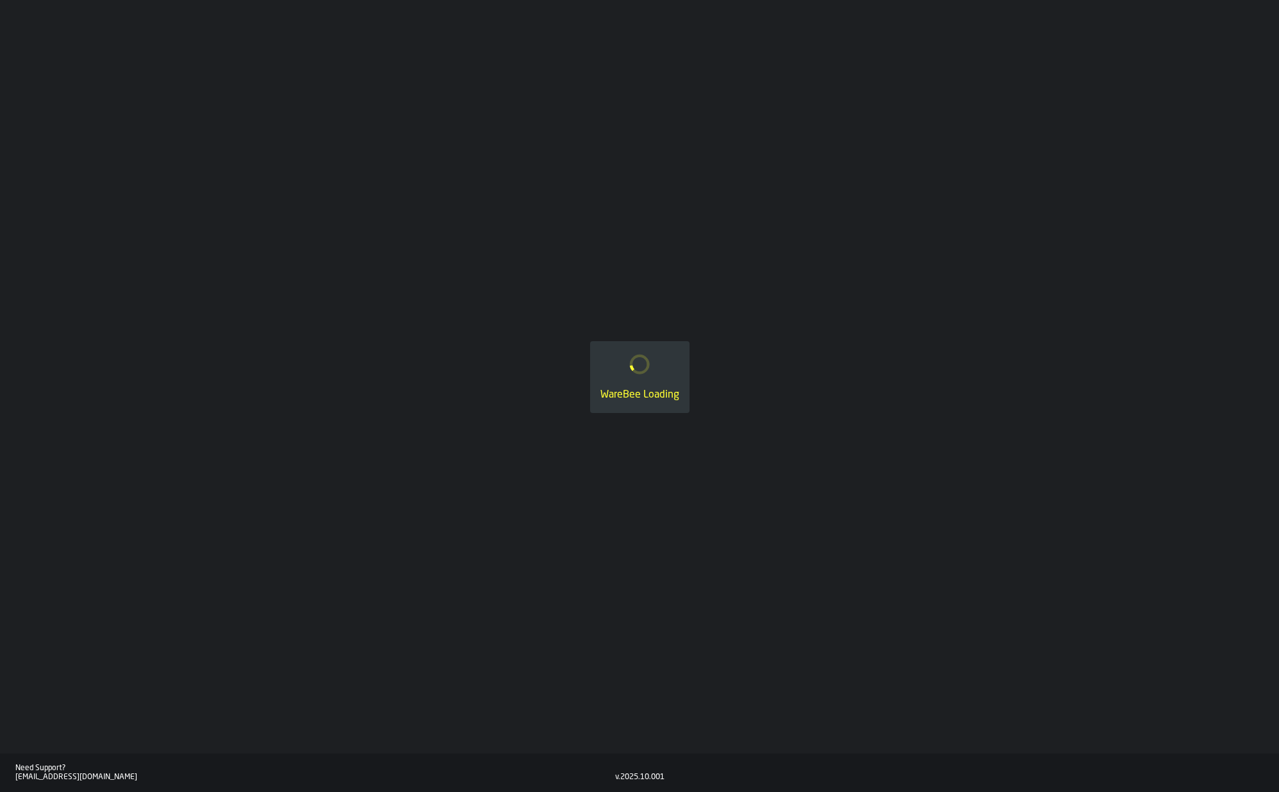
drag, startPoint x: 173, startPoint y: 39, endPoint x: 120, endPoint y: 30, distance: 53.5
click at [120, 28] on div "WareBee Loading" at bounding box center [639, 377] width 1279 height 754
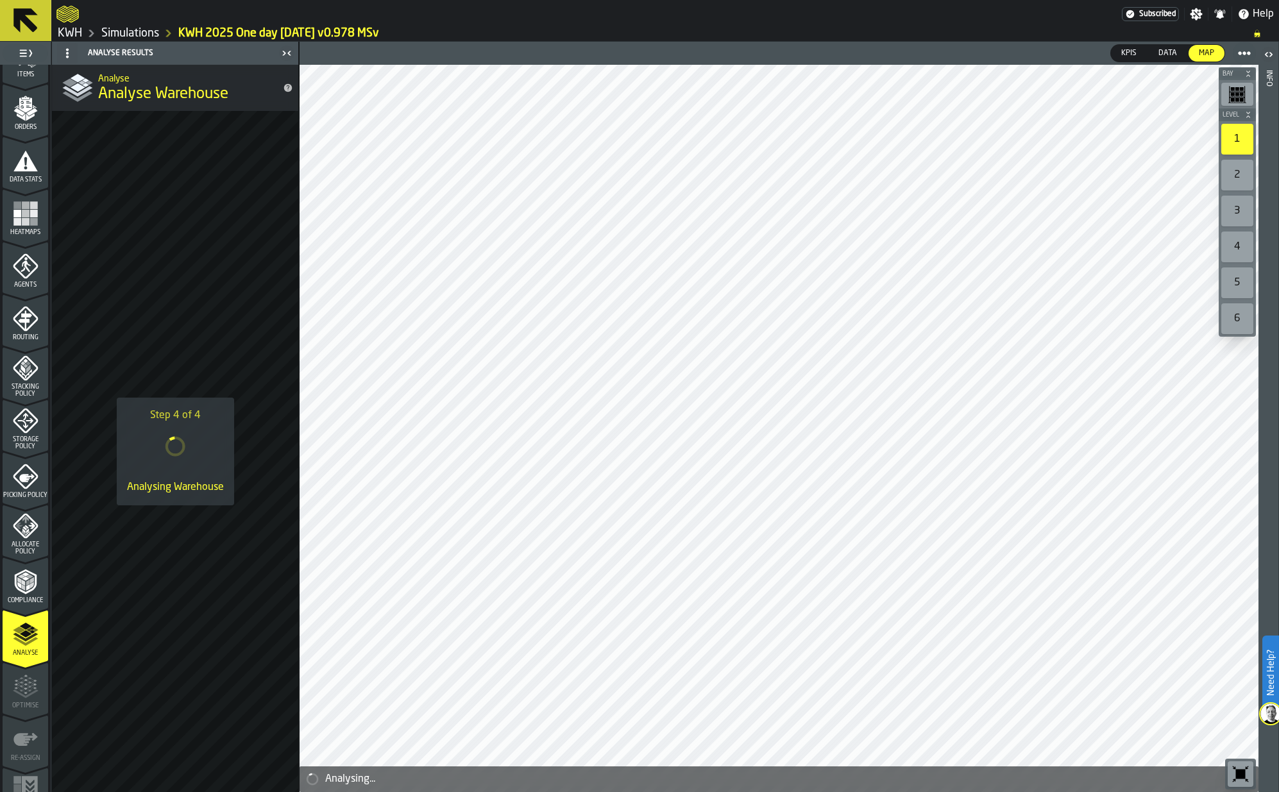
click at [145, 34] on link "Simulations" at bounding box center [130, 33] width 58 height 14
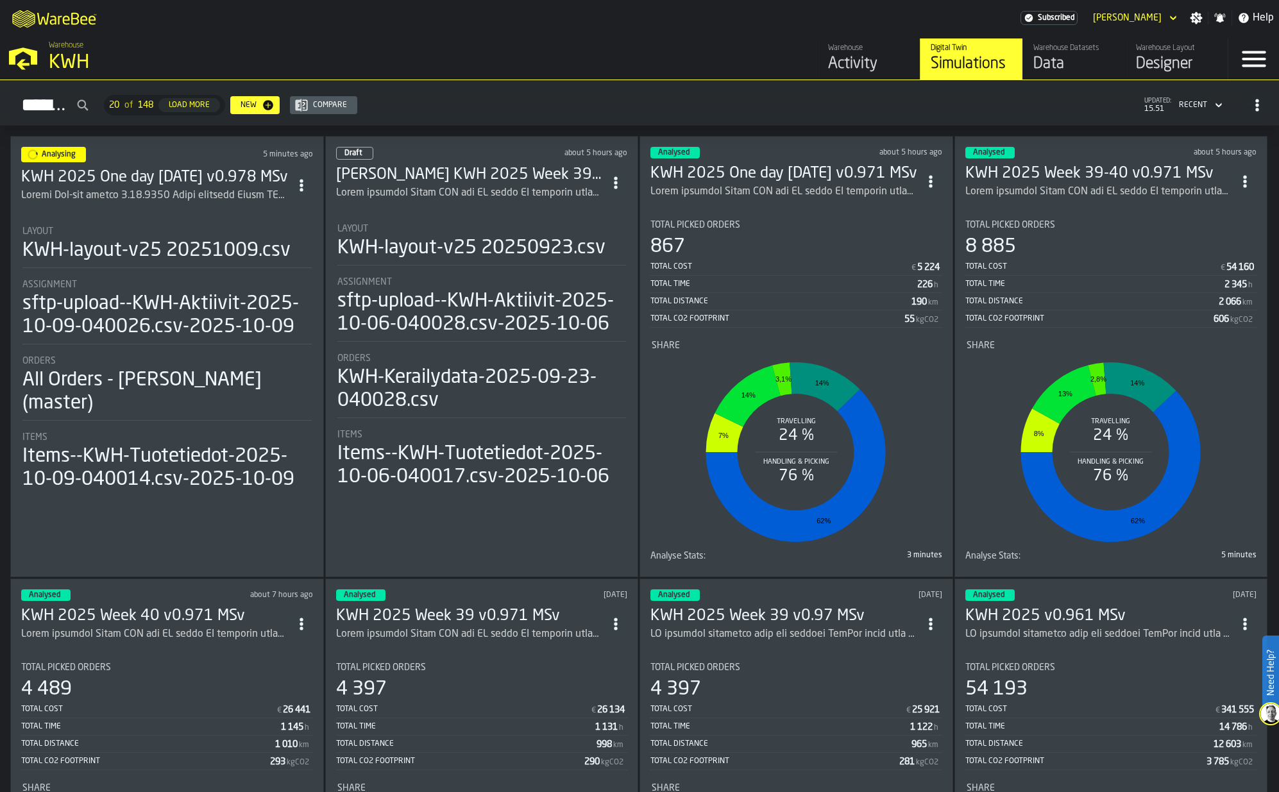
click at [230, 183] on h3 "KWH 2025 One day [DATE] v0.978 MSv" at bounding box center [155, 177] width 269 height 21
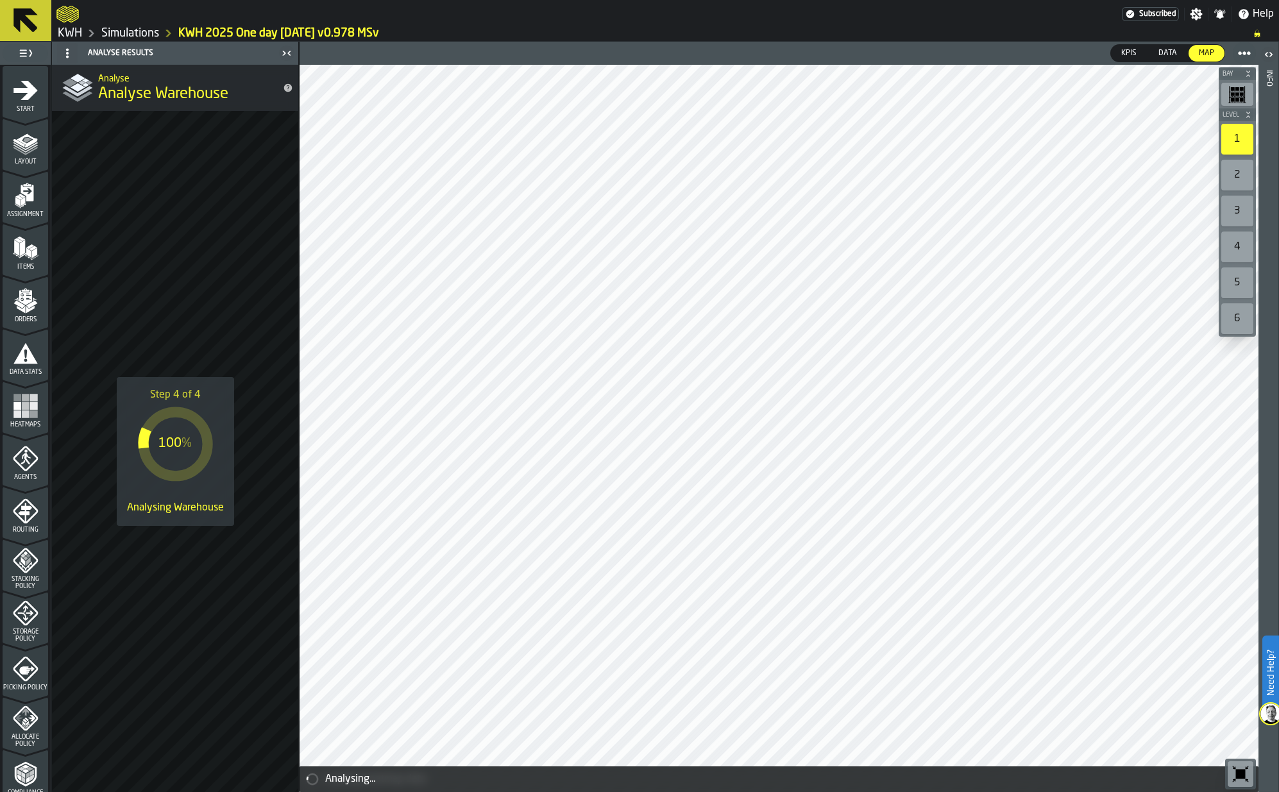
click at [130, 31] on link "Simulations" at bounding box center [130, 33] width 58 height 14
